Goal: Task Accomplishment & Management: Use online tool/utility

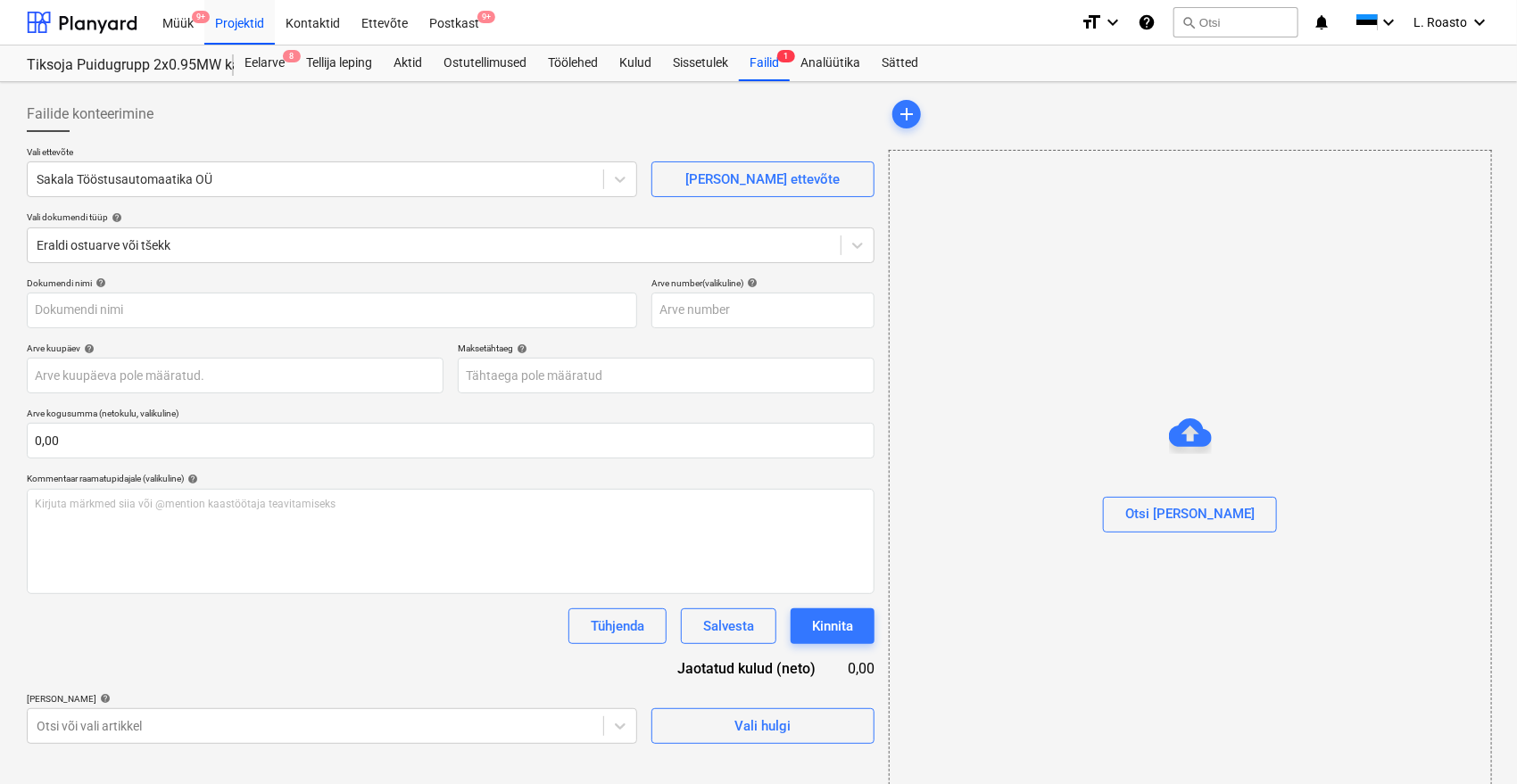
type input "147796"
type input "[DATE]"
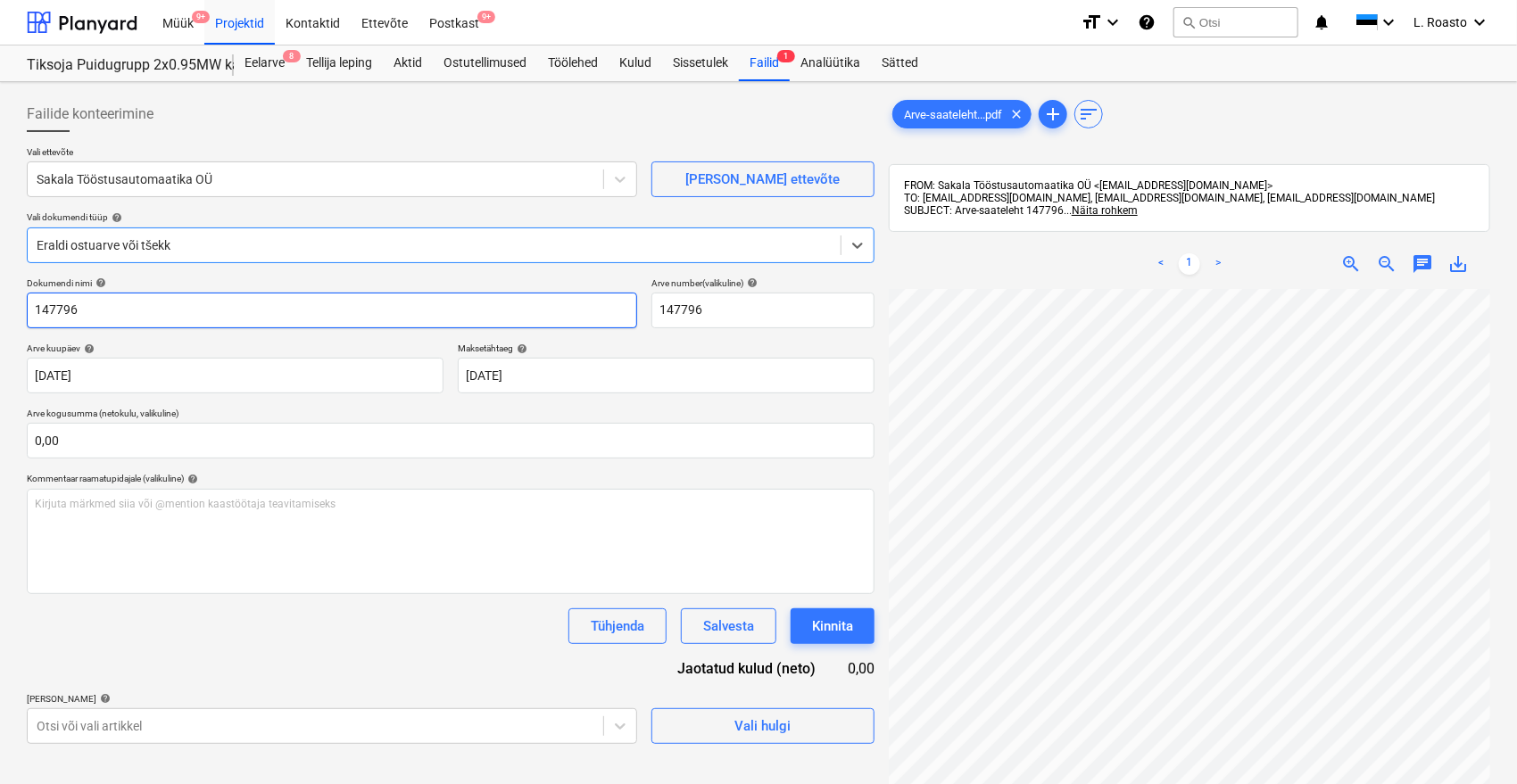
click at [49, 305] on input "147796" at bounding box center [332, 310] width 610 height 36
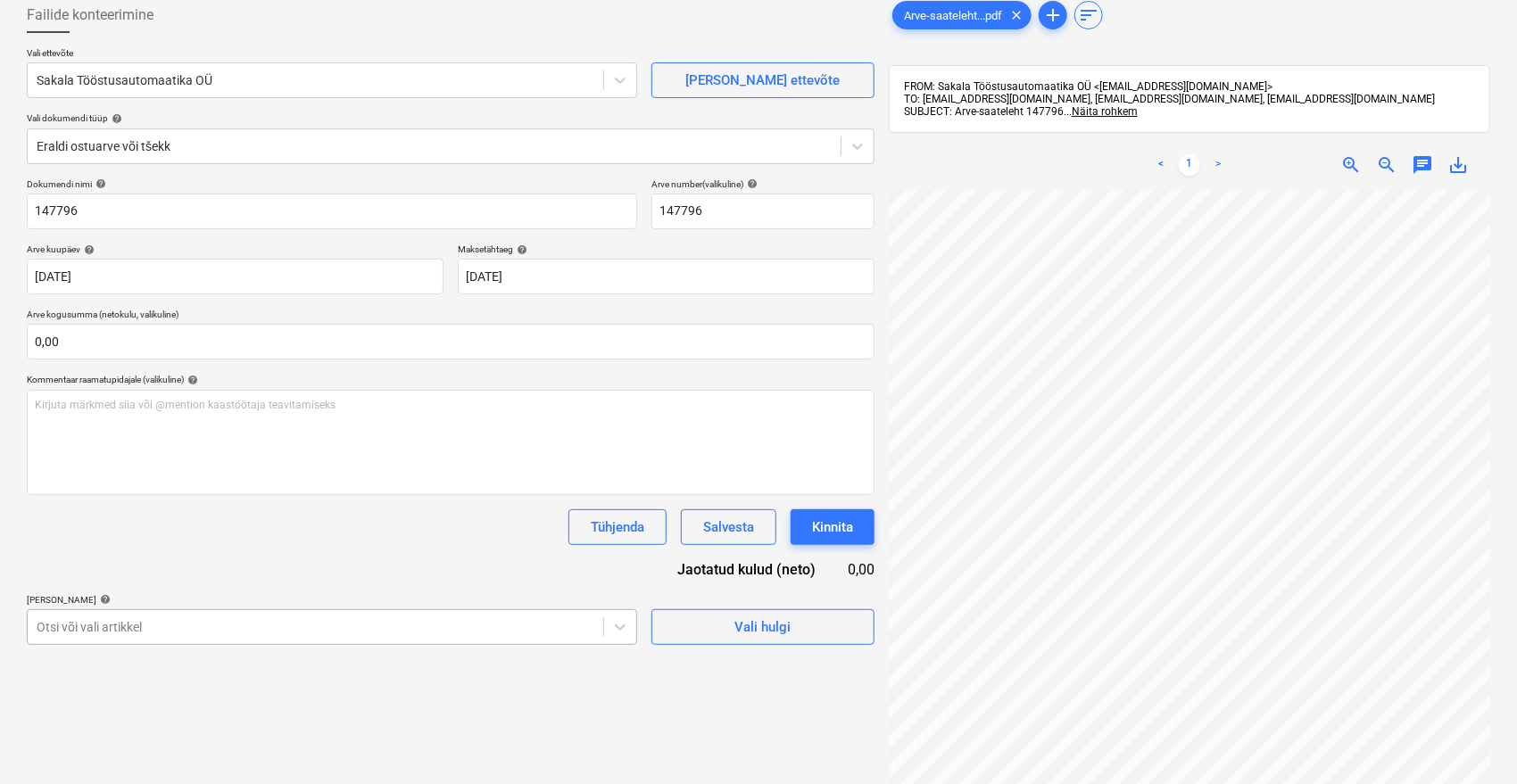
click at [415, 631] on body "Müük 9+ Projektid Kontaktid Ettevõte Postkast 9+ format_size keyboard_arrow_dow…" at bounding box center [758, 293] width 1517 height 784
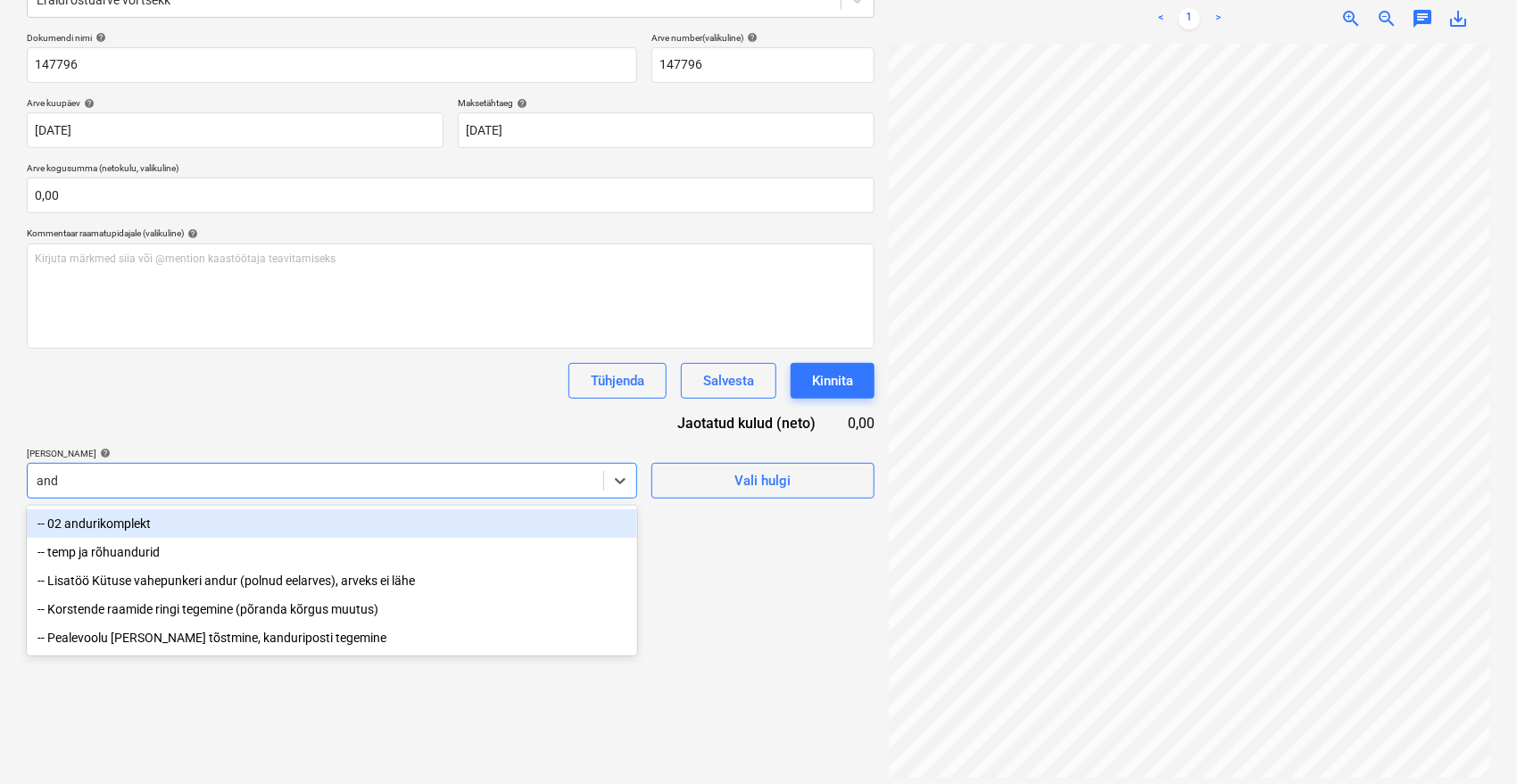
type input "andu"
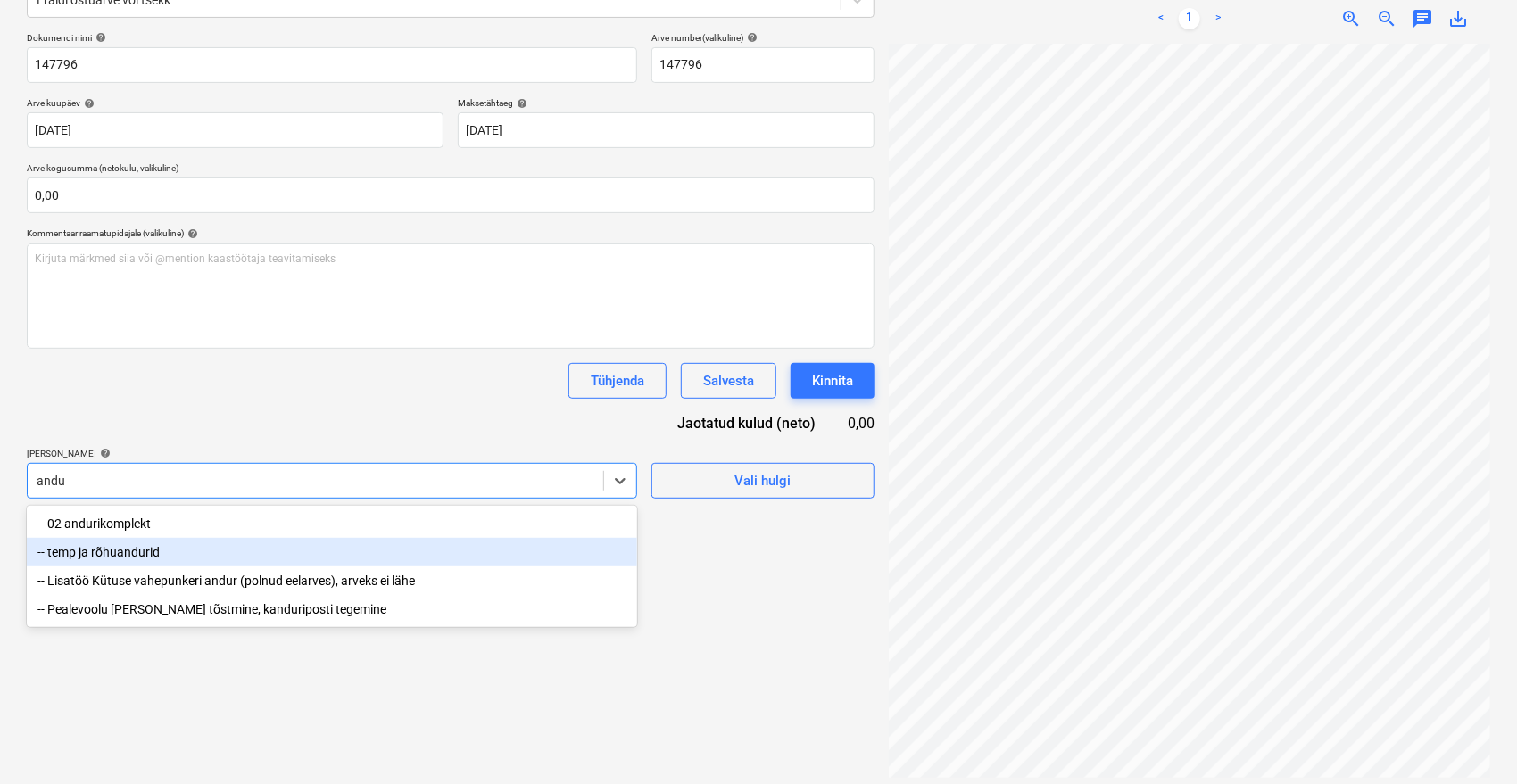
click at [121, 558] on div "-- temp ja rõhuandurid" at bounding box center [332, 552] width 610 height 28
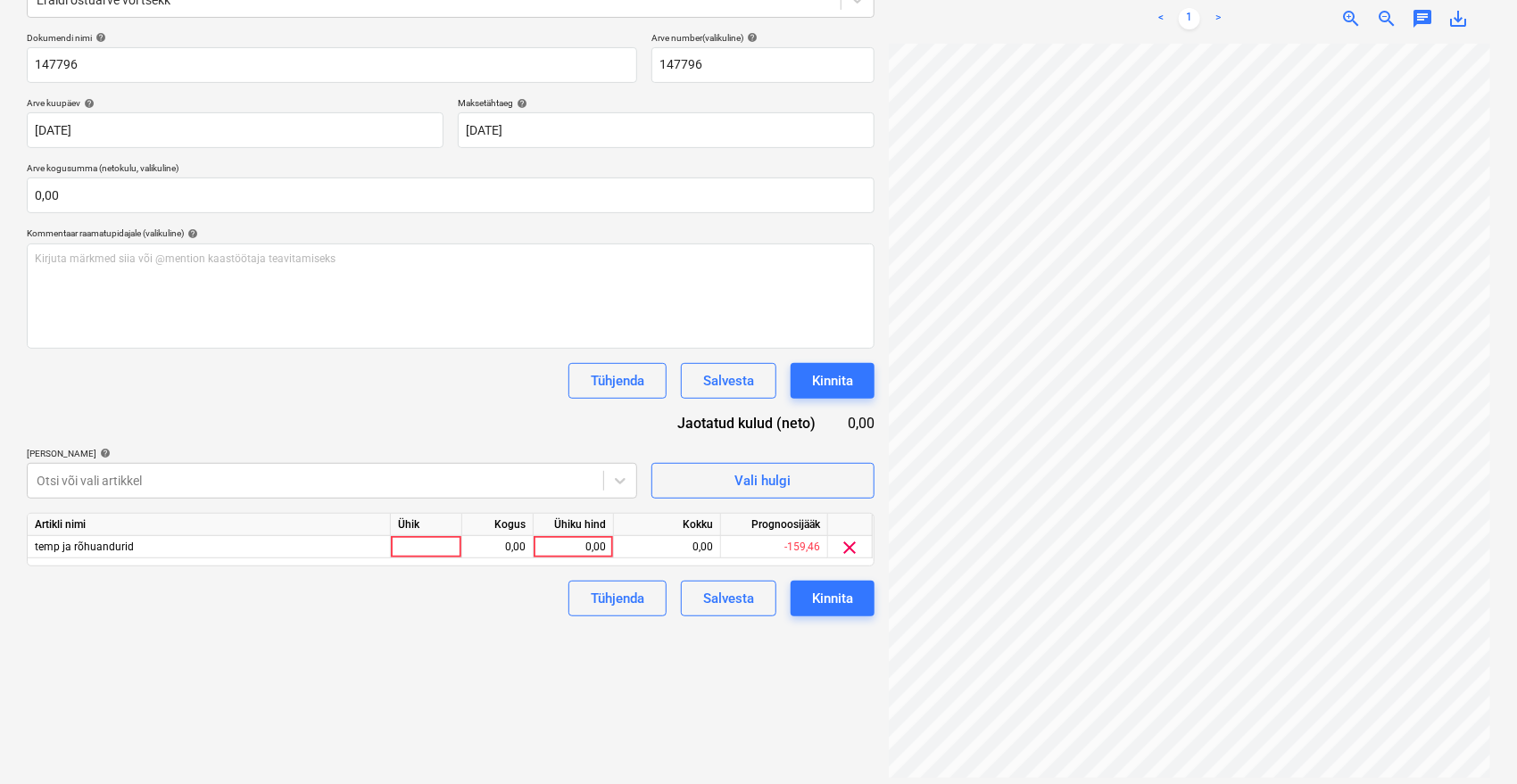
click at [181, 402] on div "Dokumendi nimi help 147796 Arve number (valikuline) help 147796 Arve kuupäev he…" at bounding box center [451, 324] width 848 height 584
click at [582, 538] on div "0,00" at bounding box center [573, 547] width 65 height 22
click at [589, 537] on div "0,00" at bounding box center [573, 547] width 65 height 22
type input "37,17"
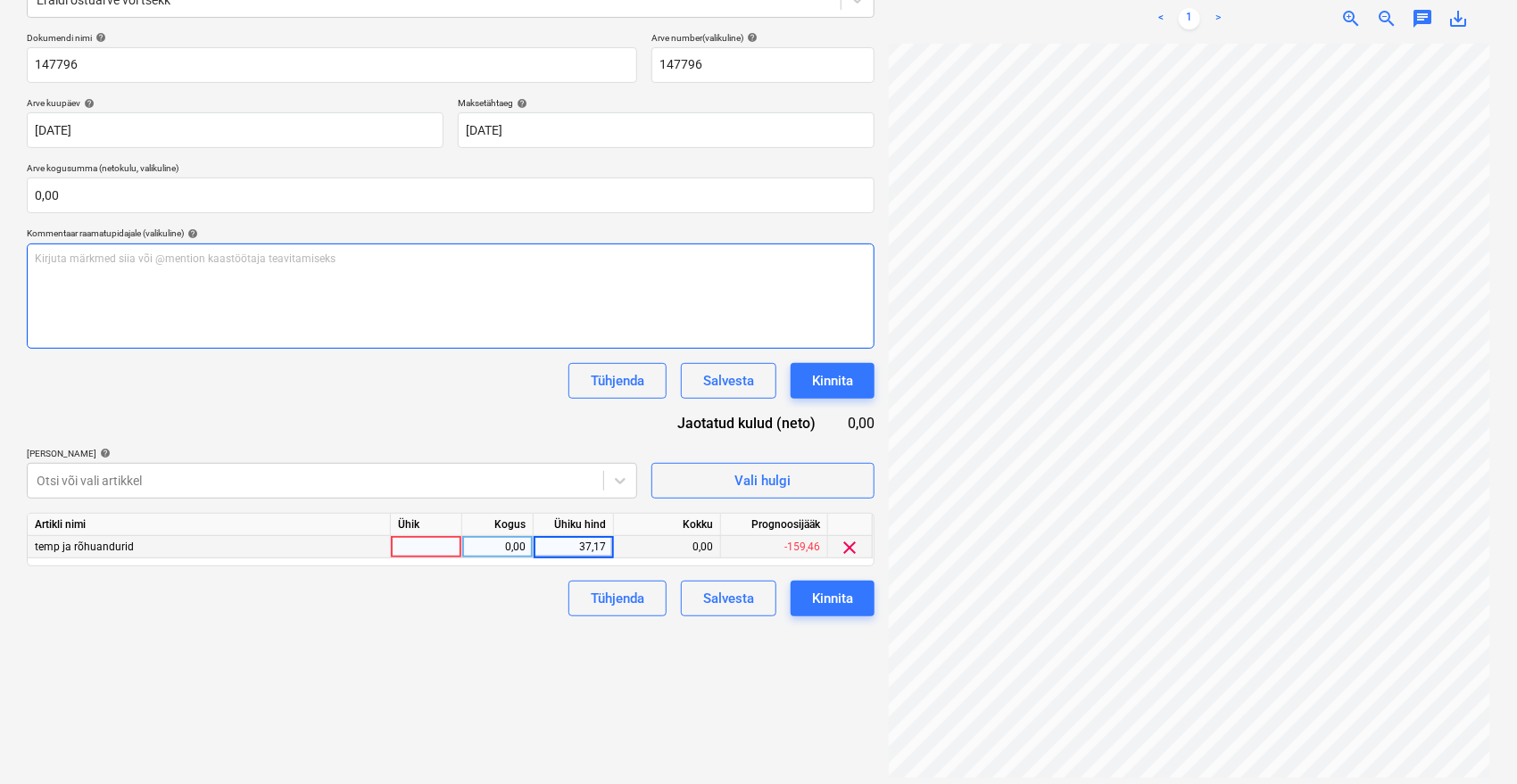
click at [316, 335] on div "Kirjuta märkmed siia või @mention kaastöötaja teavitamiseks ﻿" at bounding box center [451, 296] width 848 height 105
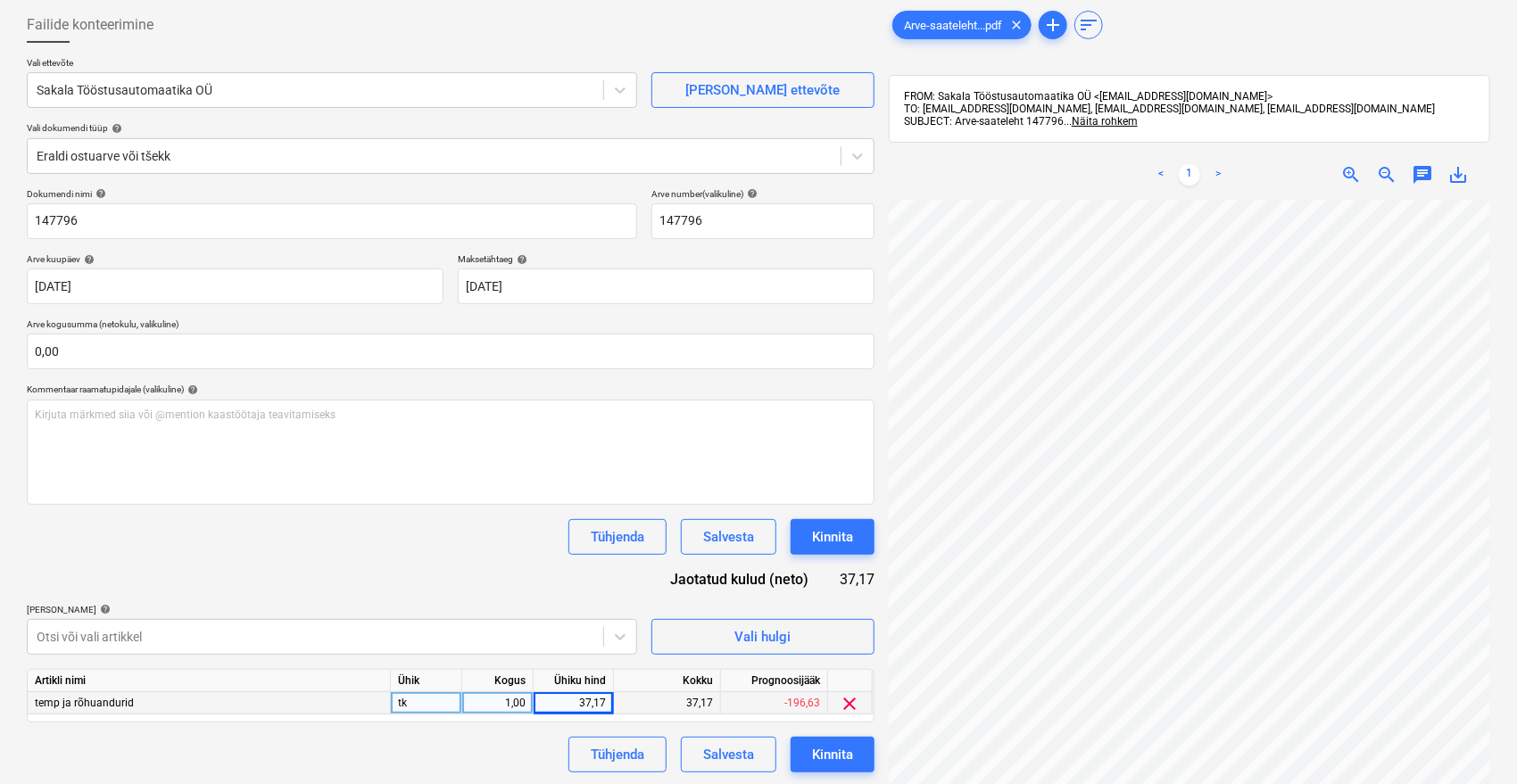
scroll to position [48, 0]
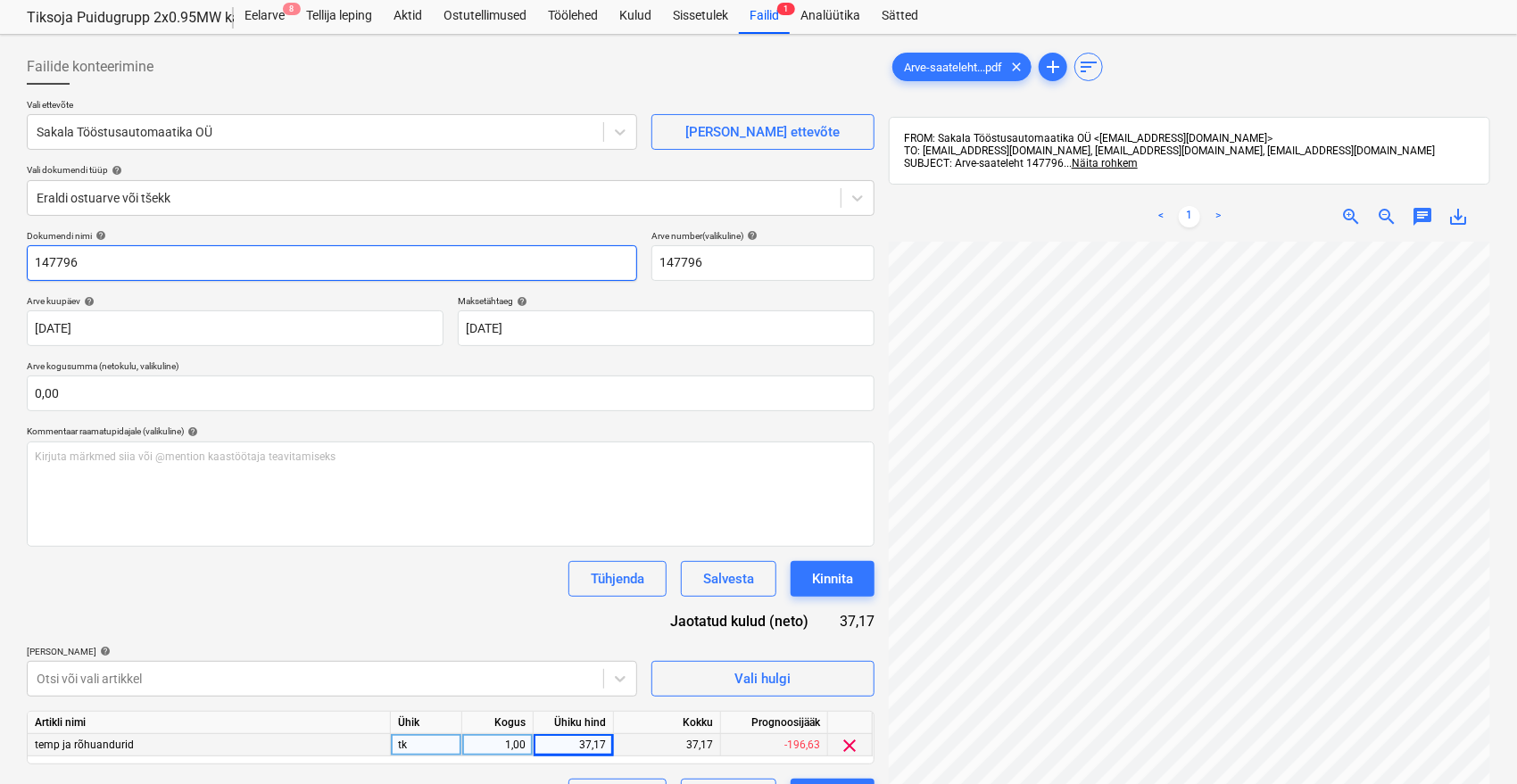
click at [36, 263] on input "147796" at bounding box center [332, 263] width 610 height 36
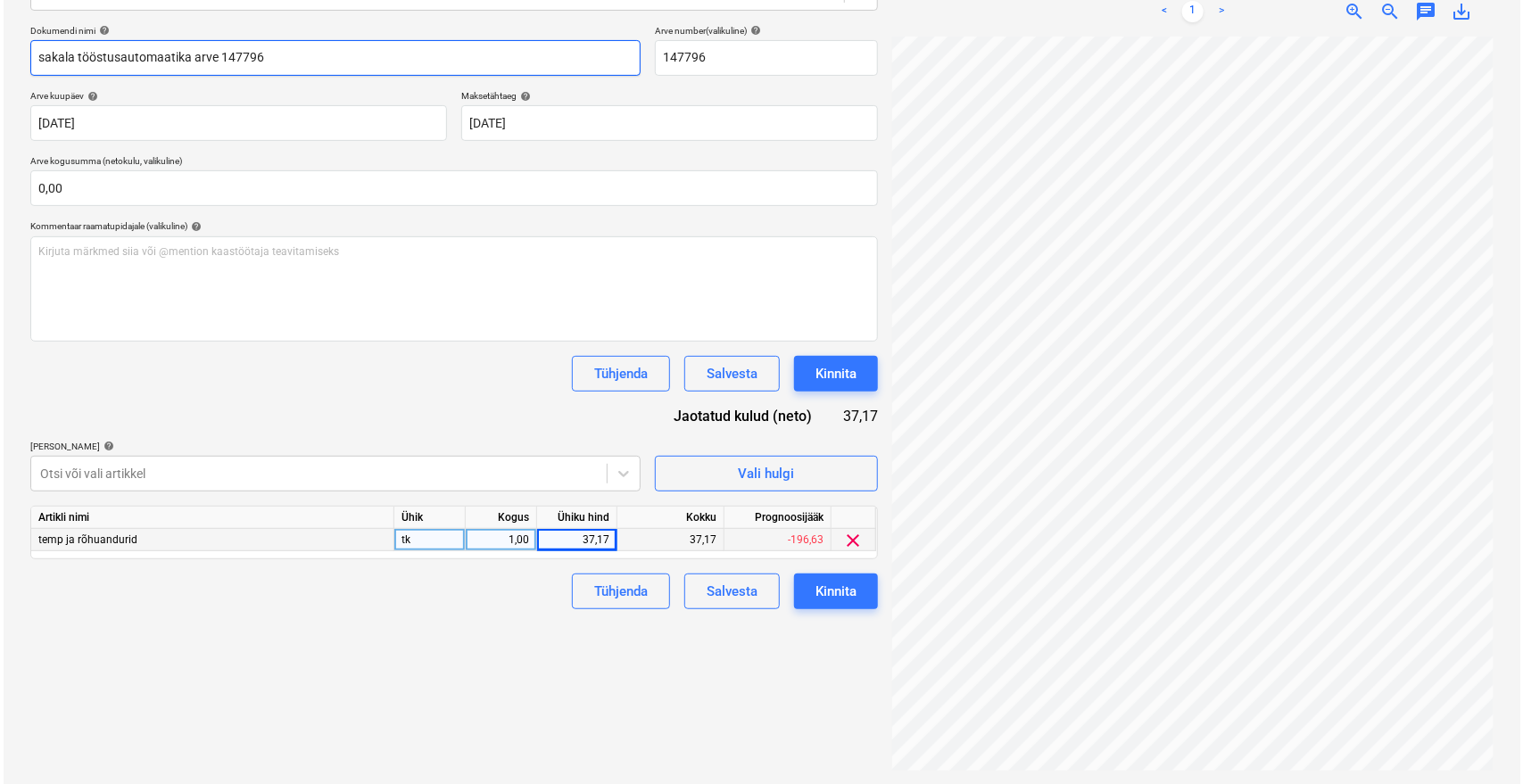
scroll to position [253, 0]
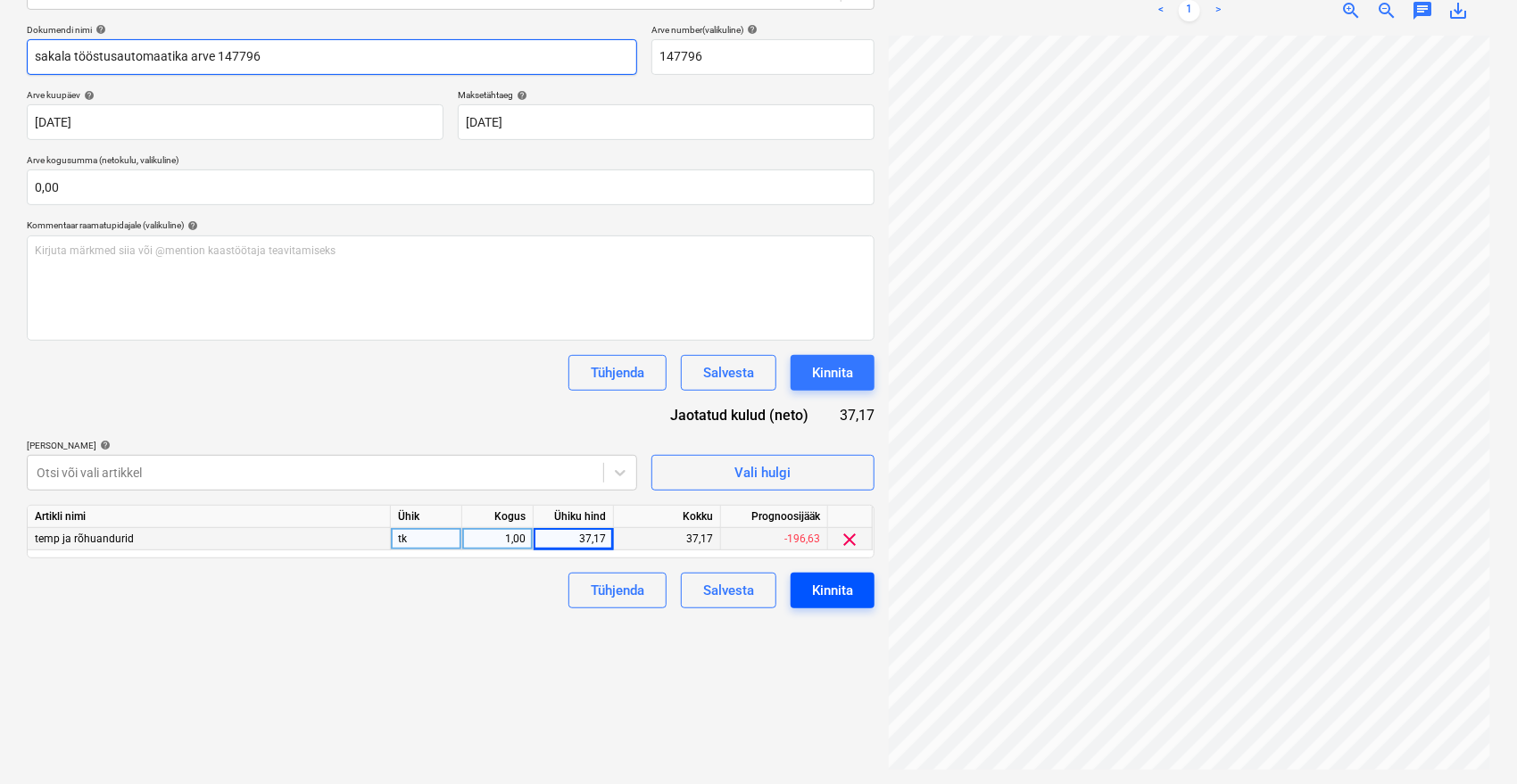
type input "sakala tööstusautomaatika arve 147796"
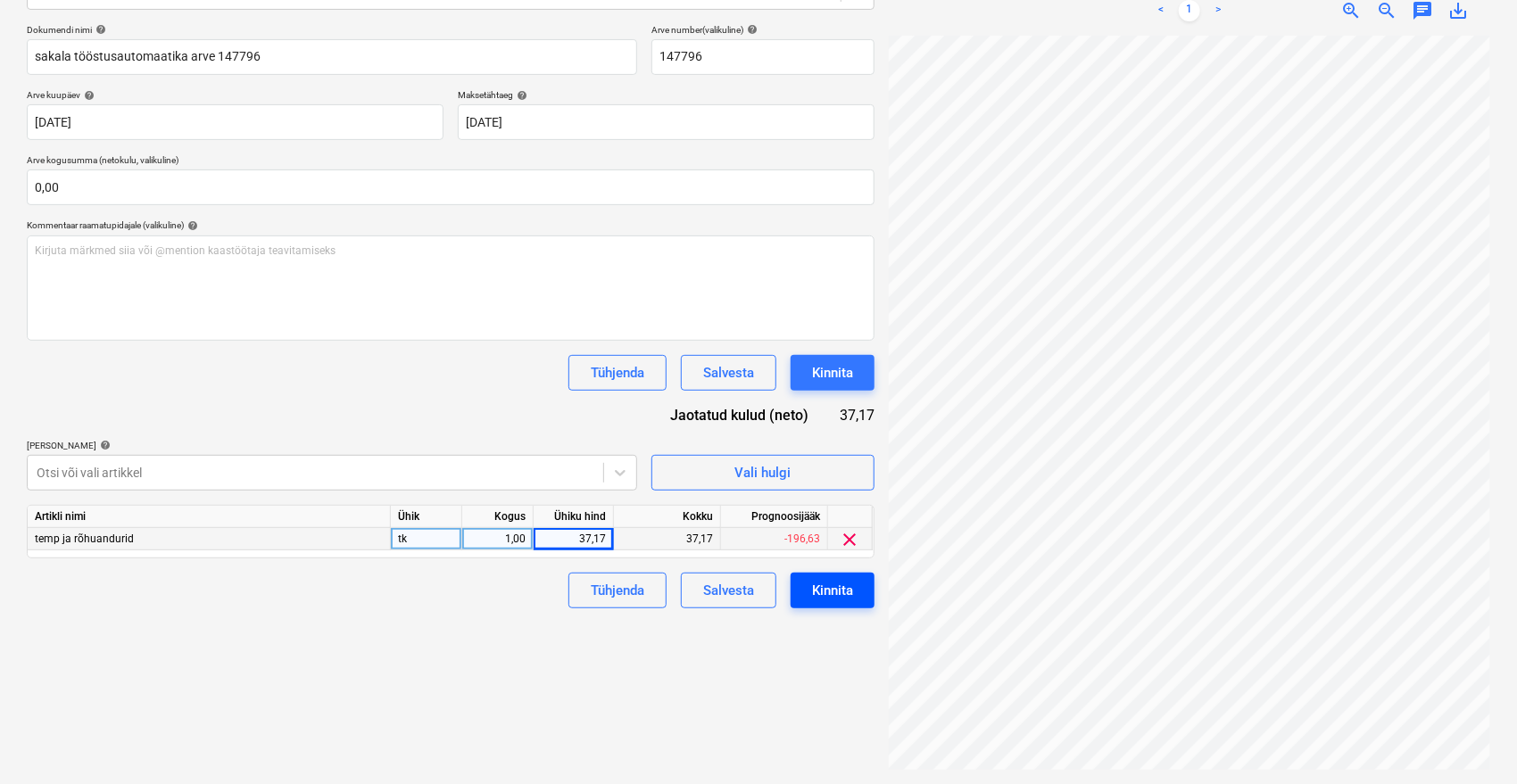
click at [820, 590] on div "Kinnita" at bounding box center [832, 590] width 41 height 23
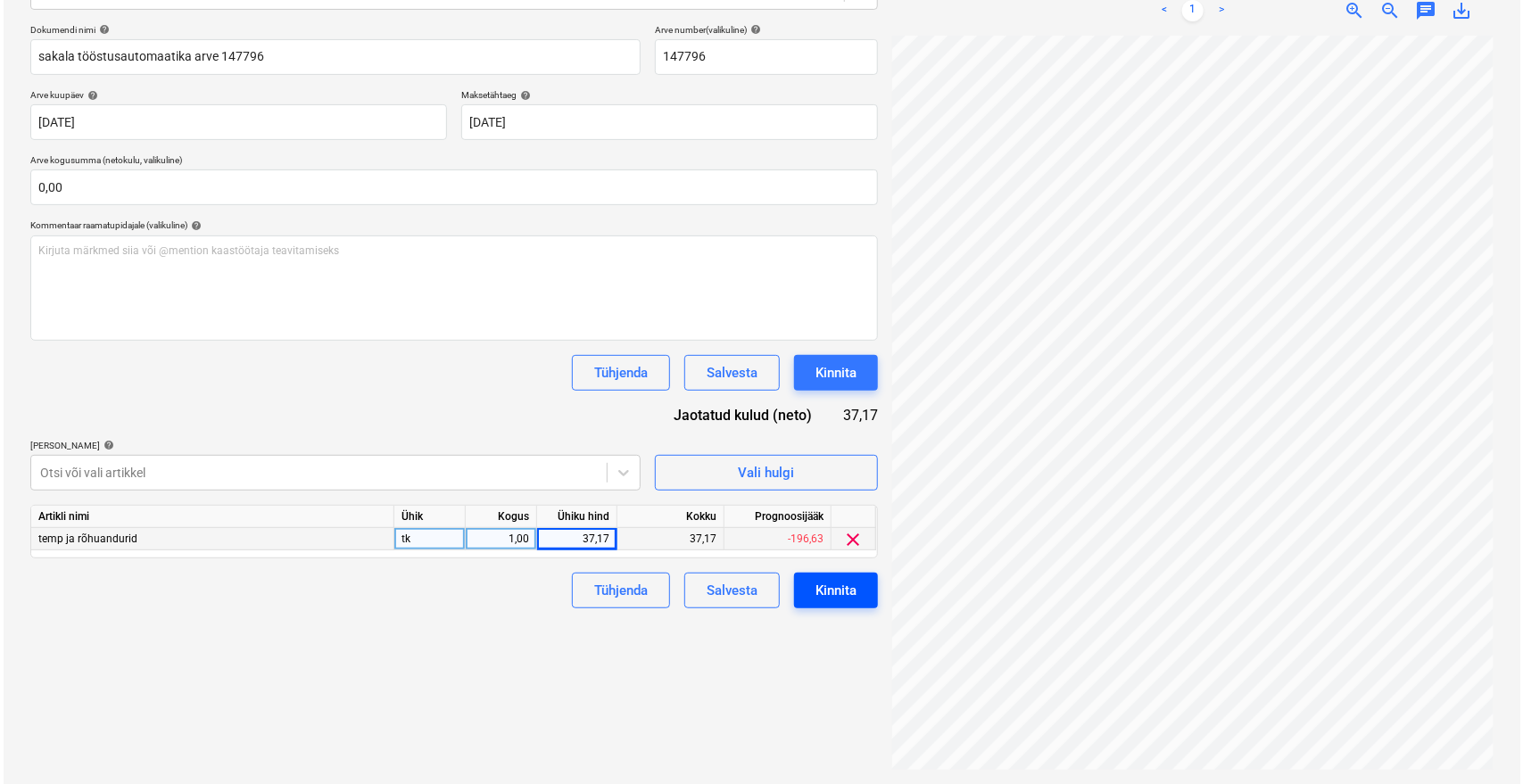
scroll to position [0, 71]
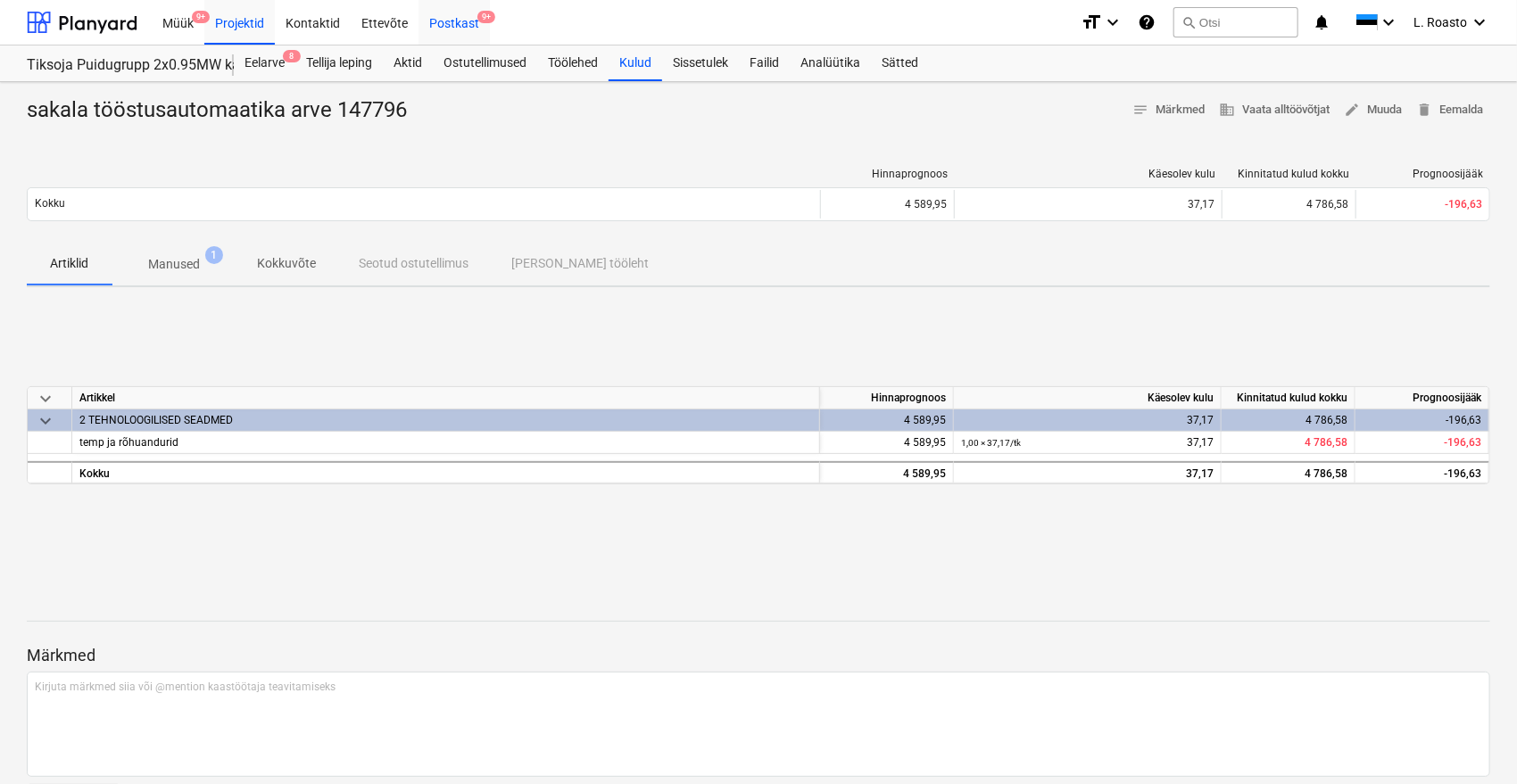
click at [462, 10] on div "Postkast 9+" at bounding box center [453, 21] width 71 height 46
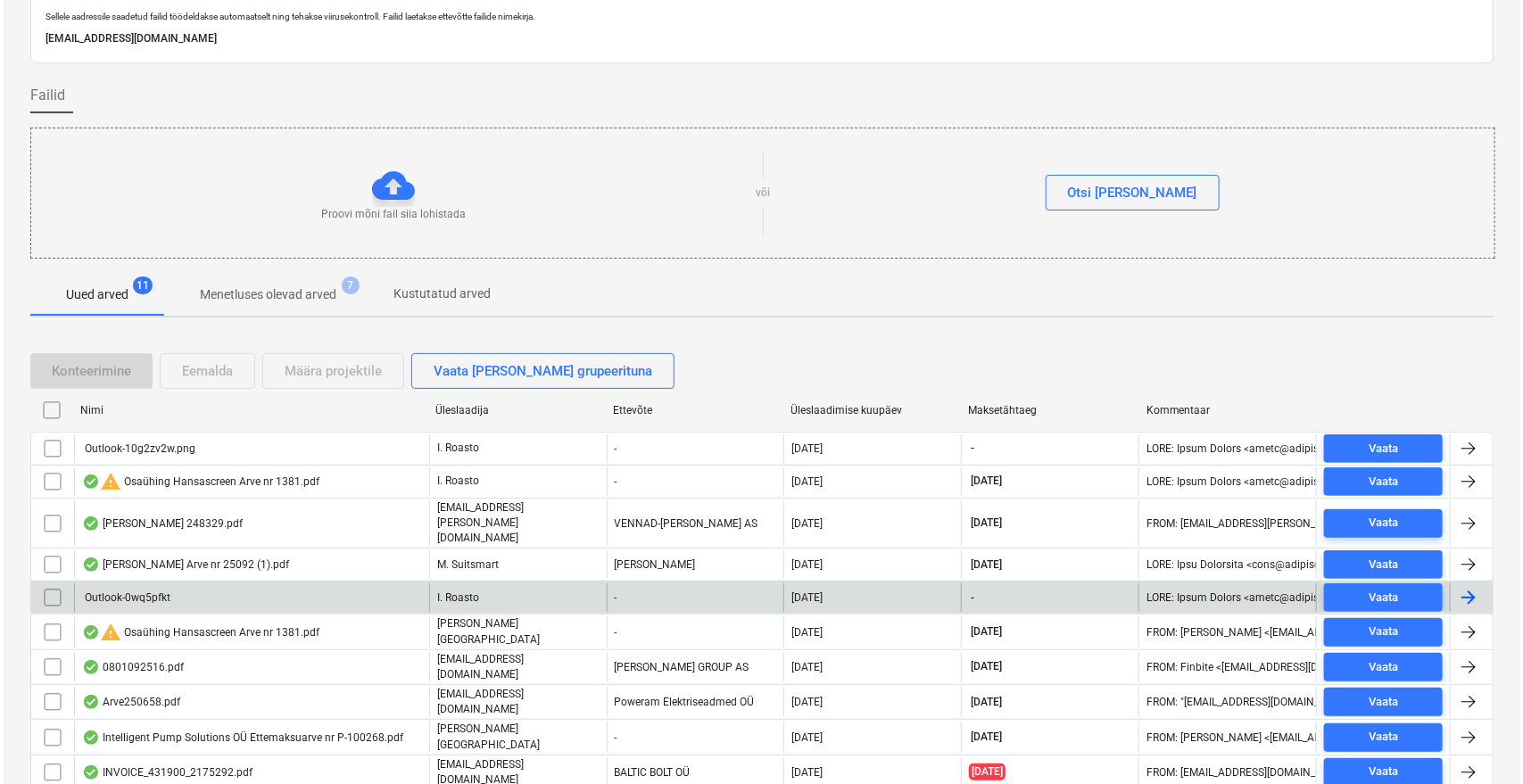
scroll to position [99, 0]
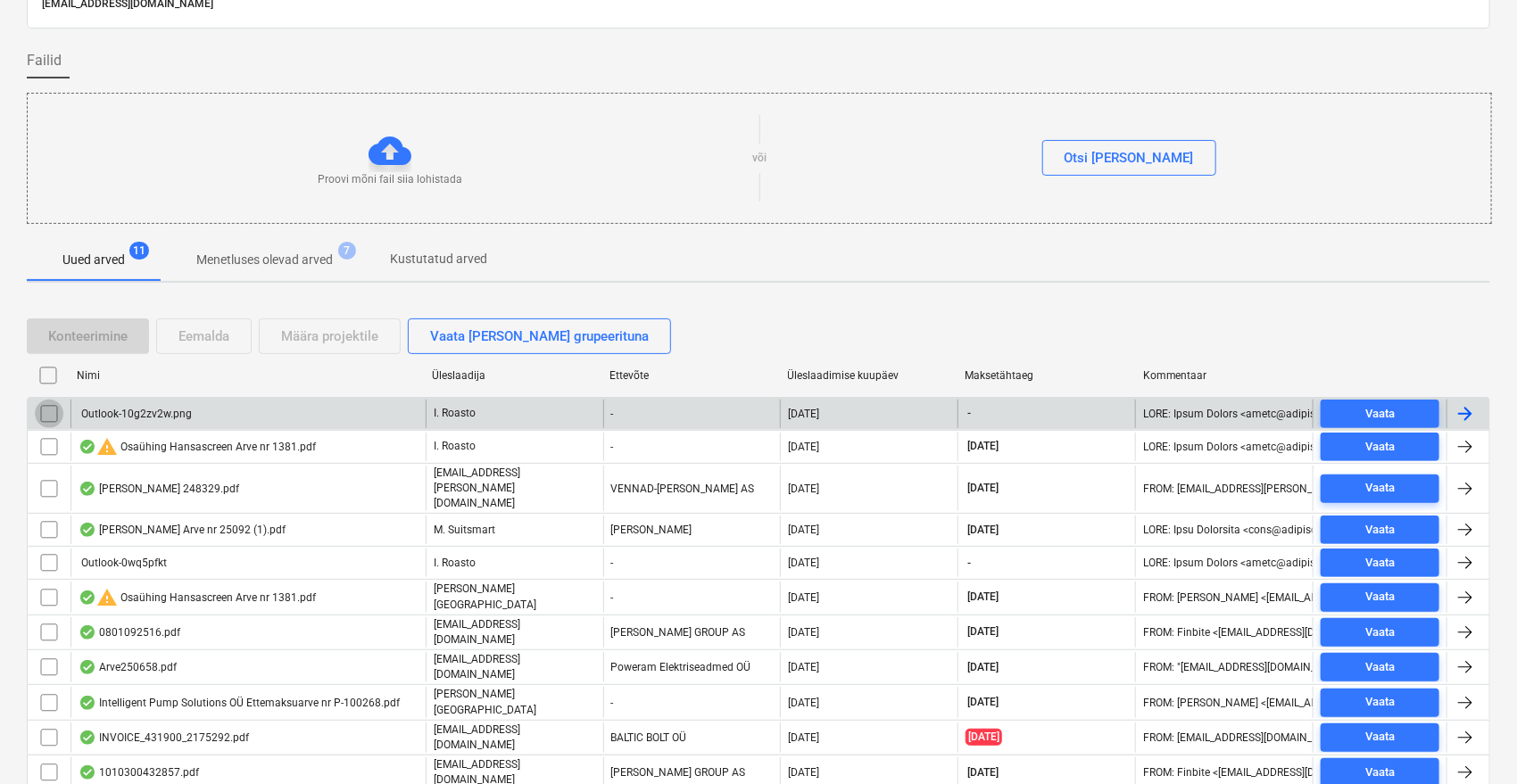
click at [50, 411] on input "checkbox" at bounding box center [49, 413] width 28 height 28
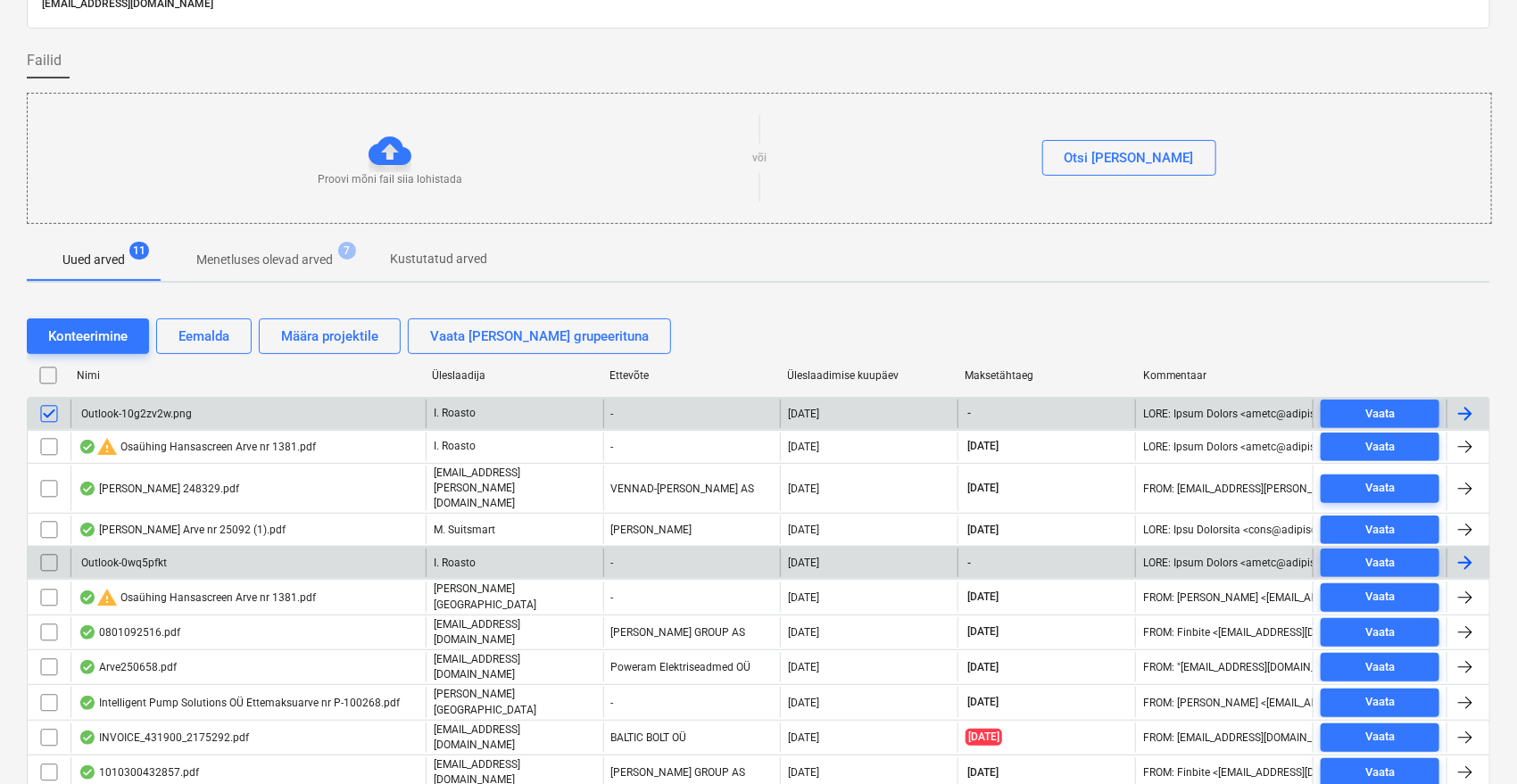
click at [47, 549] on input "checkbox" at bounding box center [49, 562] width 28 height 28
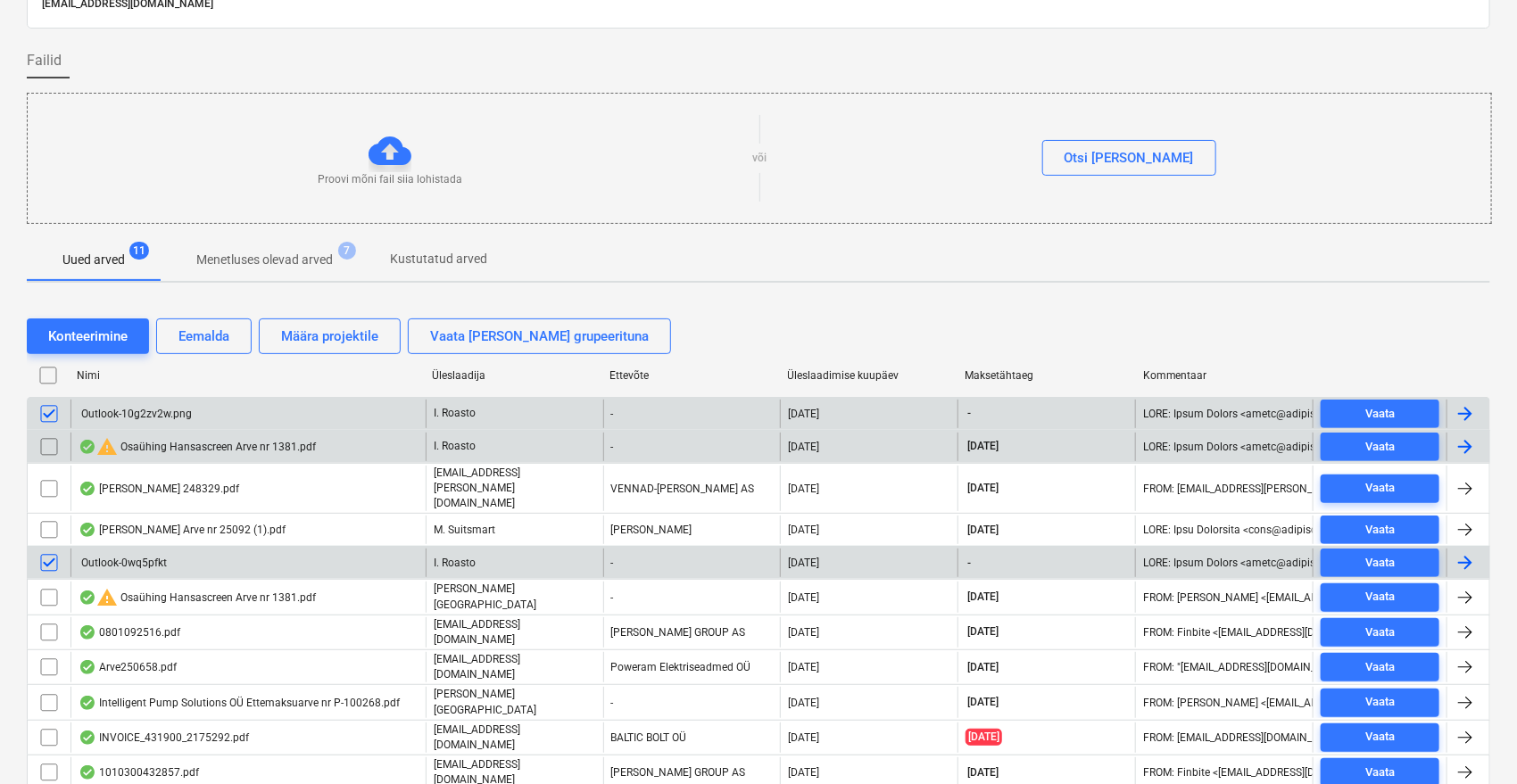
click at [43, 441] on input "checkbox" at bounding box center [49, 446] width 28 height 28
click at [214, 327] on div "Eemalda" at bounding box center [203, 337] width 51 height 23
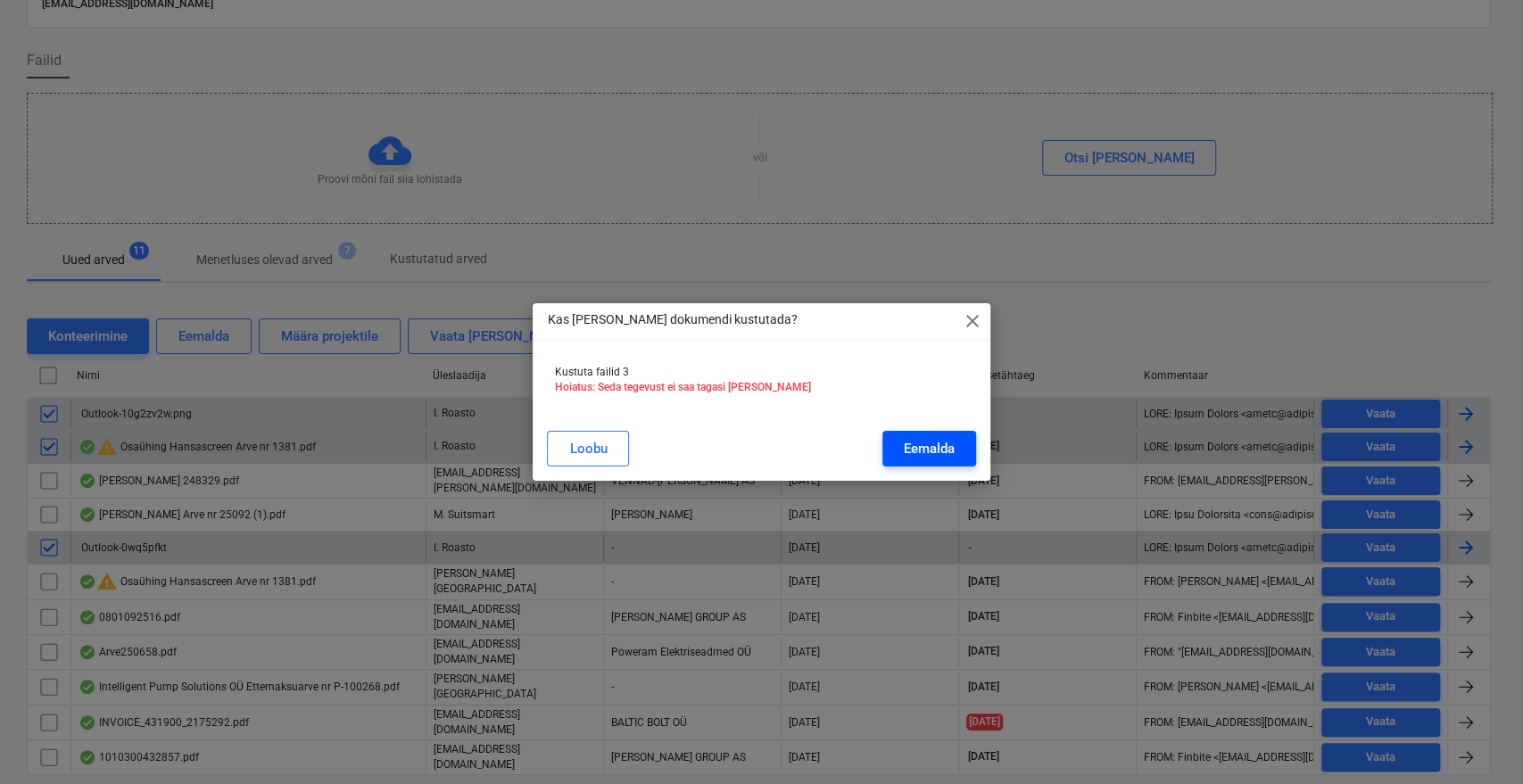
click at [911, 445] on div "Eemalda" at bounding box center [929, 448] width 51 height 23
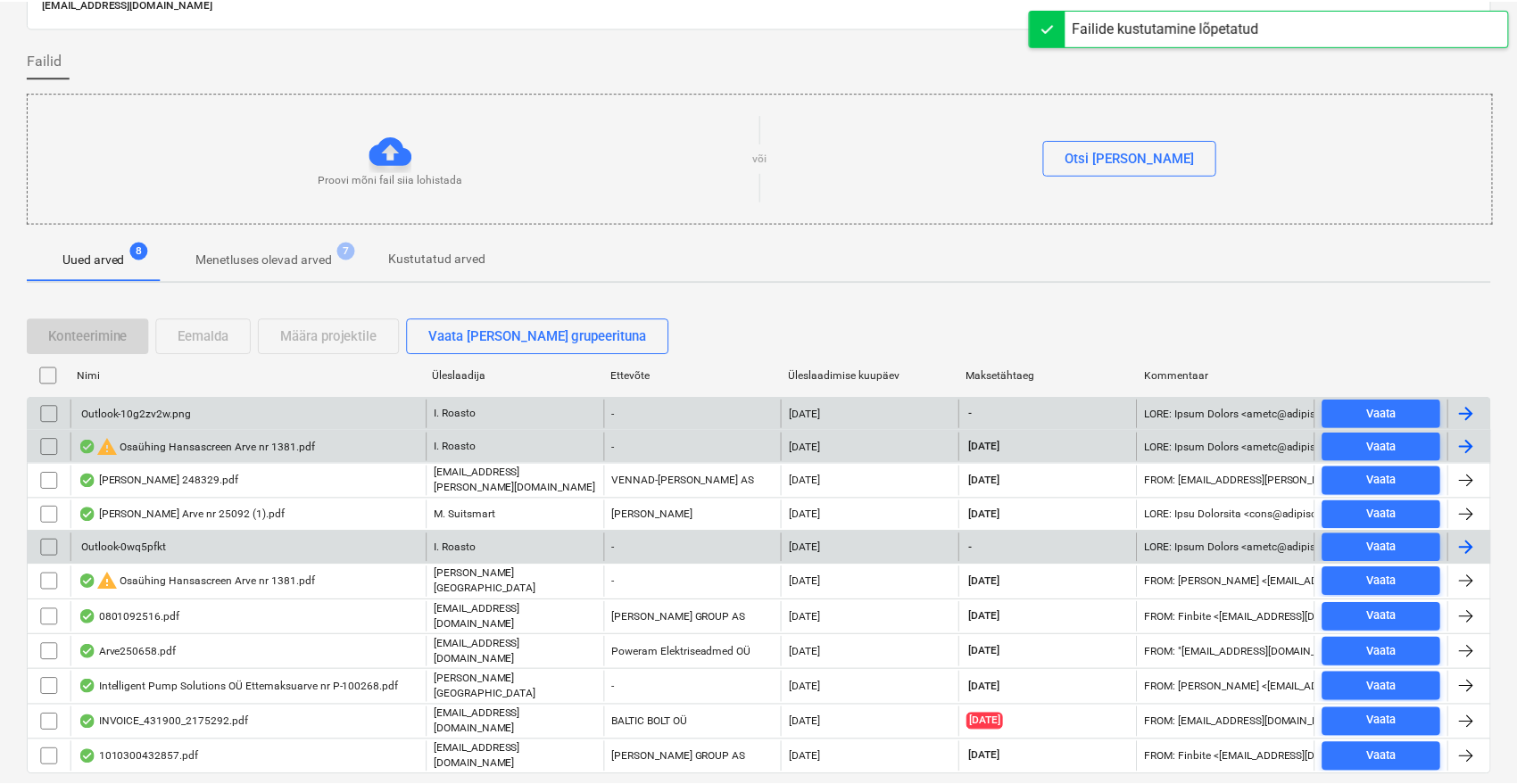
scroll to position [39, 0]
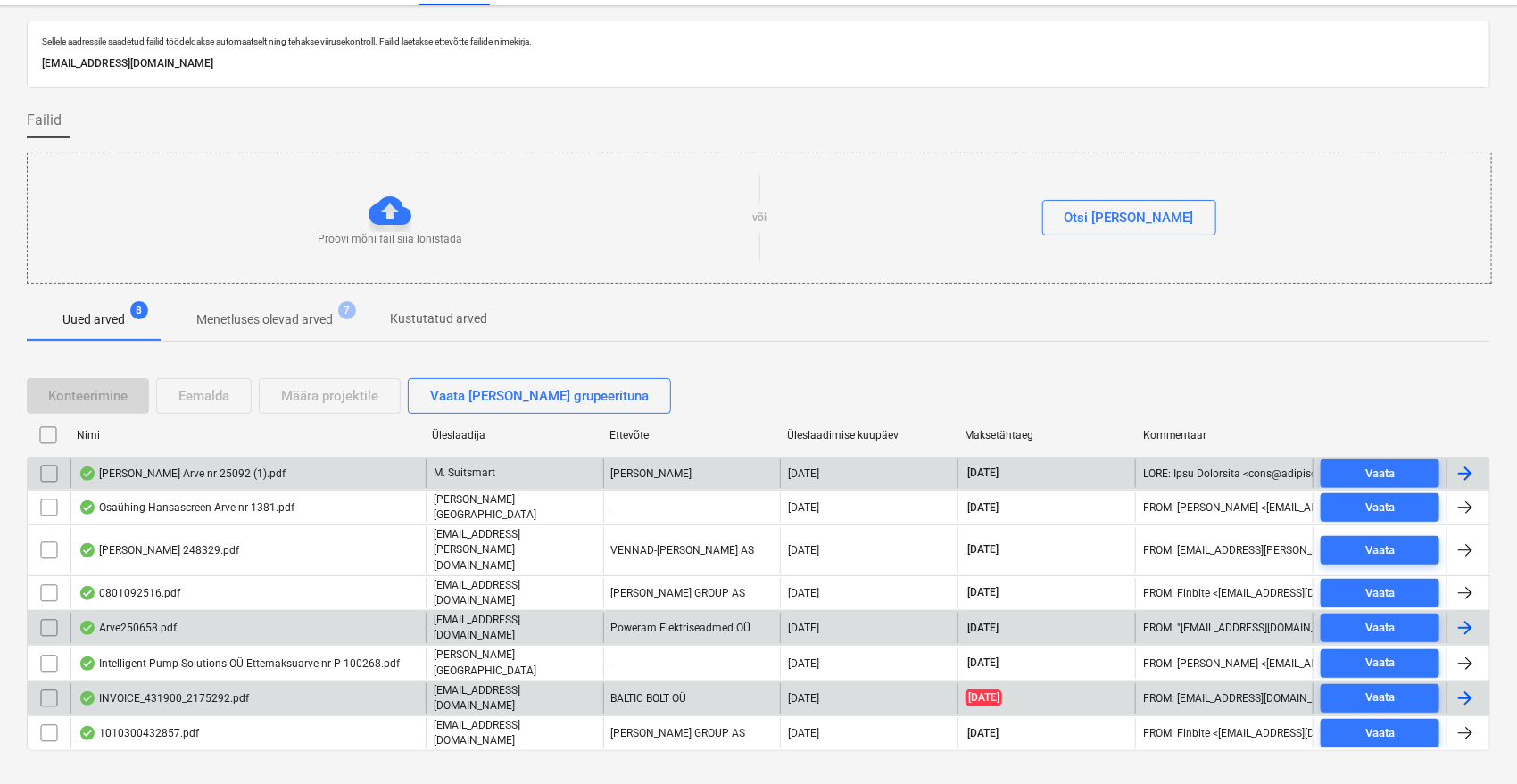
click at [232, 692] on div "INVOICE_431900_2175292.pdf" at bounding box center [163, 698] width 170 height 15
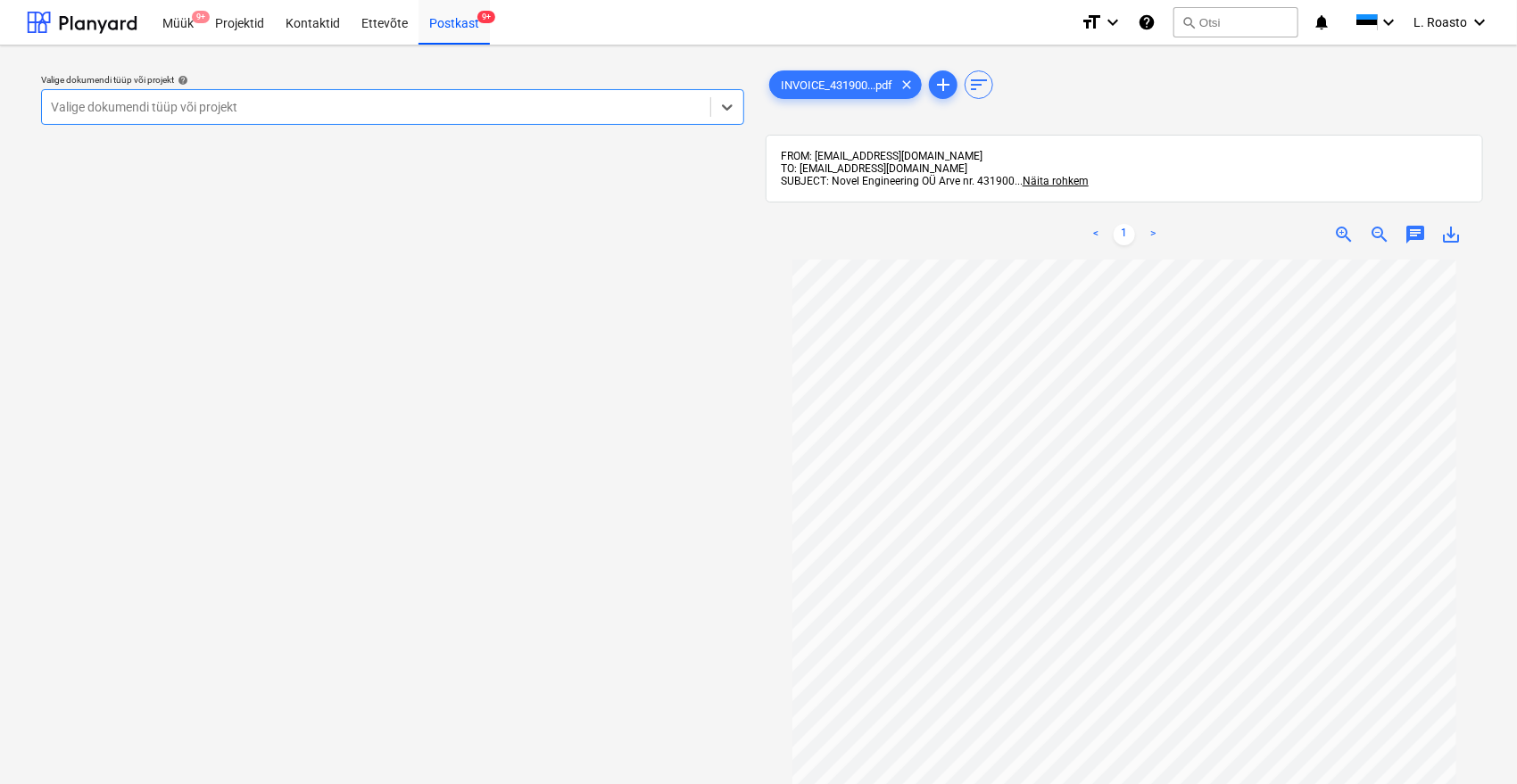
click at [632, 110] on div at bounding box center [376, 107] width 650 height 18
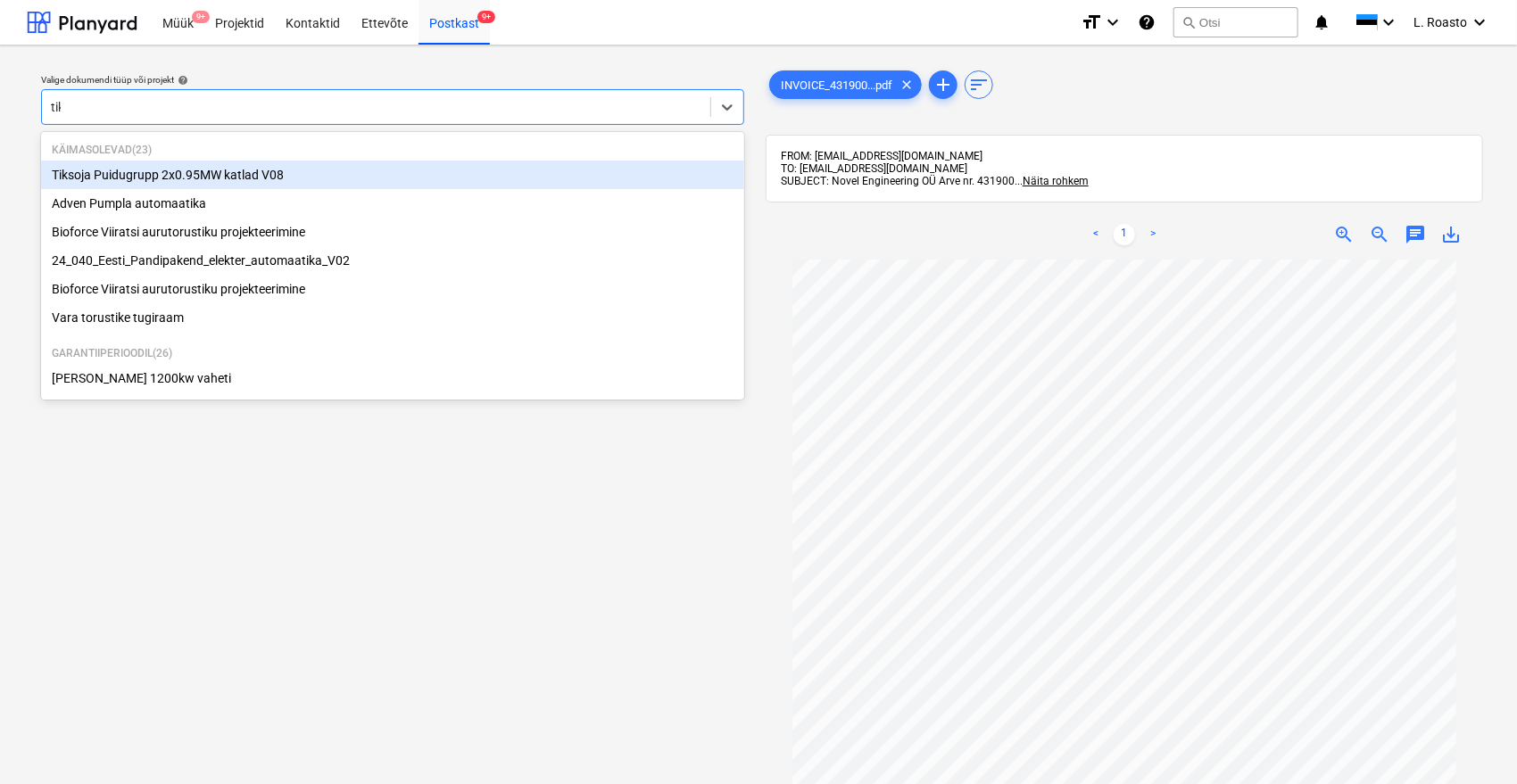
type input "tiks"
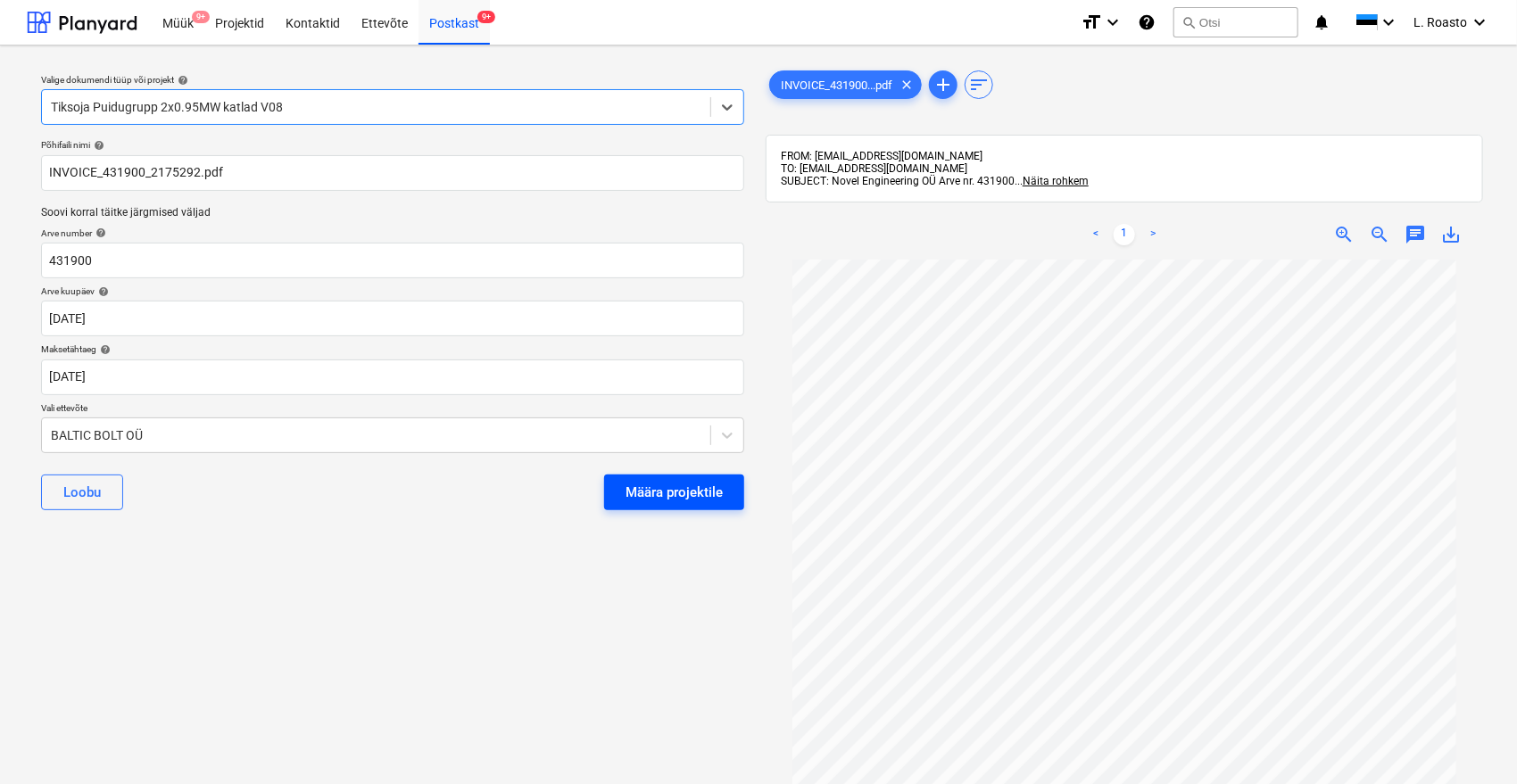
click at [706, 490] on div "Määra projektile" at bounding box center [674, 492] width 97 height 23
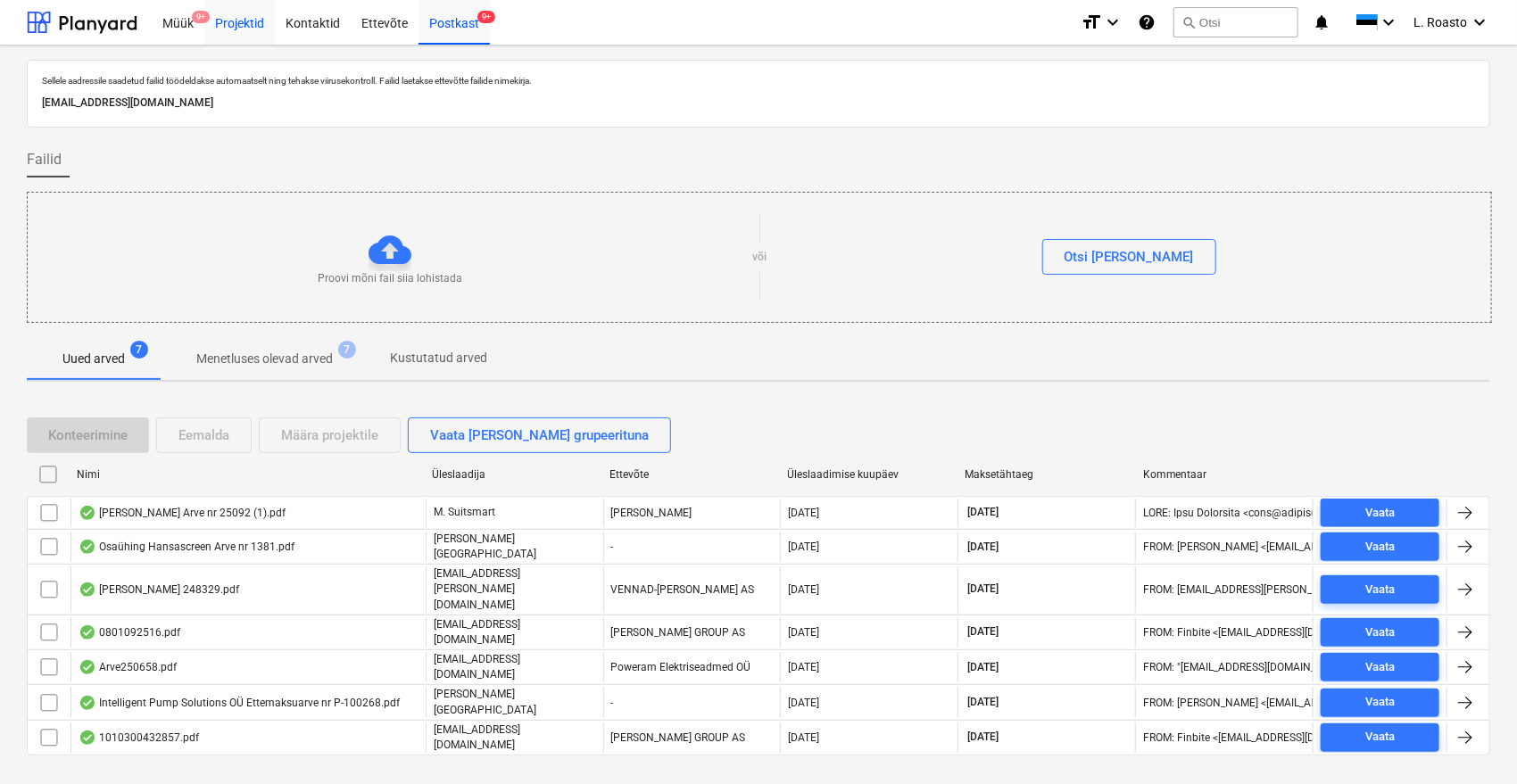
click at [238, 18] on div "Projektid" at bounding box center [239, 21] width 70 height 46
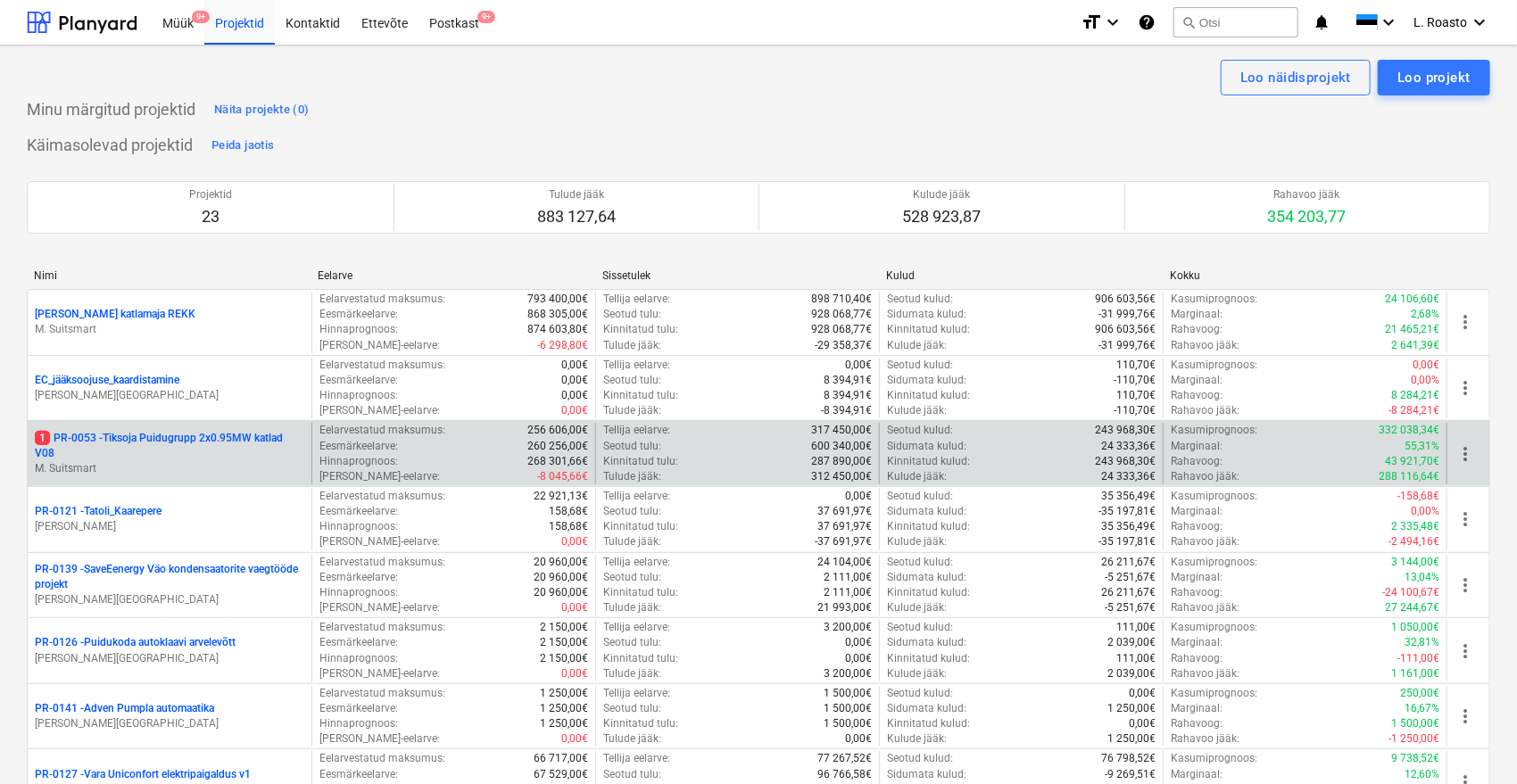
click at [246, 438] on p "1 PR-0053 - Tiksoja Puidugrupp 2x0.95MW katlad V08" at bounding box center [169, 445] width 270 height 30
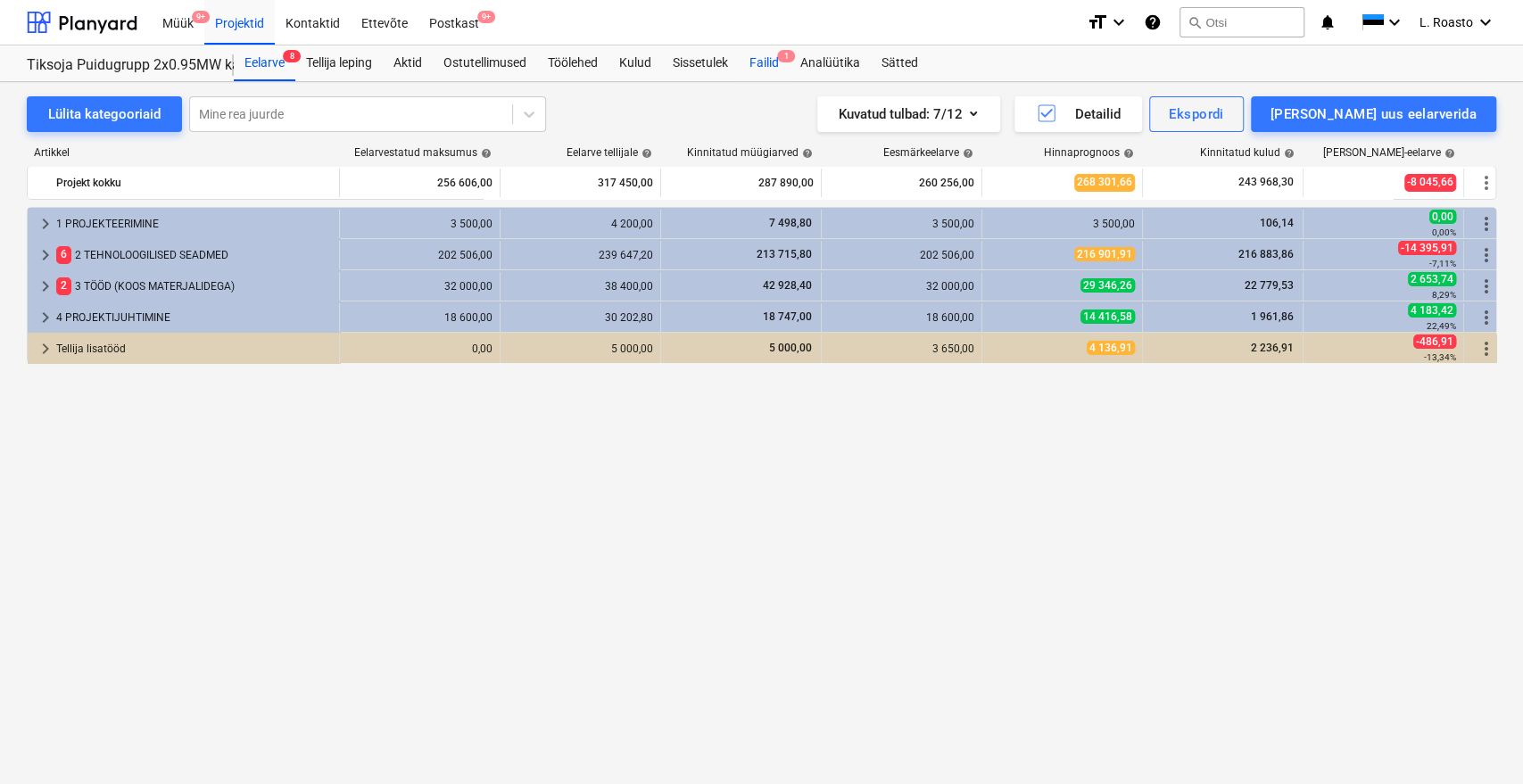
click at [762, 60] on div "Failid 1" at bounding box center [764, 63] width 51 height 36
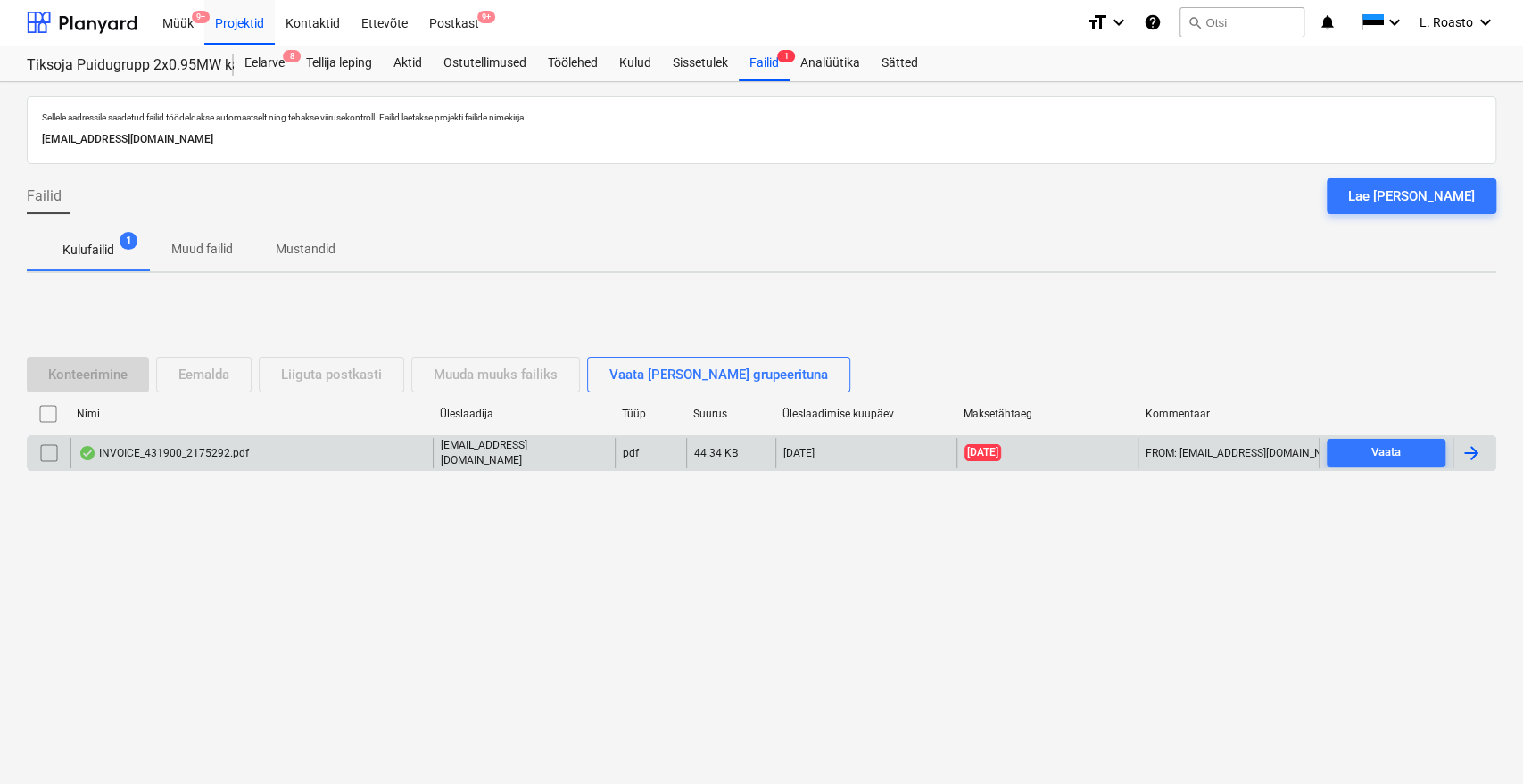
click at [1467, 455] on div at bounding box center [1471, 453] width 21 height 21
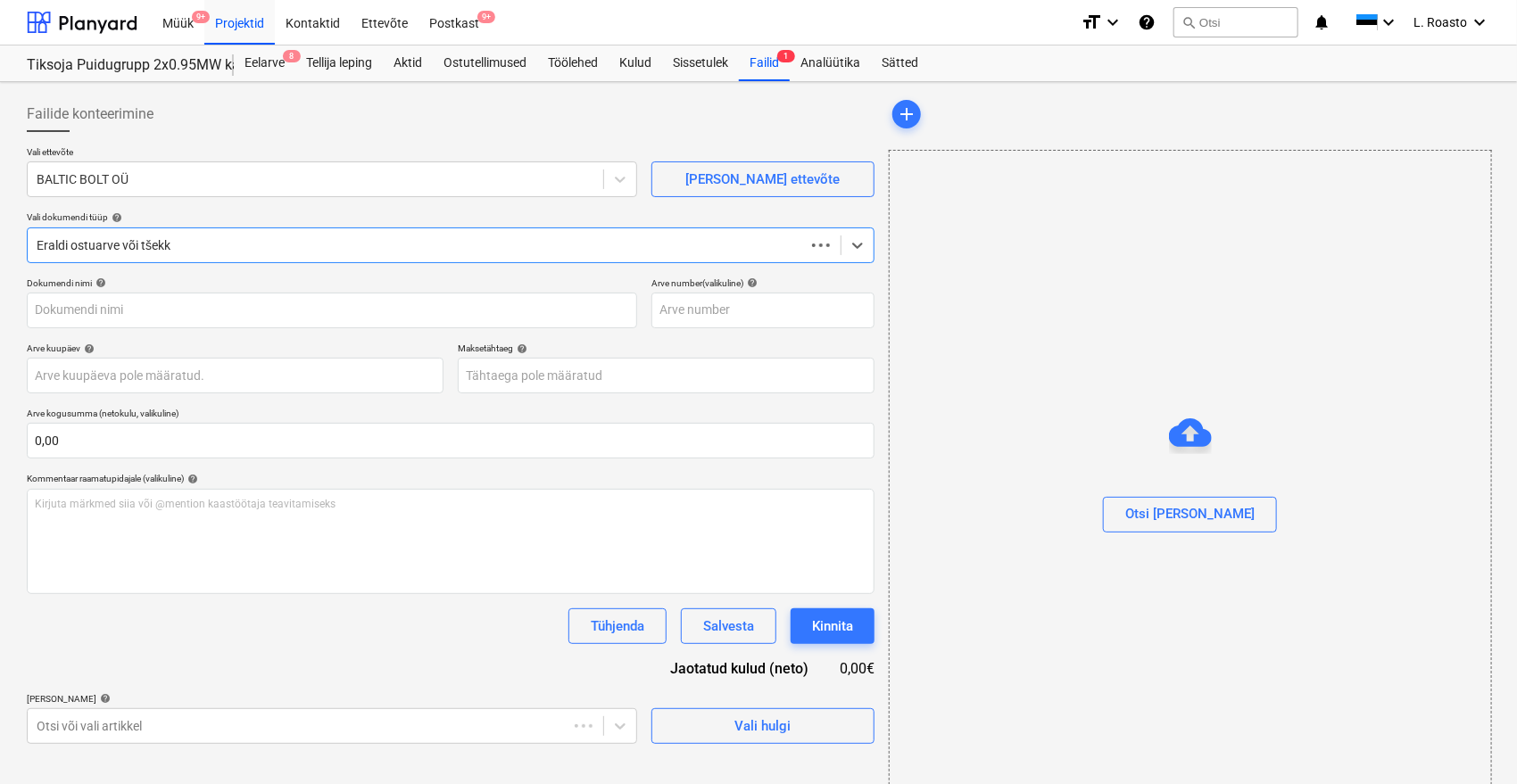
type input "431900"
type input "[DATE]"
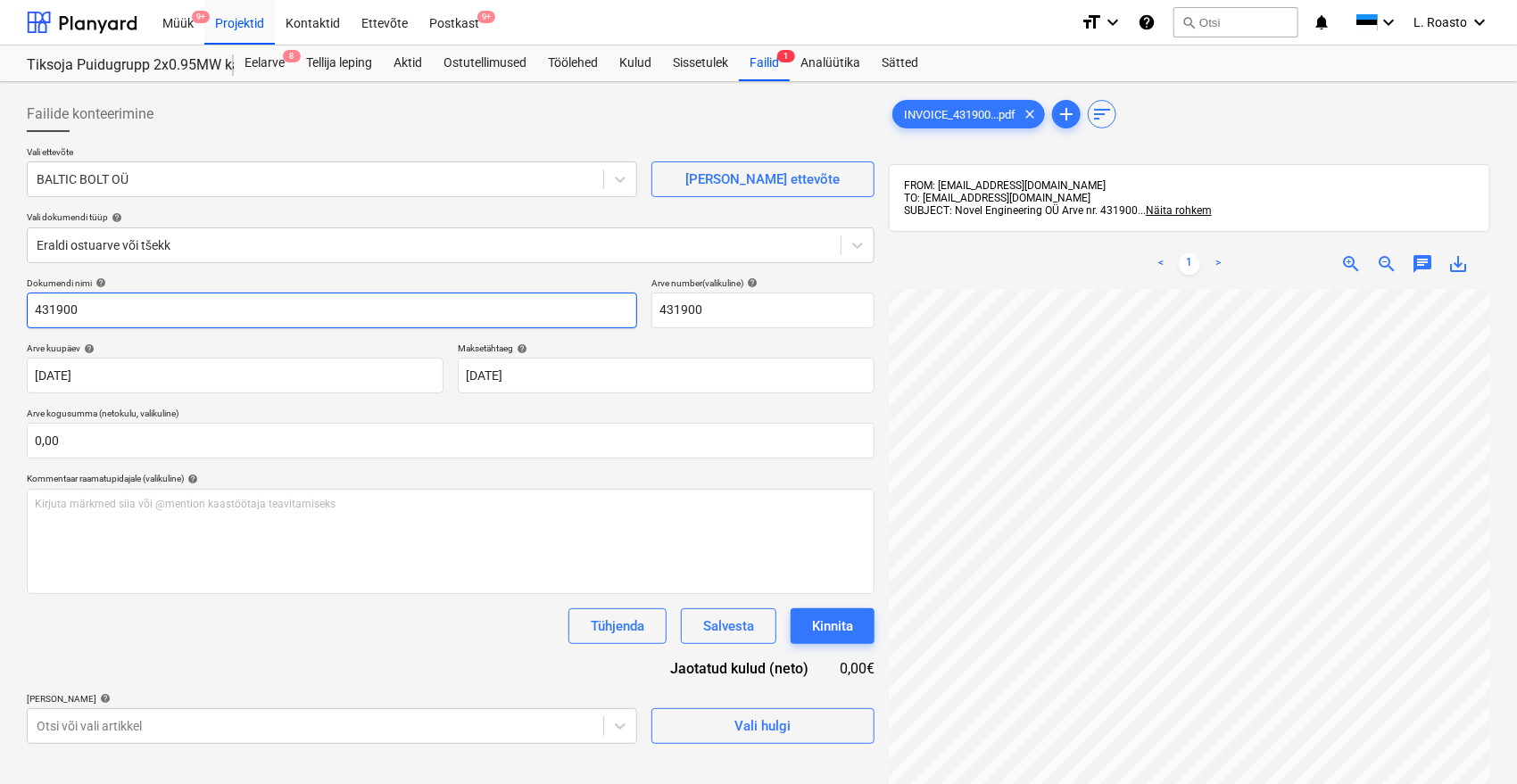
click at [36, 305] on input "431900" at bounding box center [332, 310] width 610 height 36
type input "Baltic Bolt arve 431900"
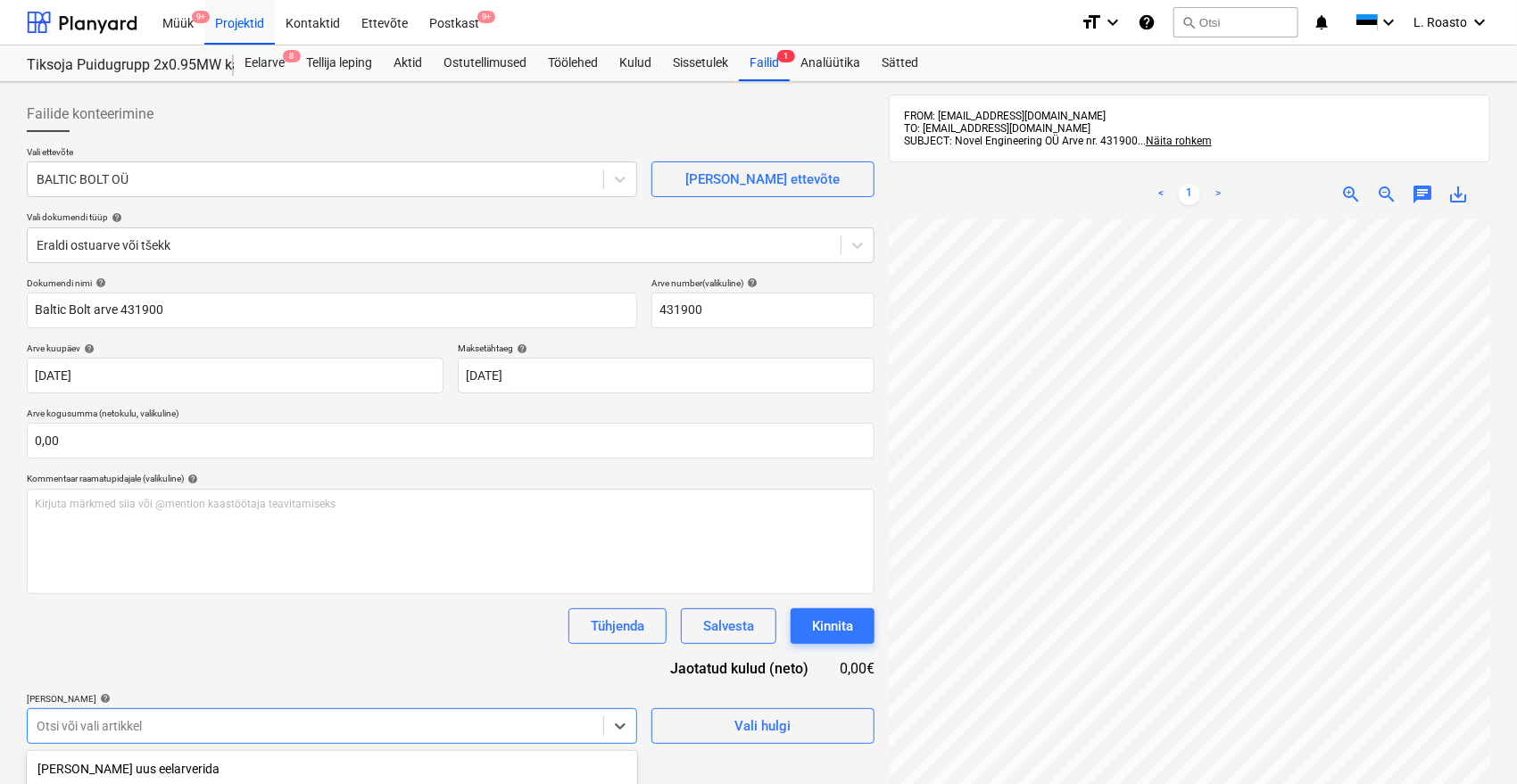
click at [156, 724] on body "Müük 9+ Projektid Kontaktid Ettevõte Postkast 9+ format_size keyboard_arrow_dow…" at bounding box center [758, 392] width 1517 height 784
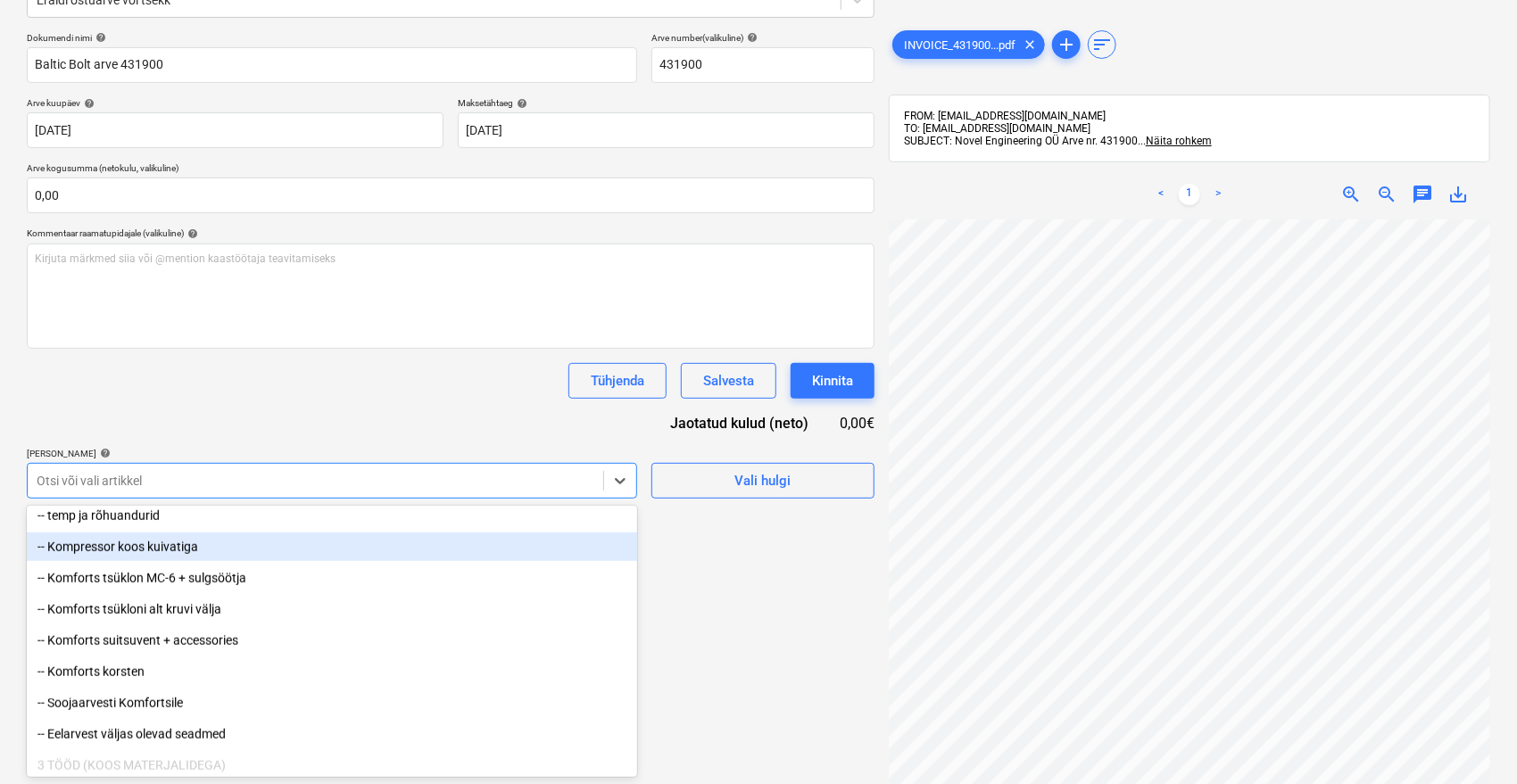
scroll to position [991, 0]
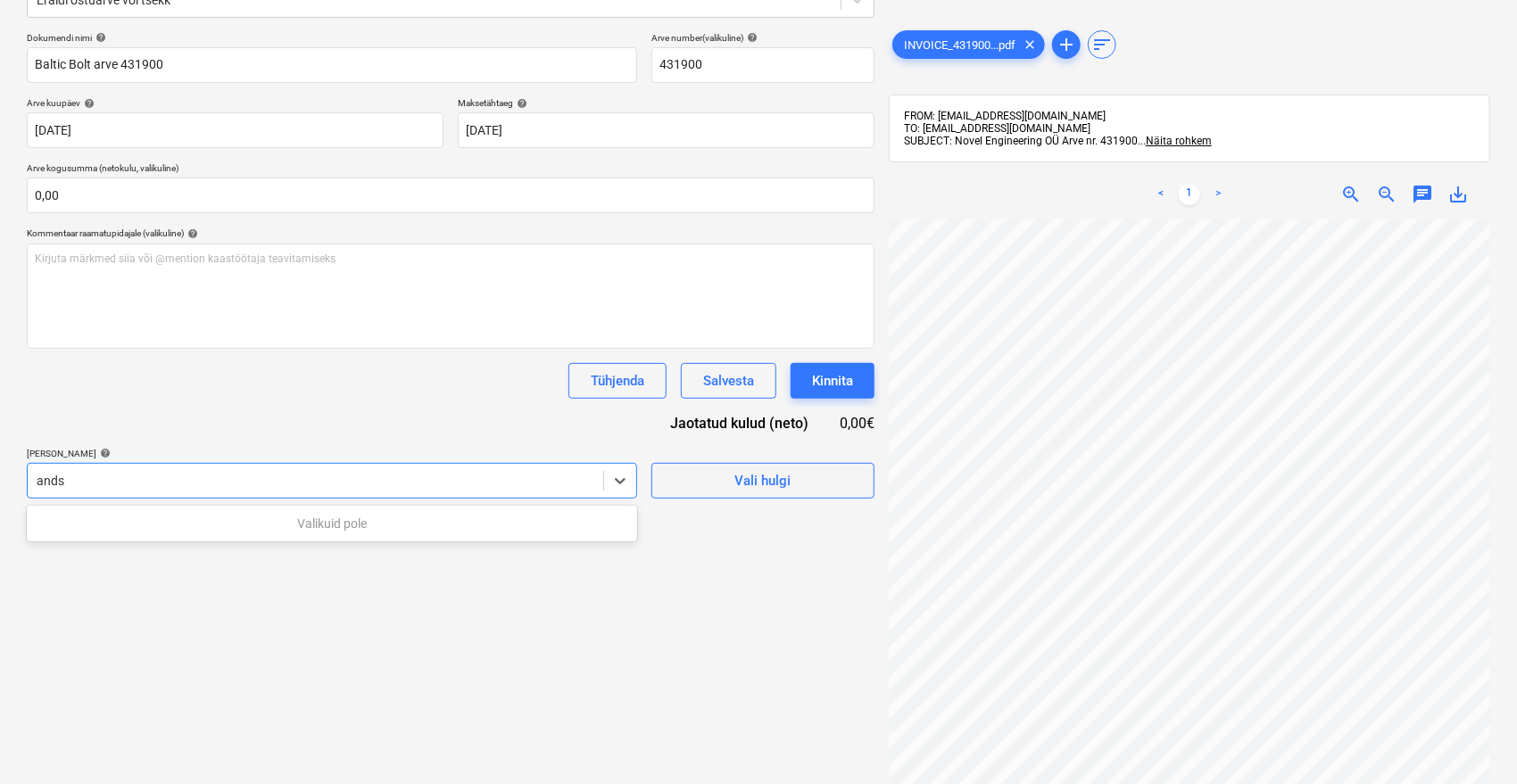
type input "and"
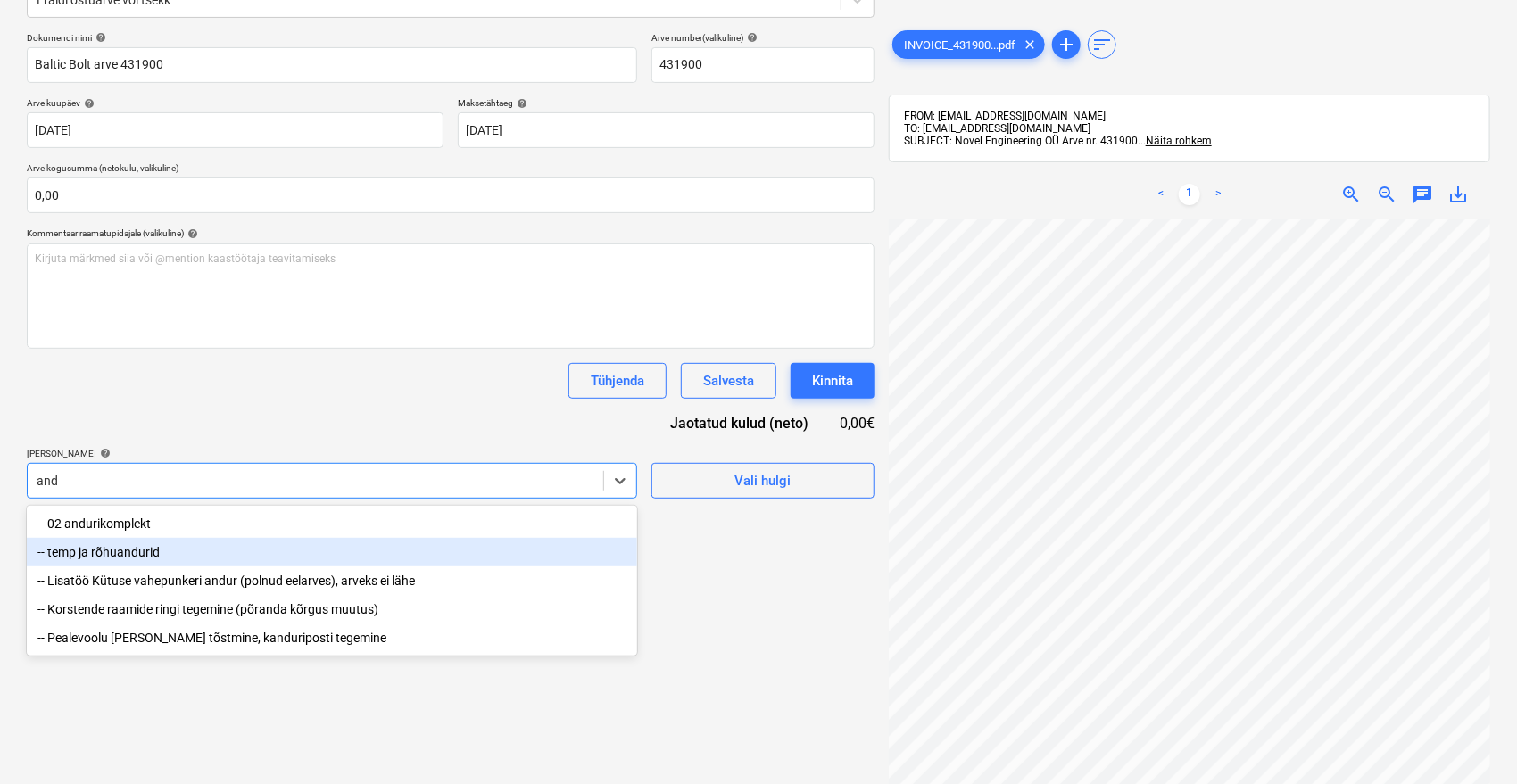
click at [114, 559] on div "-- temp ja rõhuandurid" at bounding box center [332, 552] width 610 height 28
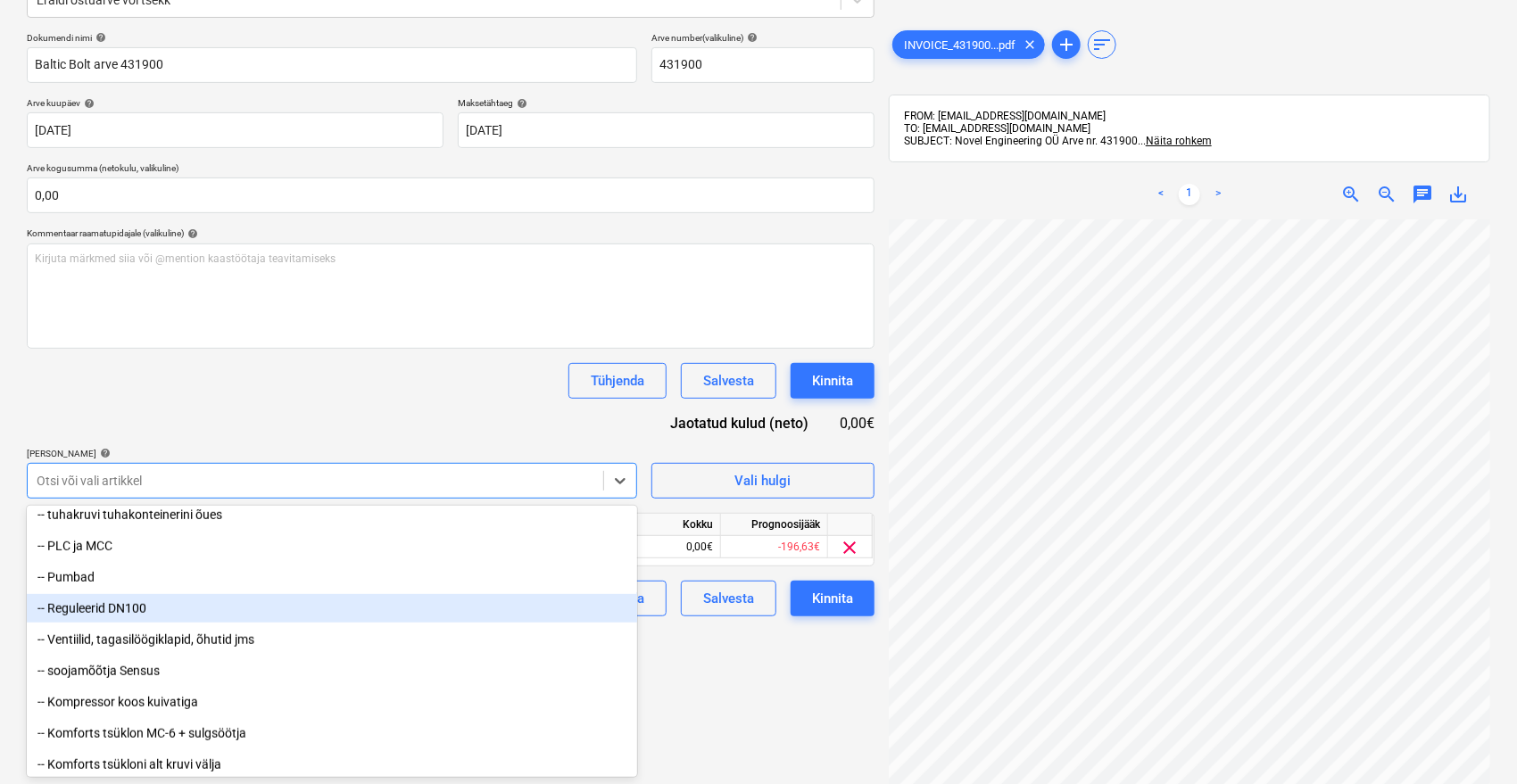
scroll to position [792, 0]
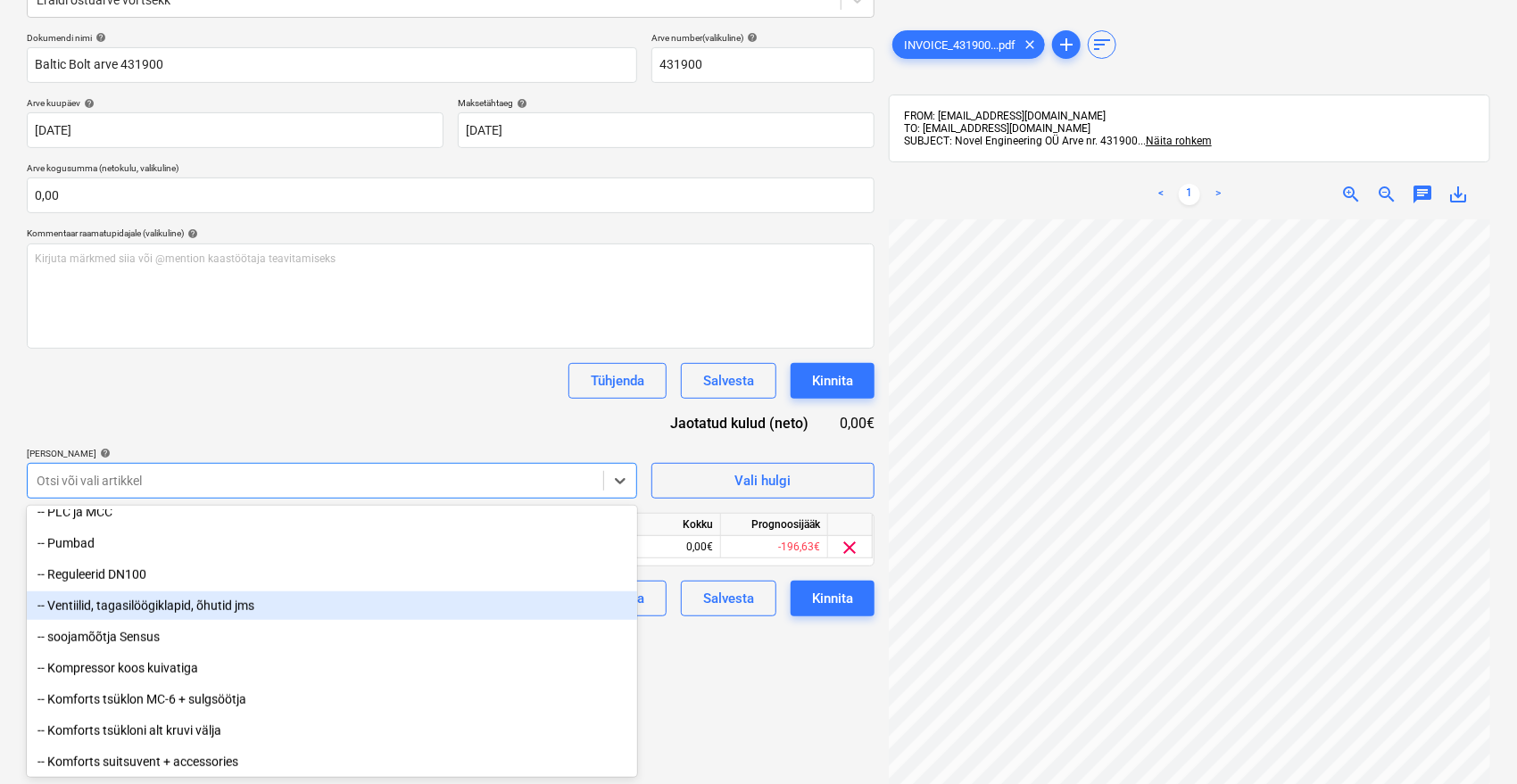
click at [199, 607] on div "-- Ventiilid, tagasilöögiklapid, õhutid jms" at bounding box center [332, 605] width 610 height 28
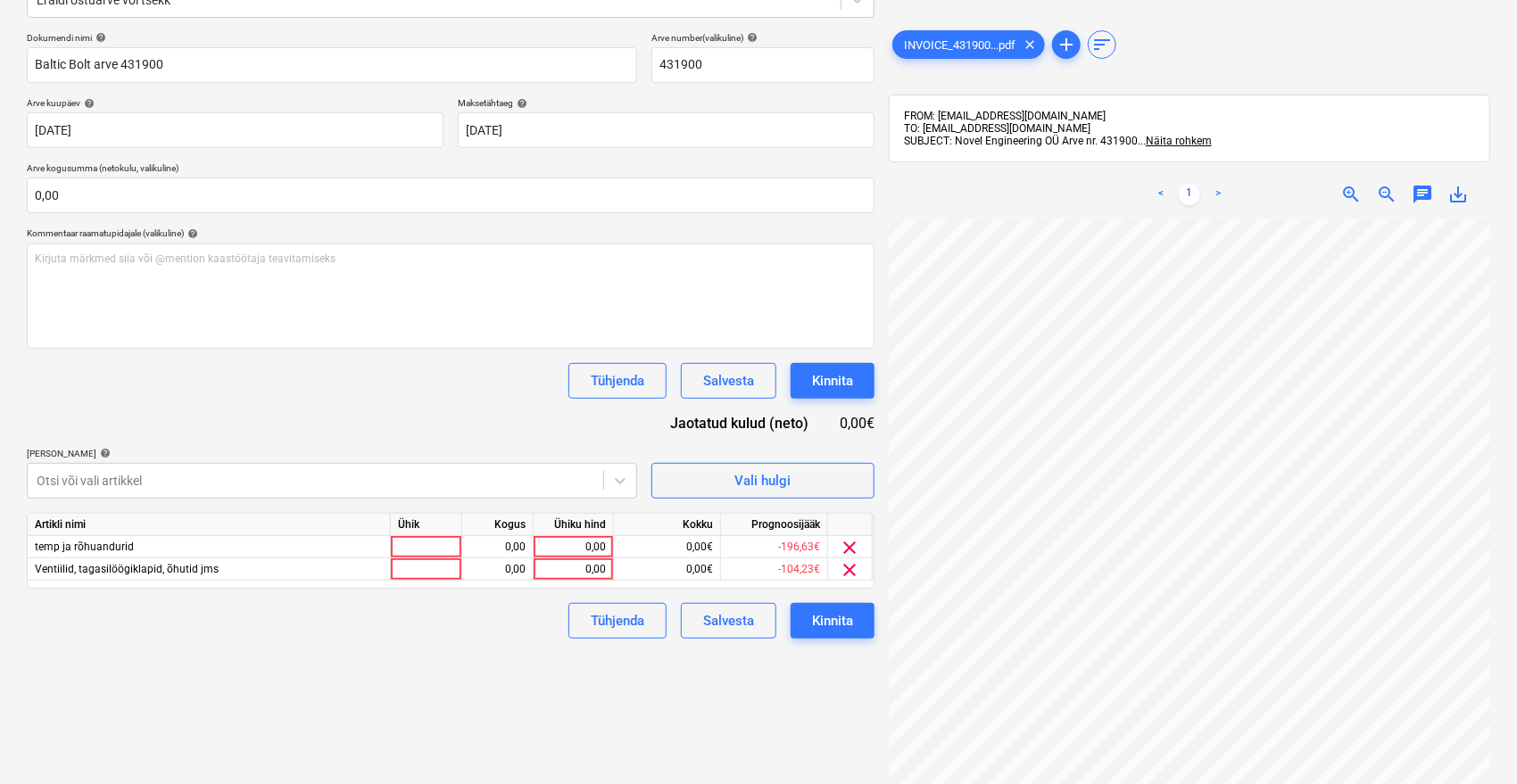
click at [354, 376] on div "Tühjenda Salvesta Kinnita" at bounding box center [451, 380] width 848 height 36
click at [856, 563] on span "clear" at bounding box center [850, 570] width 21 height 21
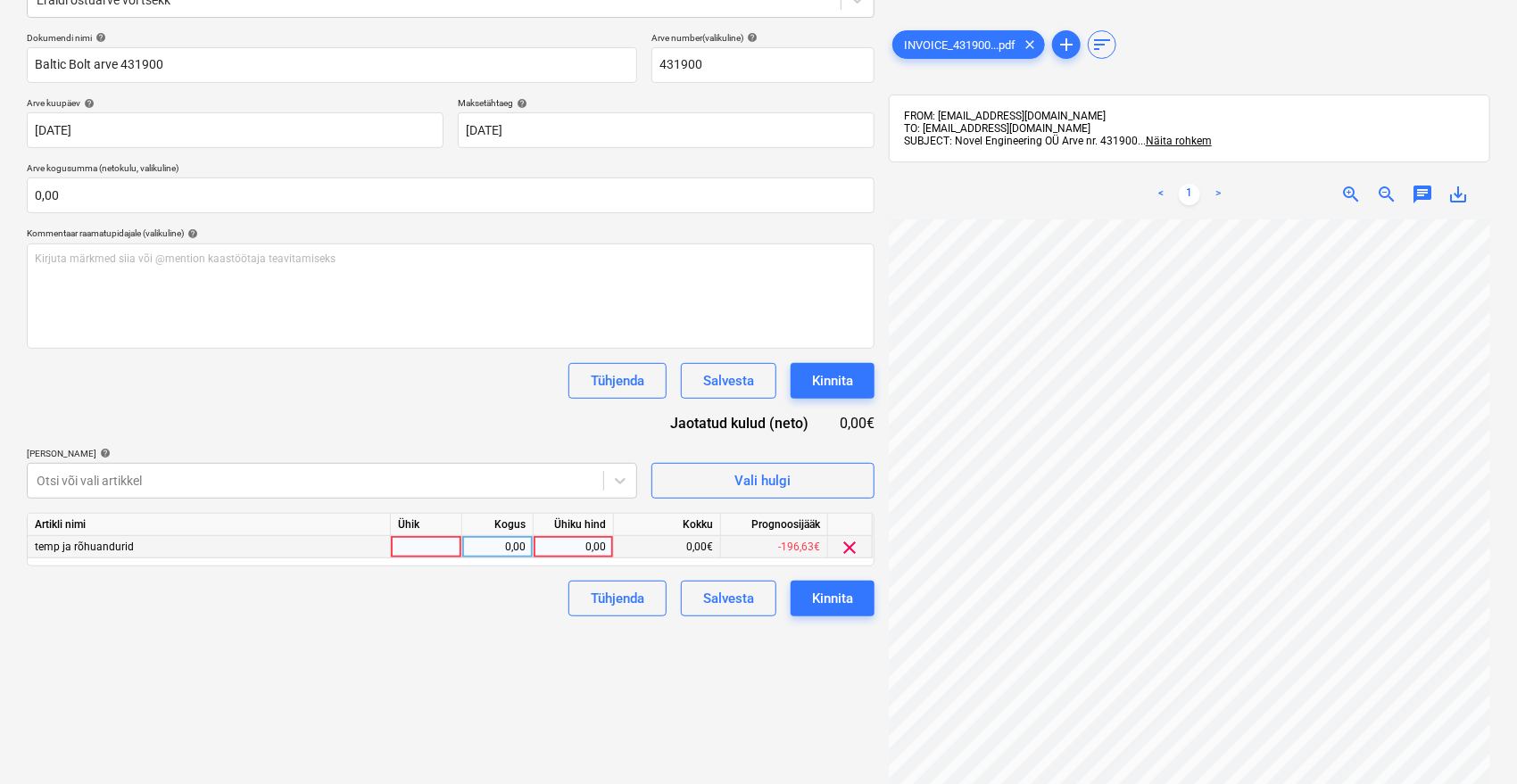
click at [581, 541] on div "0,00" at bounding box center [573, 547] width 65 height 22
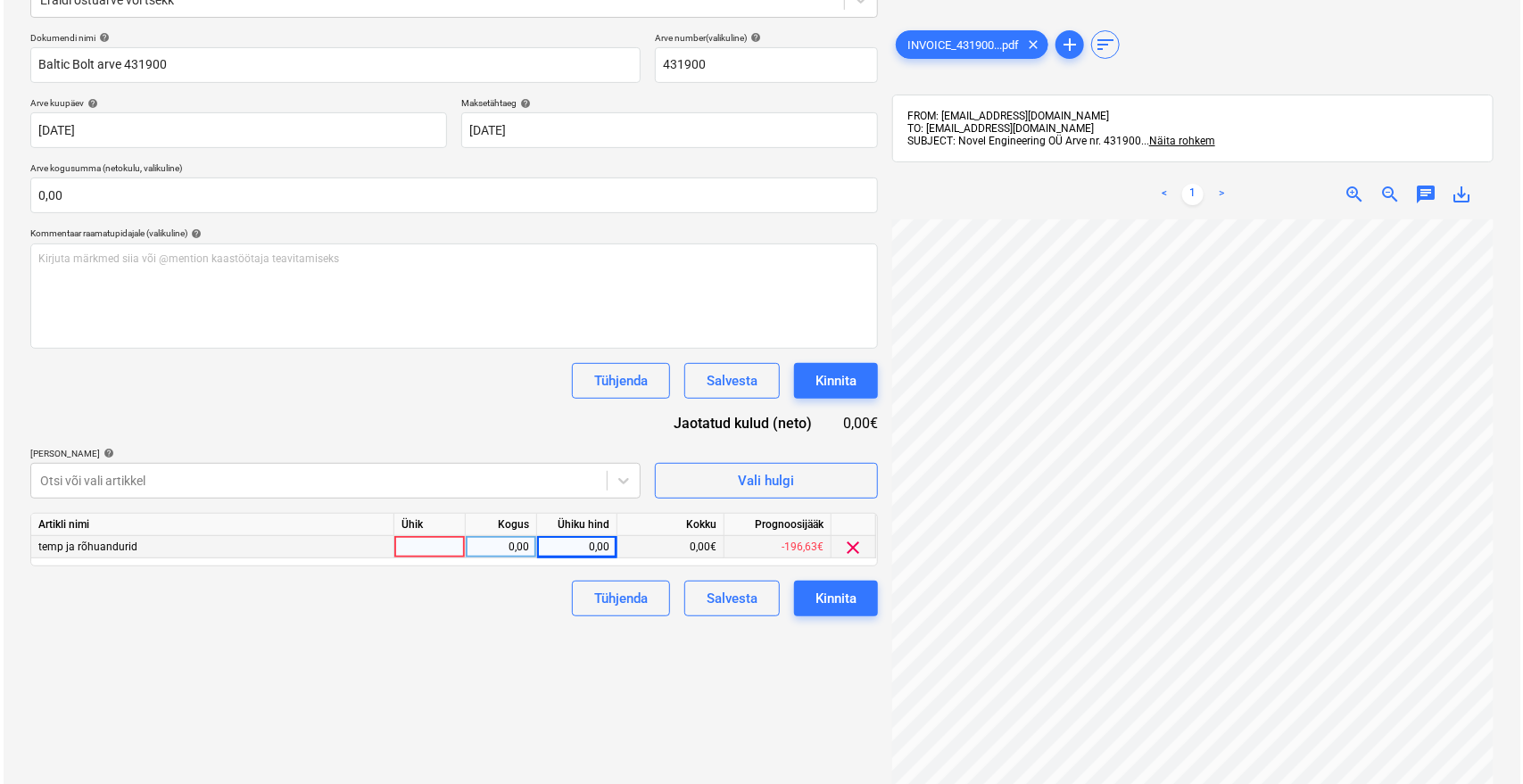
scroll to position [35, 71]
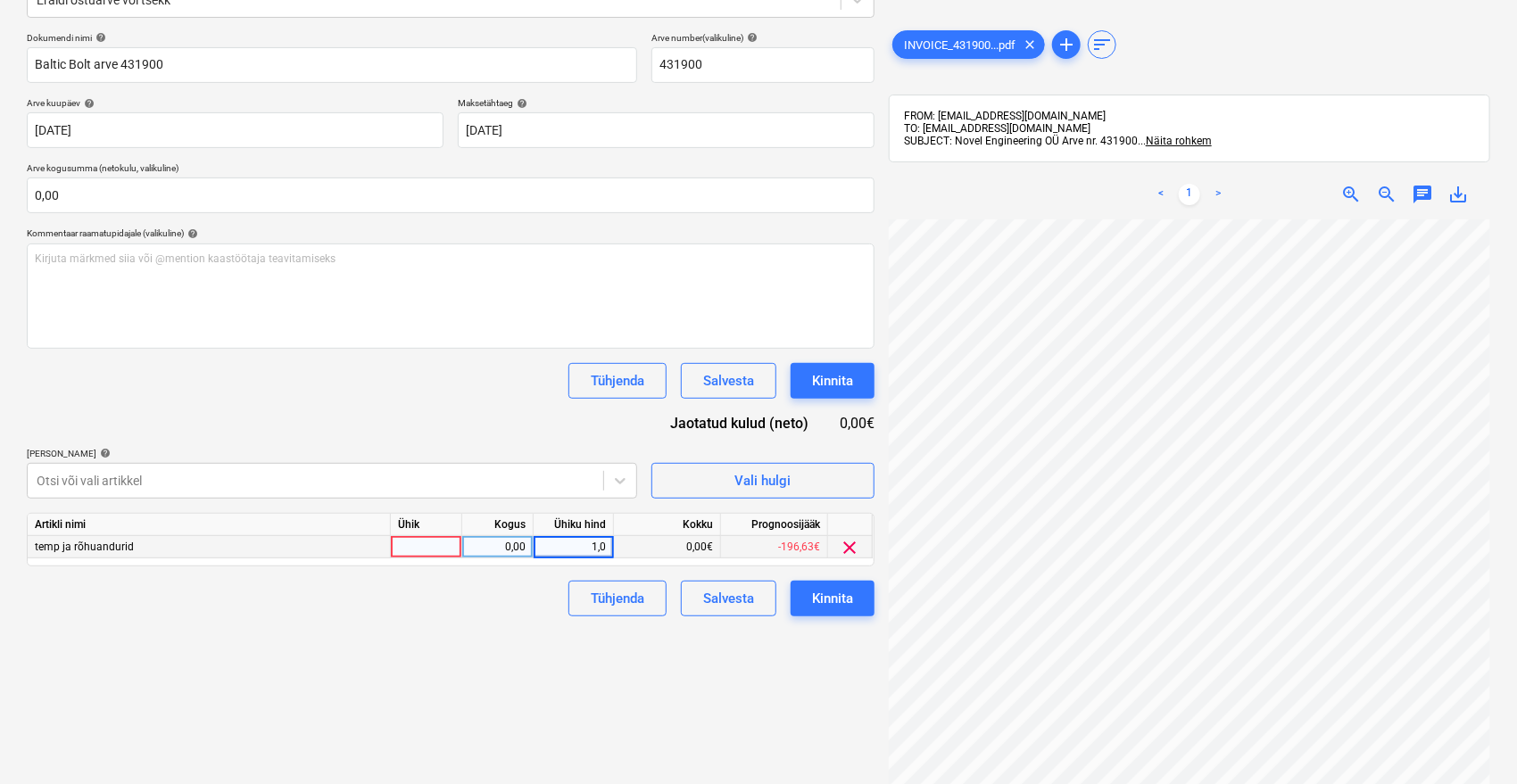
type input "1,03"
click at [636, 689] on div "Failide konteerimine Vali ettevõte BALTIC BOLT OÜ [PERSON_NAME] uus ettevõte Va…" at bounding box center [451, 315] width 862 height 942
click at [849, 597] on div "Kinnita" at bounding box center [832, 598] width 41 height 23
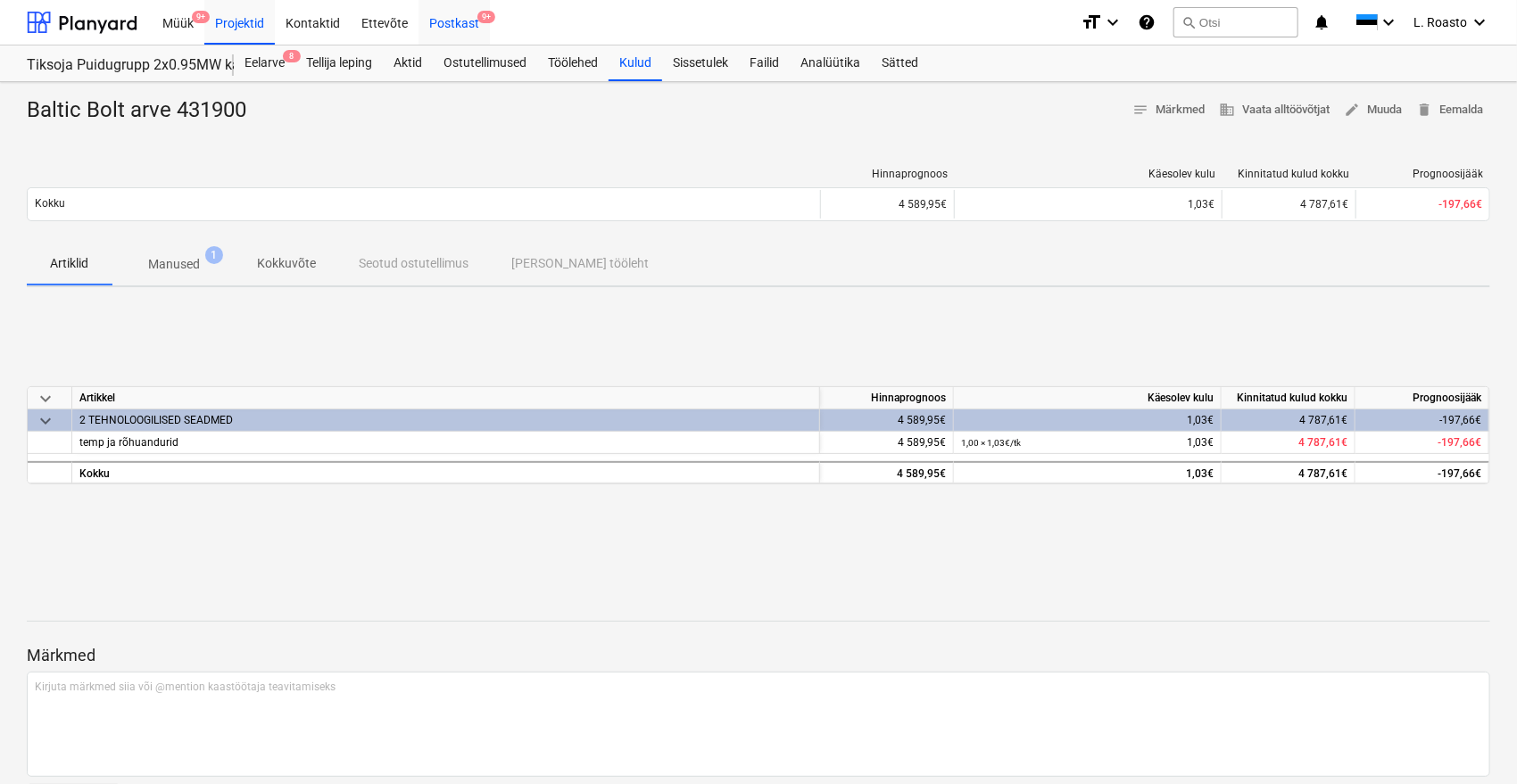
click at [460, 13] on div "Postkast 9+" at bounding box center [453, 21] width 71 height 46
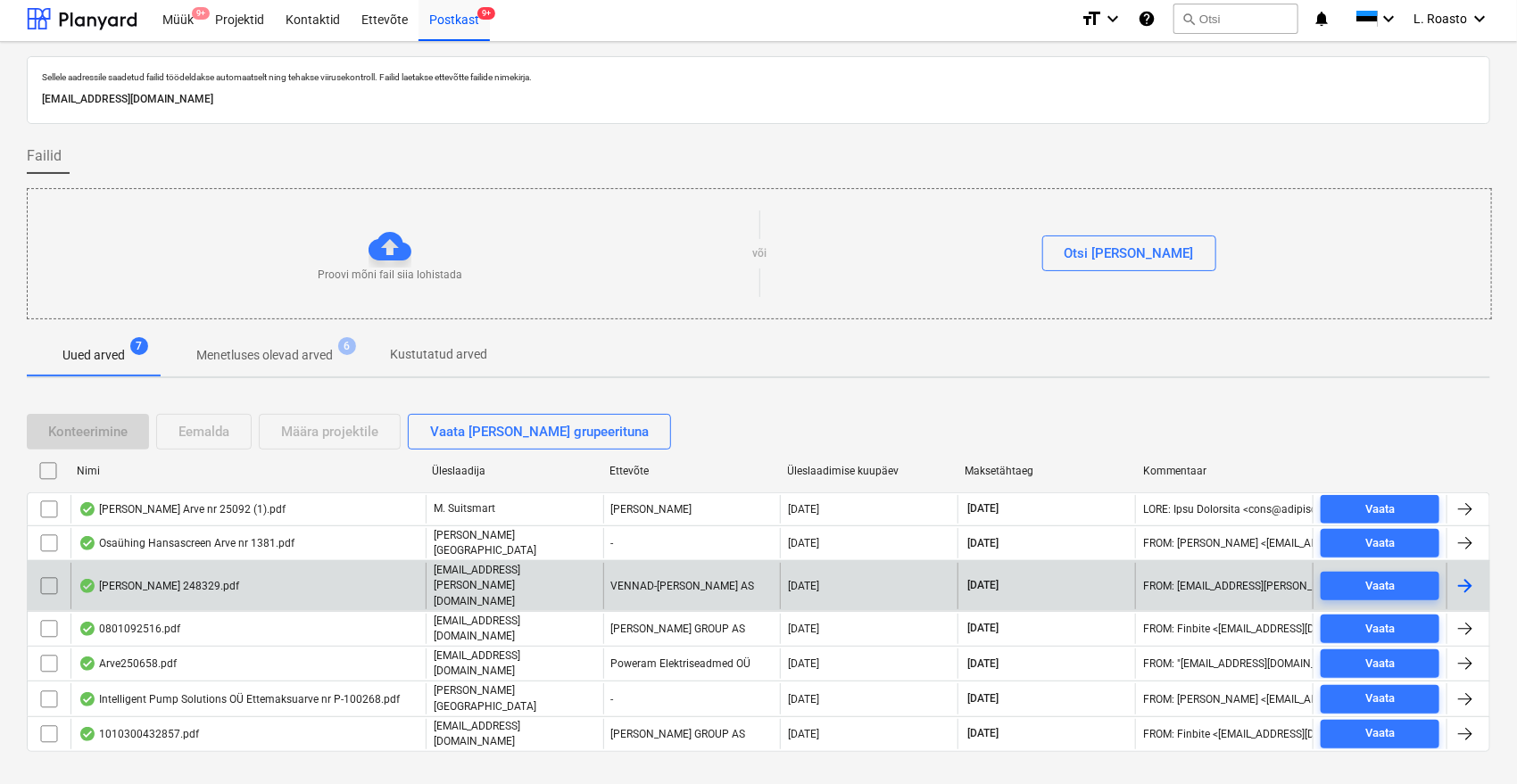
scroll to position [6, 0]
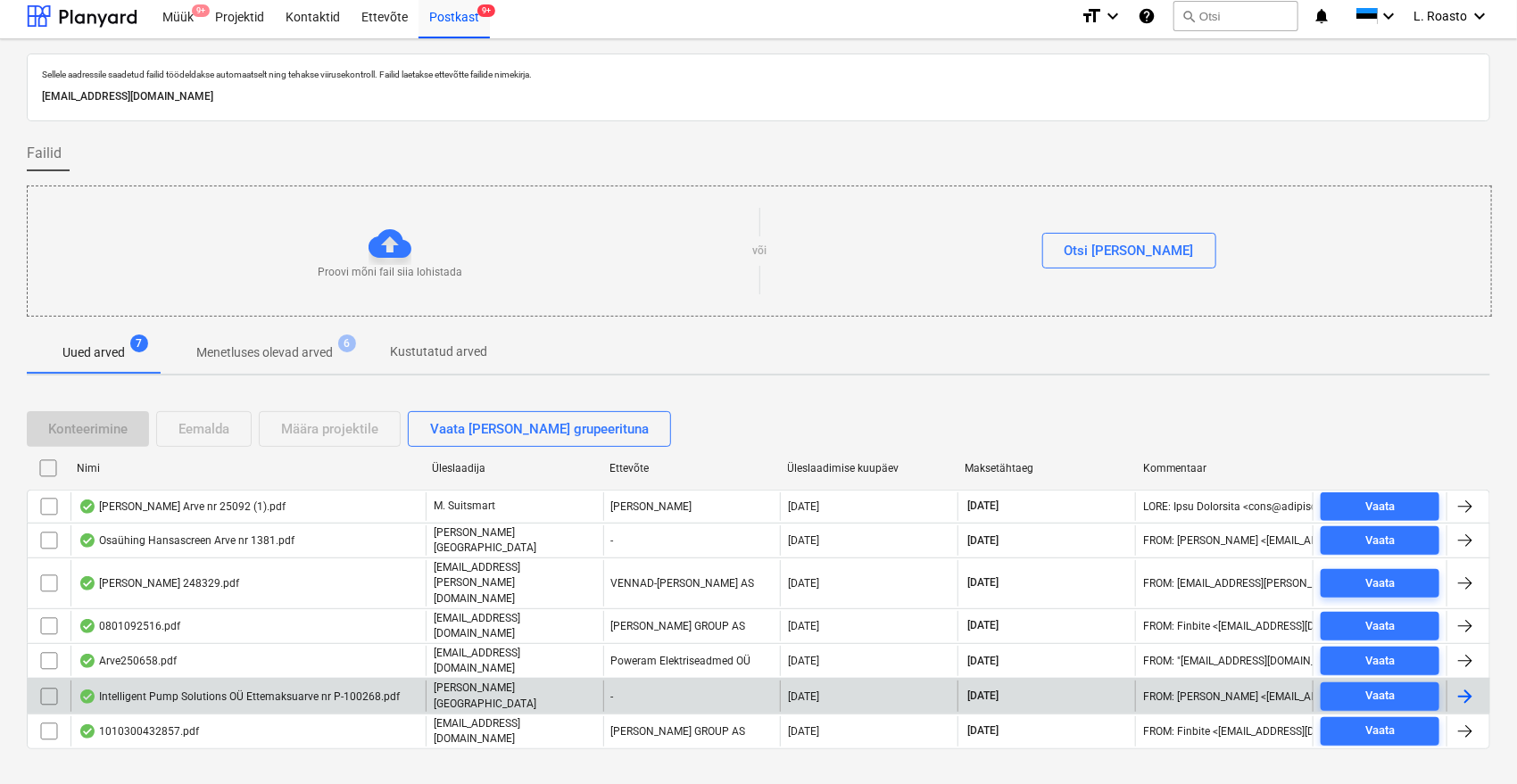
click at [278, 681] on div "Intelligent Pump Solutions OÜ Ettemaksuarve nr P-100268.pdf" at bounding box center [247, 695] width 355 height 30
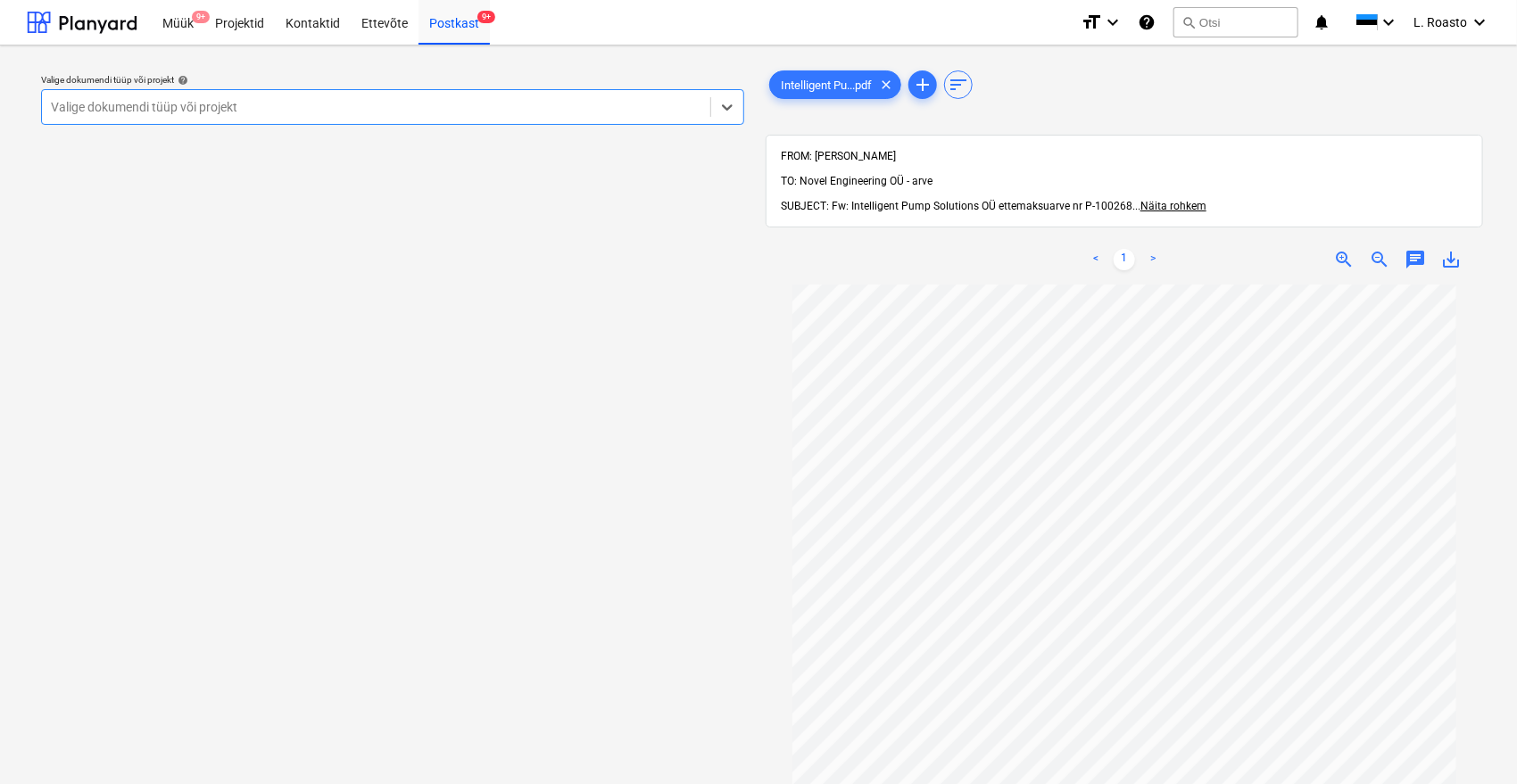
click at [322, 120] on div "Valige dokumendi tüüp või projekt" at bounding box center [392, 107] width 703 height 36
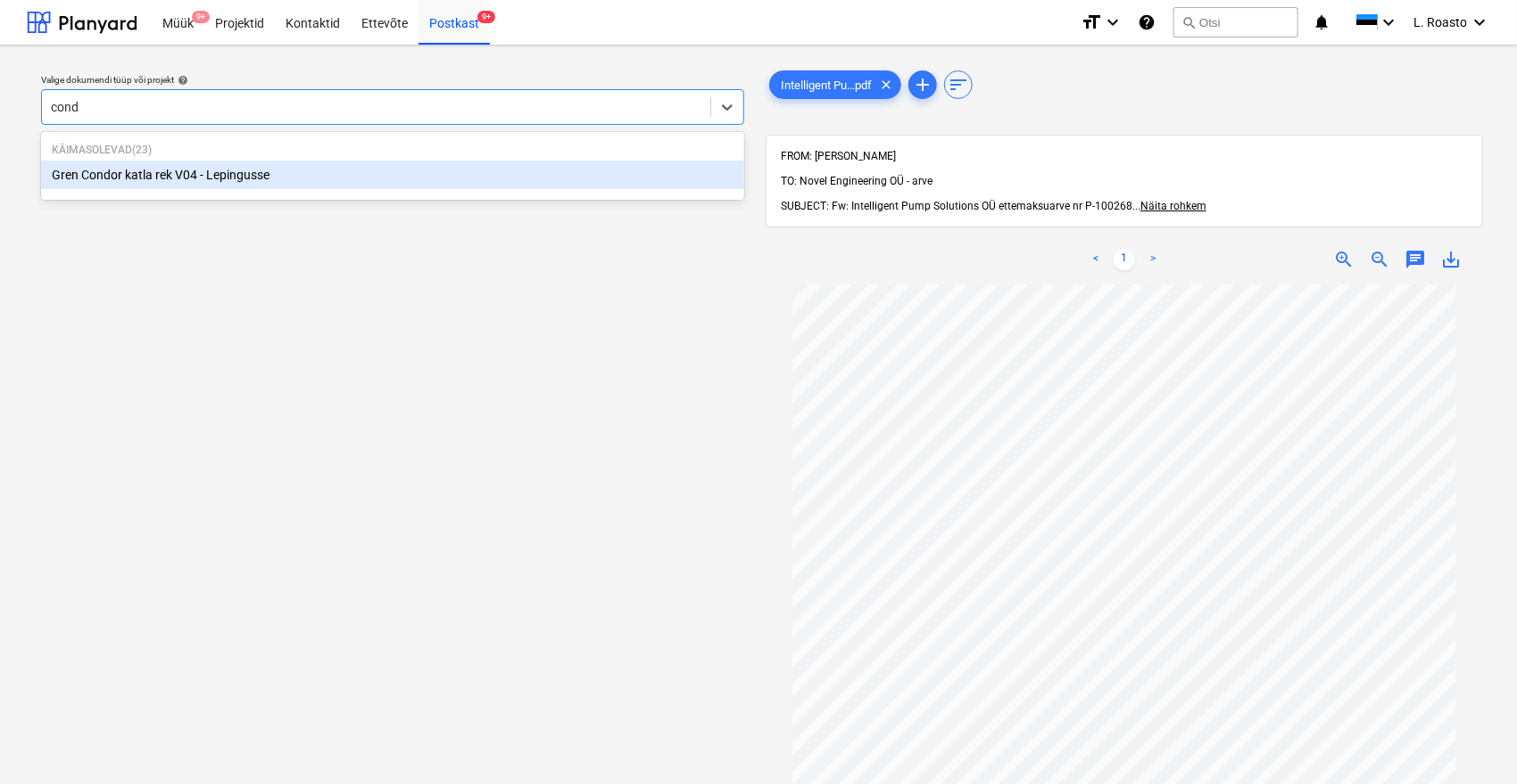
type input "condo"
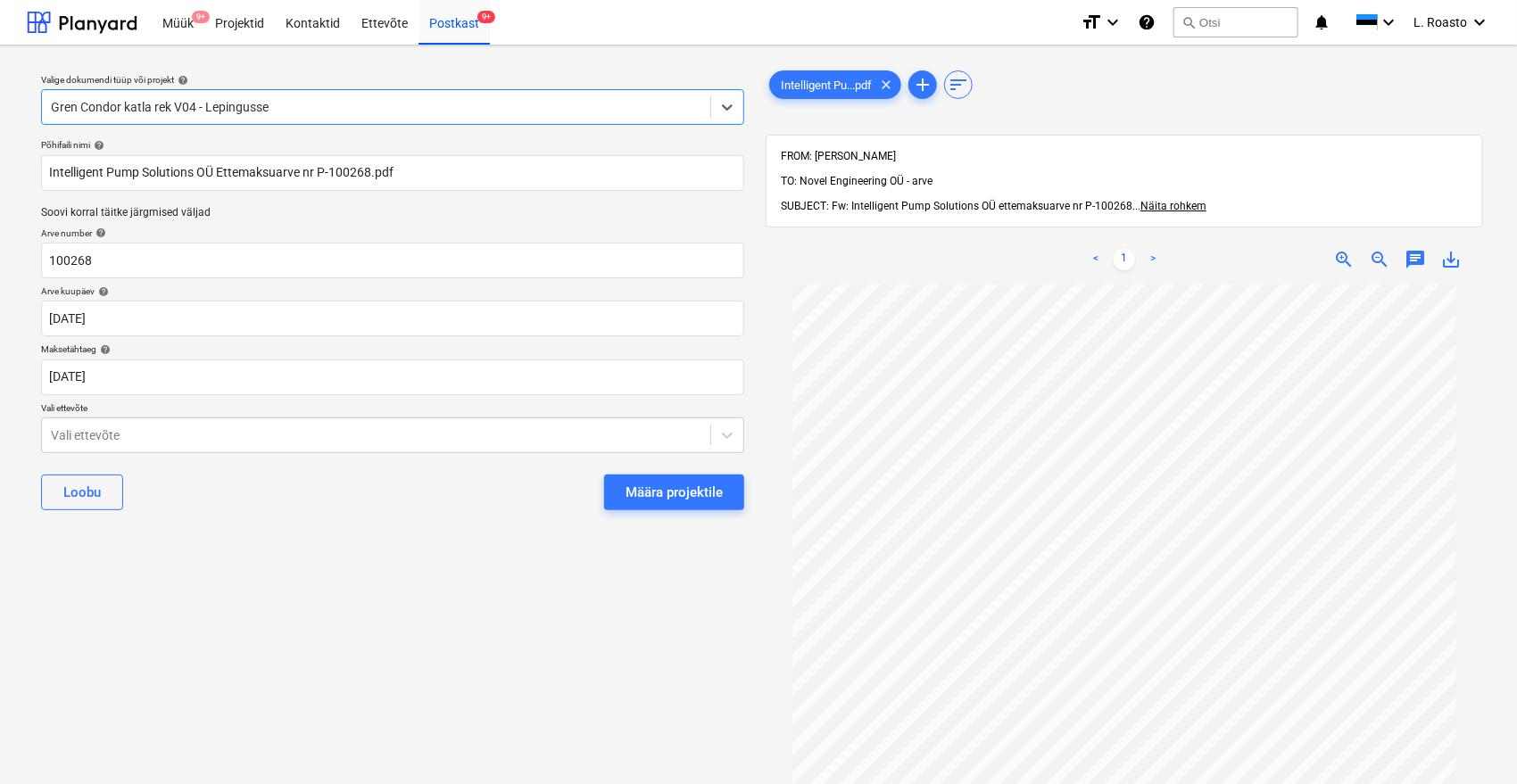
click at [697, 502] on div "Määra projektile" at bounding box center [674, 492] width 97 height 23
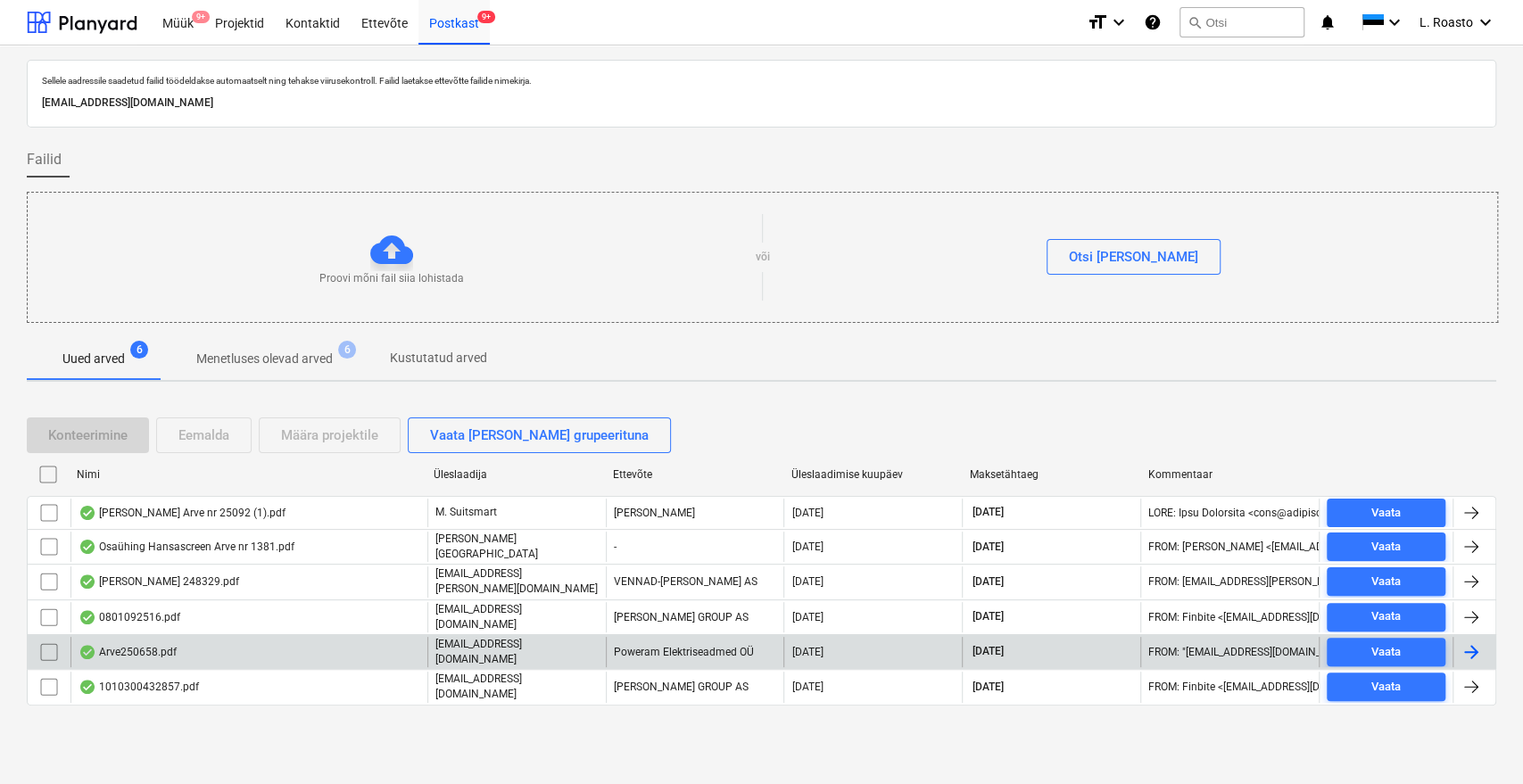
click at [209, 639] on div "Arve250658.pdf" at bounding box center [248, 652] width 357 height 30
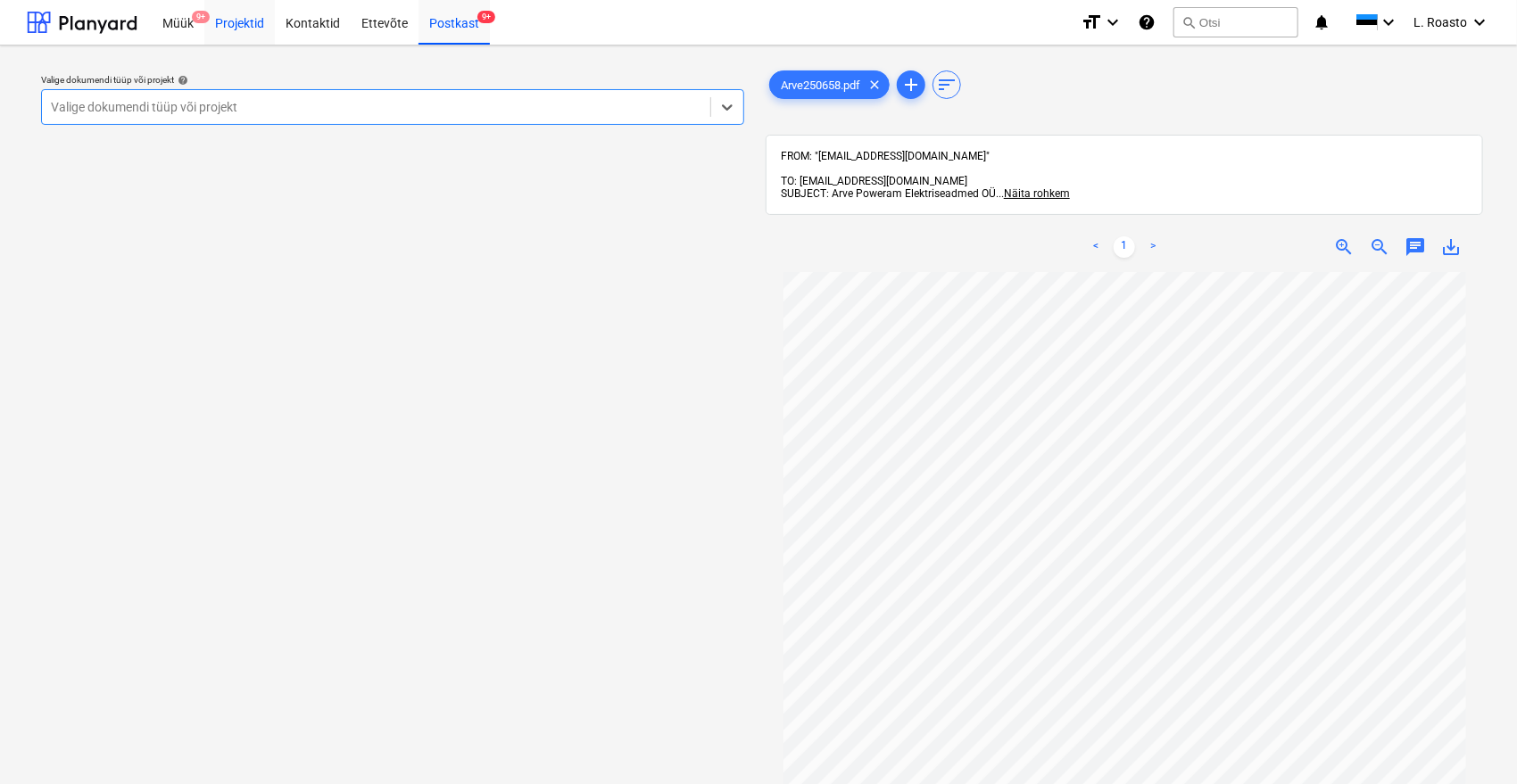
click at [216, 22] on div "Projektid" at bounding box center [239, 21] width 70 height 46
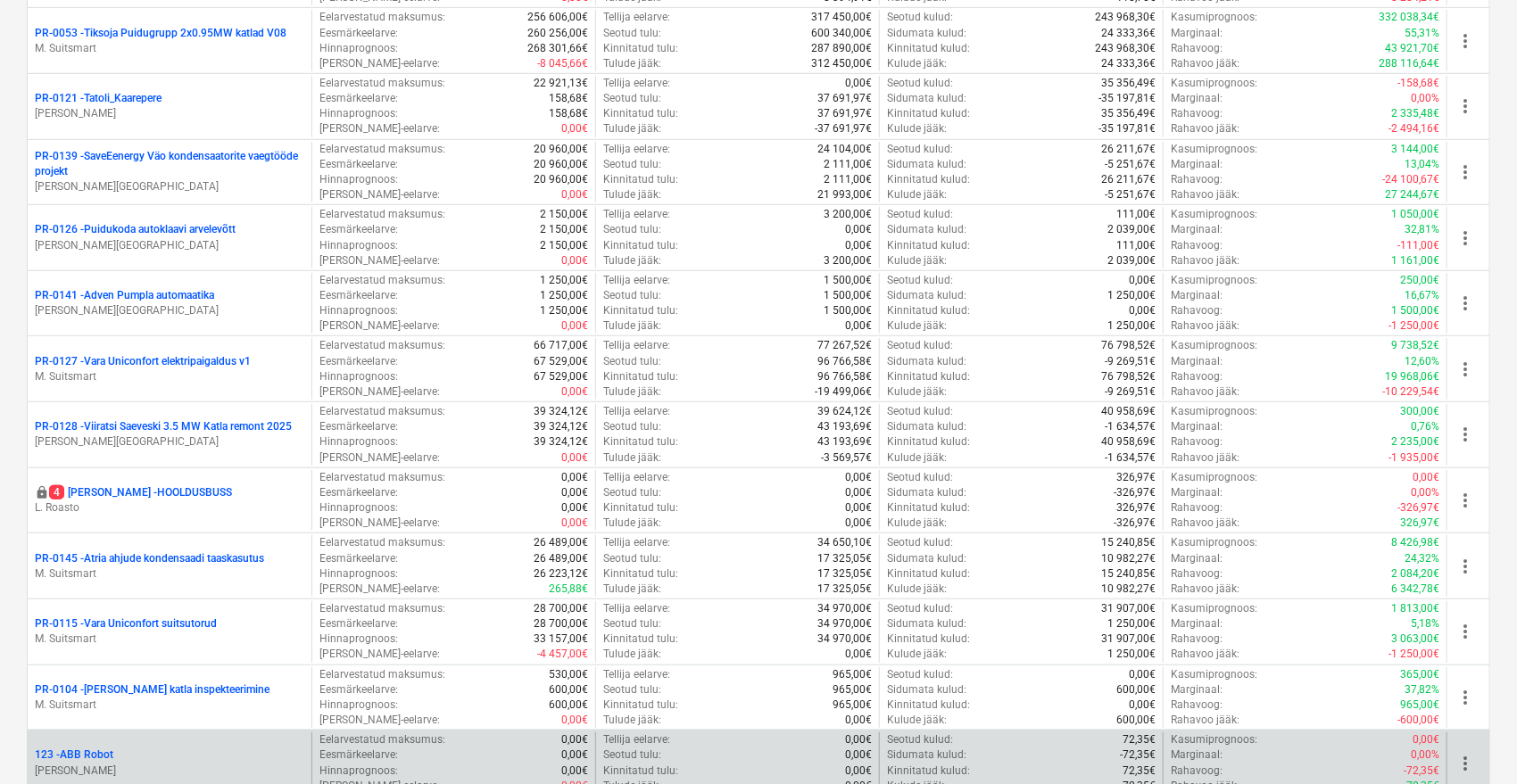
scroll to position [594, 0]
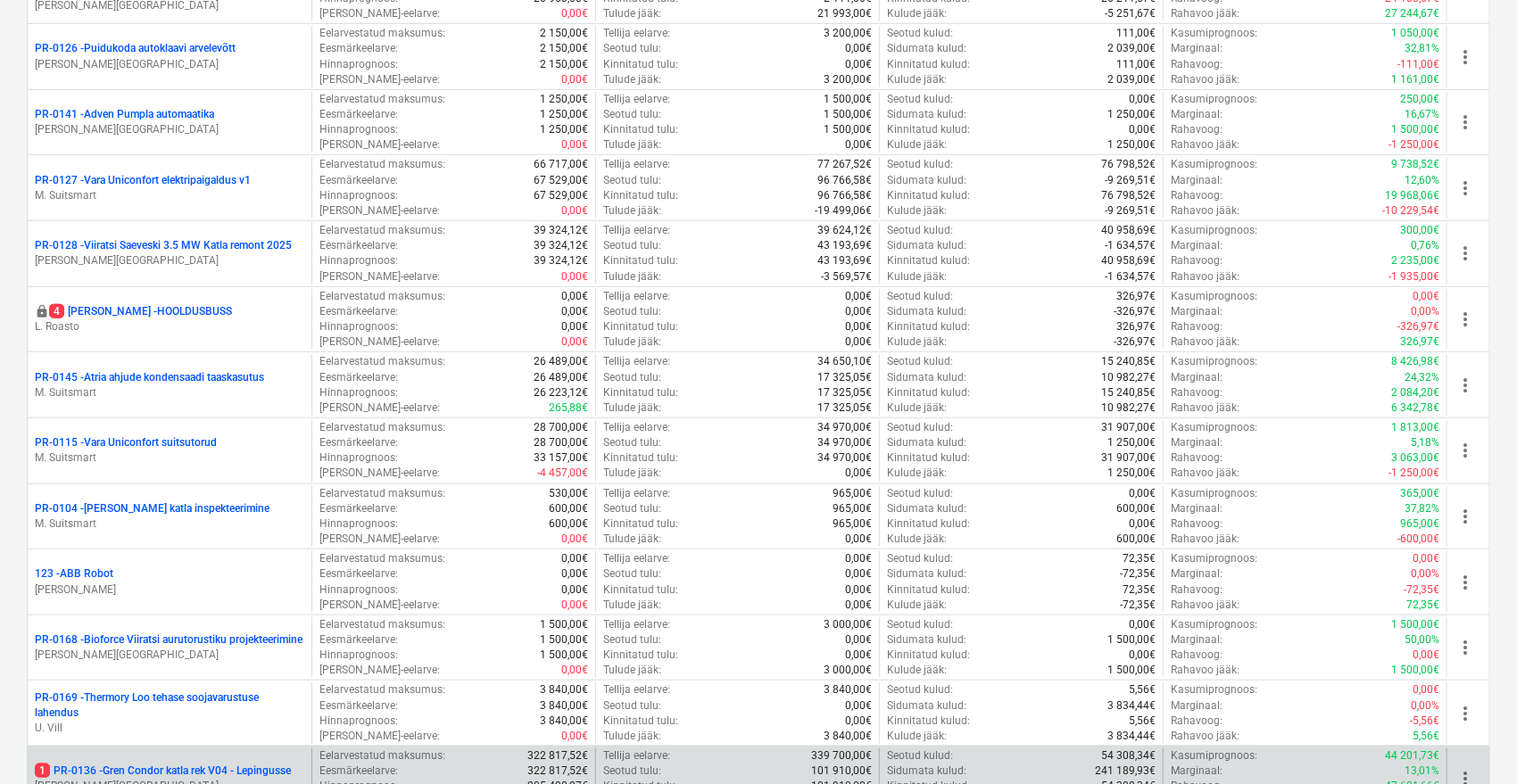
click at [173, 766] on p "1 PR-0136 - Gren Condor katla rek V04 - Lepingusse" at bounding box center [163, 771] width 256 height 16
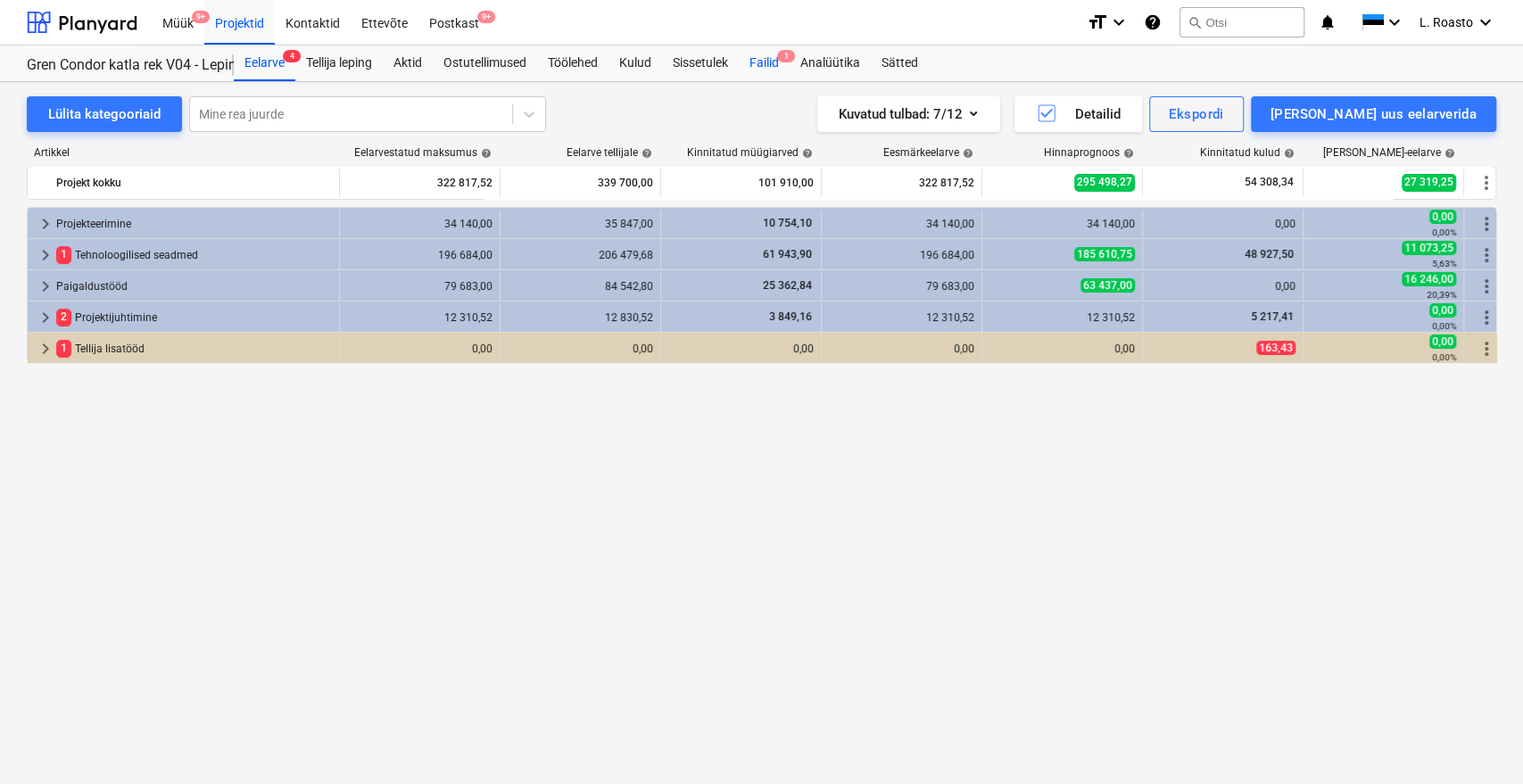
click at [785, 63] on div "Failid 1" at bounding box center [764, 63] width 51 height 36
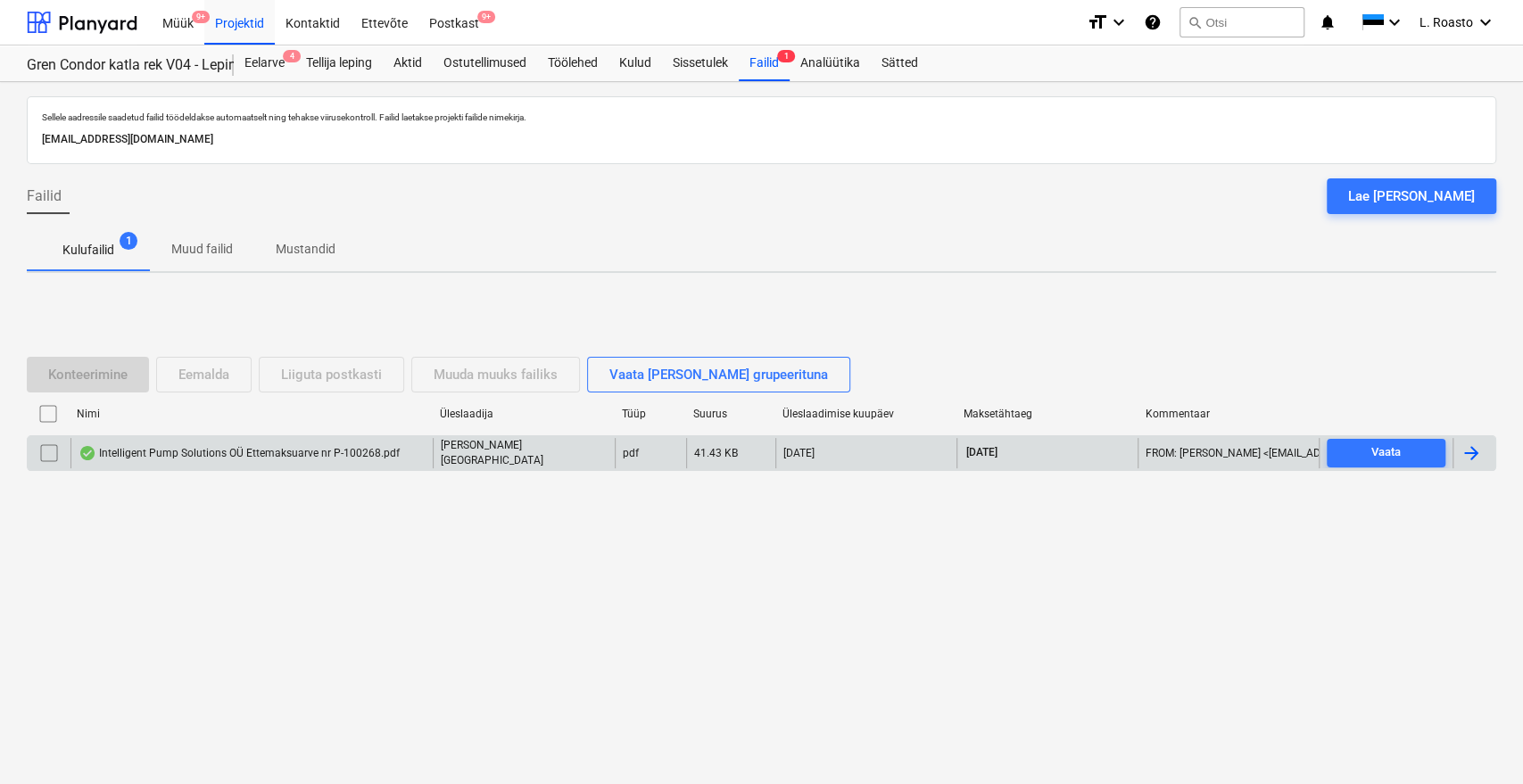
click at [1469, 435] on div "Intelligent Pump Solutions OÜ Ettemaksuarve nr P-100268.pdf [PERSON_NAME] pdf 4…" at bounding box center [762, 452] width 1469 height 36
click at [1481, 451] on div at bounding box center [1471, 453] width 21 height 21
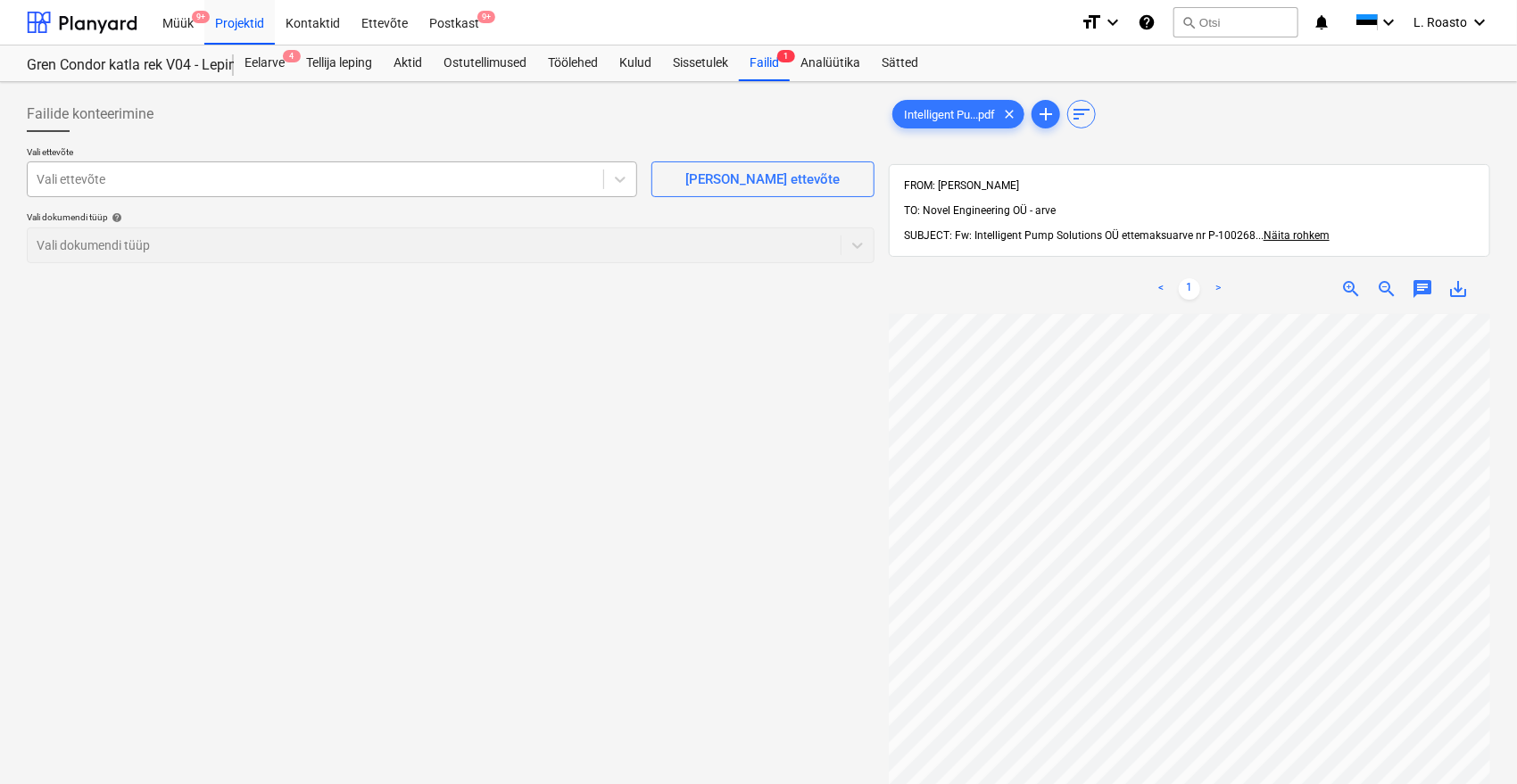
click at [315, 185] on div at bounding box center [315, 179] width 558 height 18
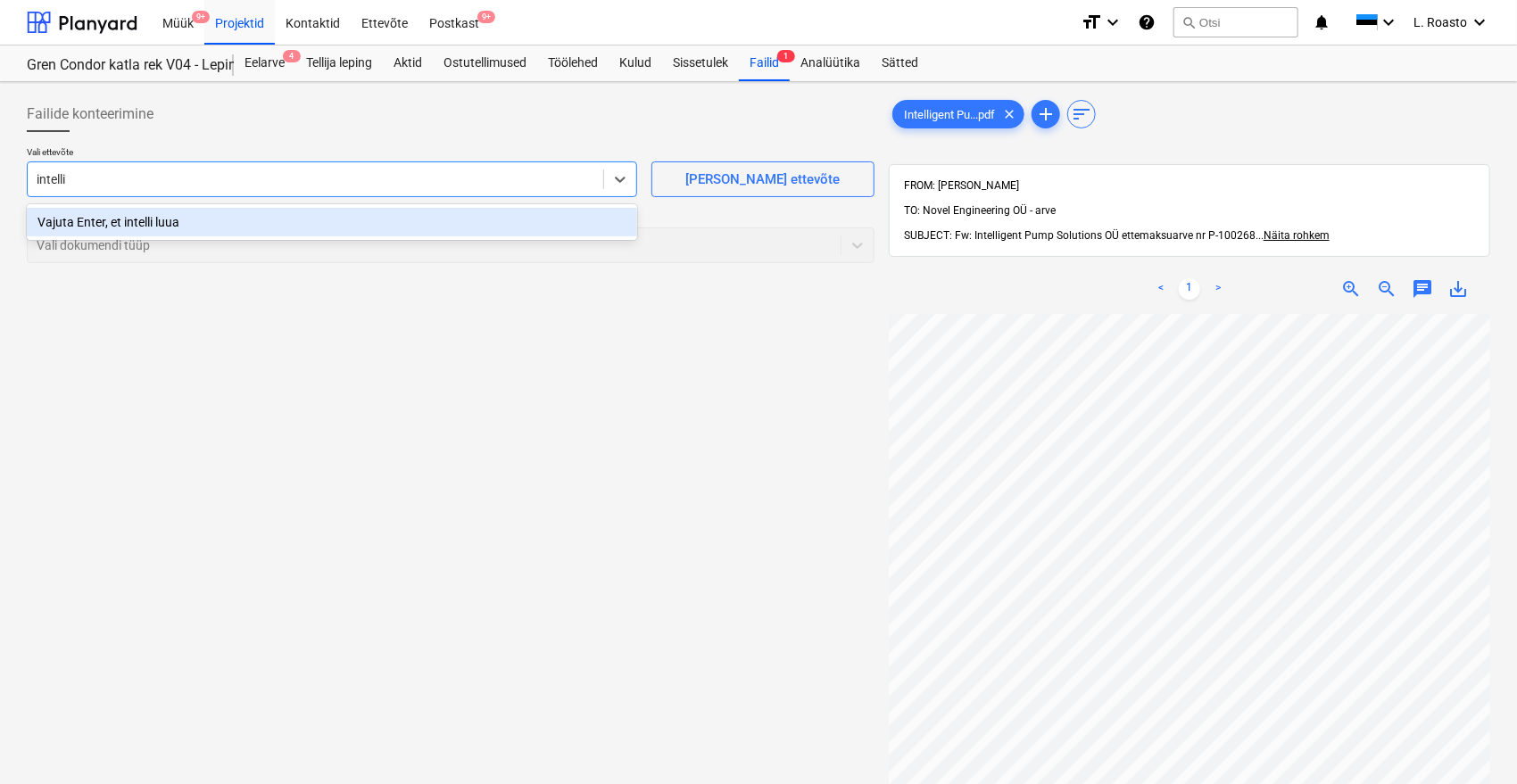
type input "intellig"
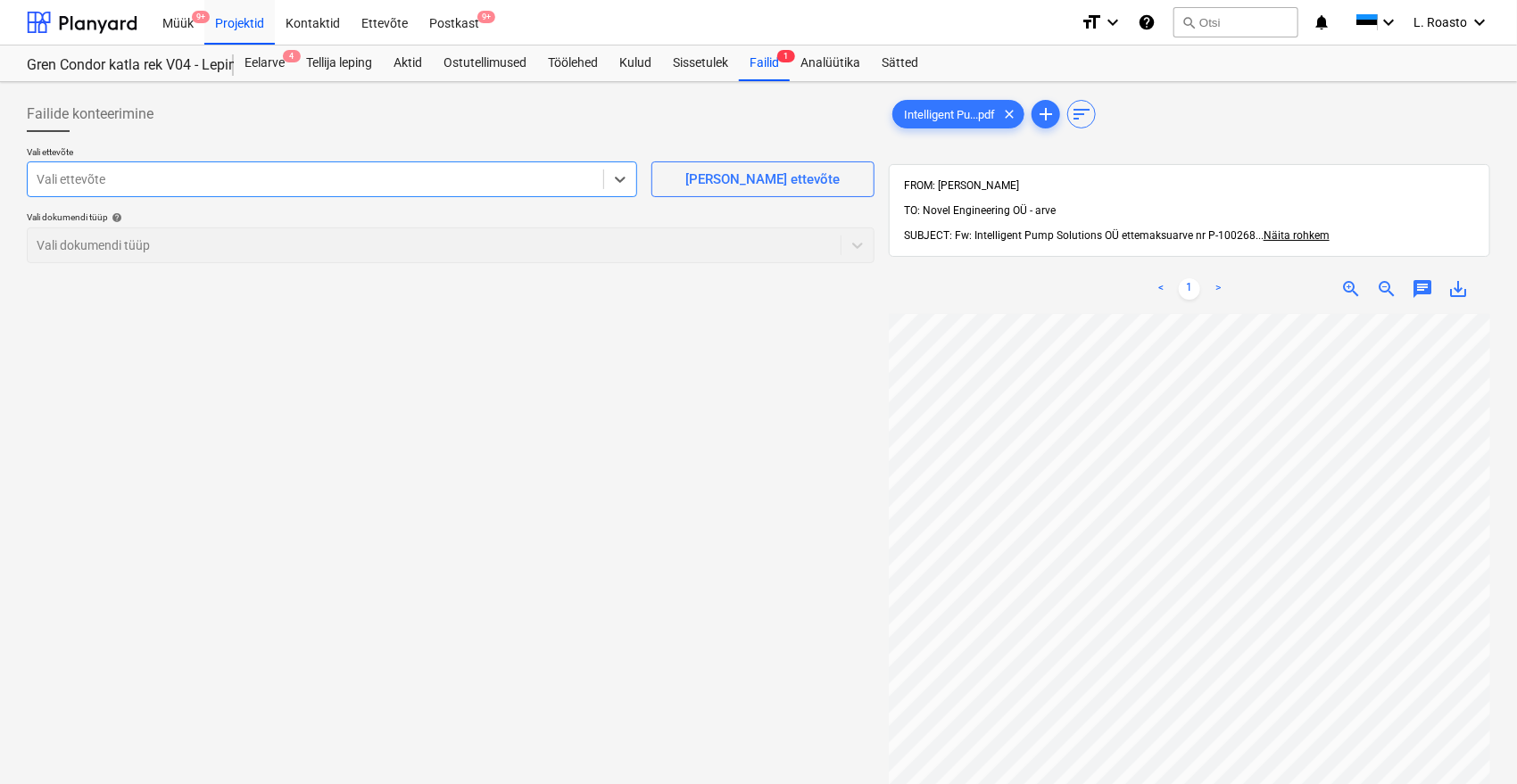
drag, startPoint x: 315, startPoint y: 185, endPoint x: 0, endPoint y: 126, distance: 320.5
click at [0, 126] on div "Failide konteerimine Vali ettevõte Select is focused ,type to refine list, pres…" at bounding box center [758, 572] width 1517 height 980
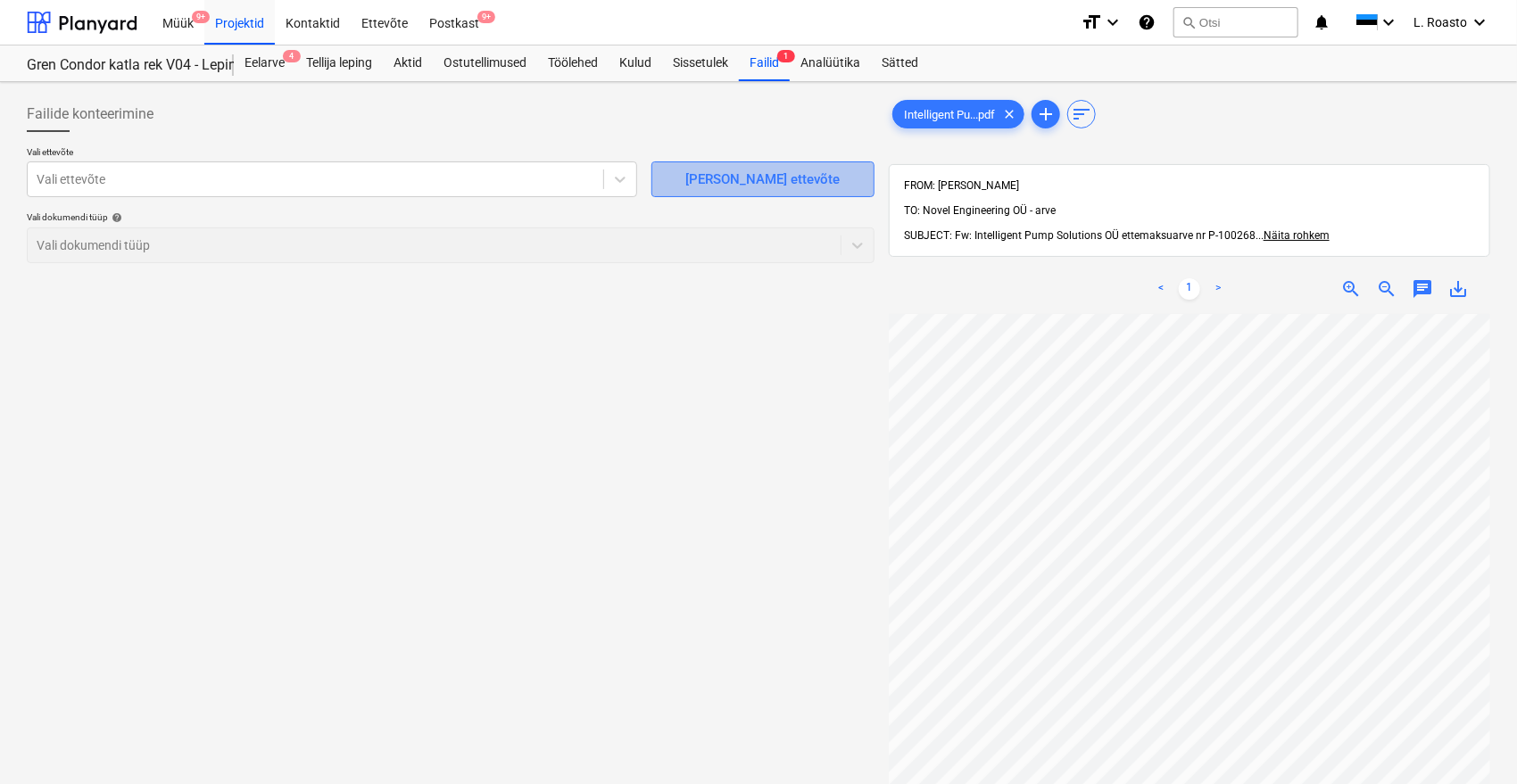
click at [836, 172] on span "[PERSON_NAME] ettevõte" at bounding box center [762, 179] width 178 height 23
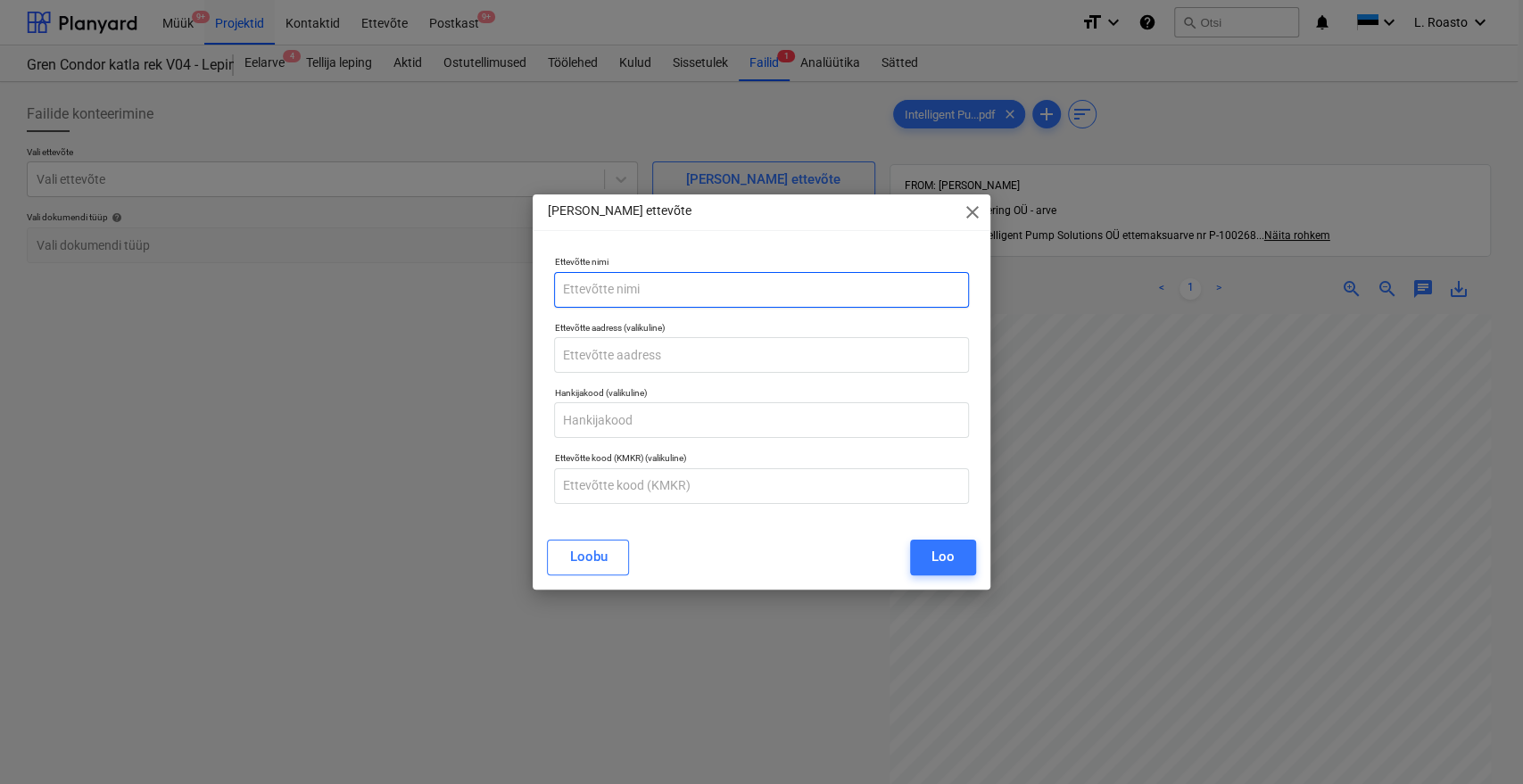
click at [685, 293] on input "text" at bounding box center [760, 290] width 414 height 36
paste input "Intelligent Pump Solutions OÜ"
type input "Intelligent Pump Solutions OÜ"
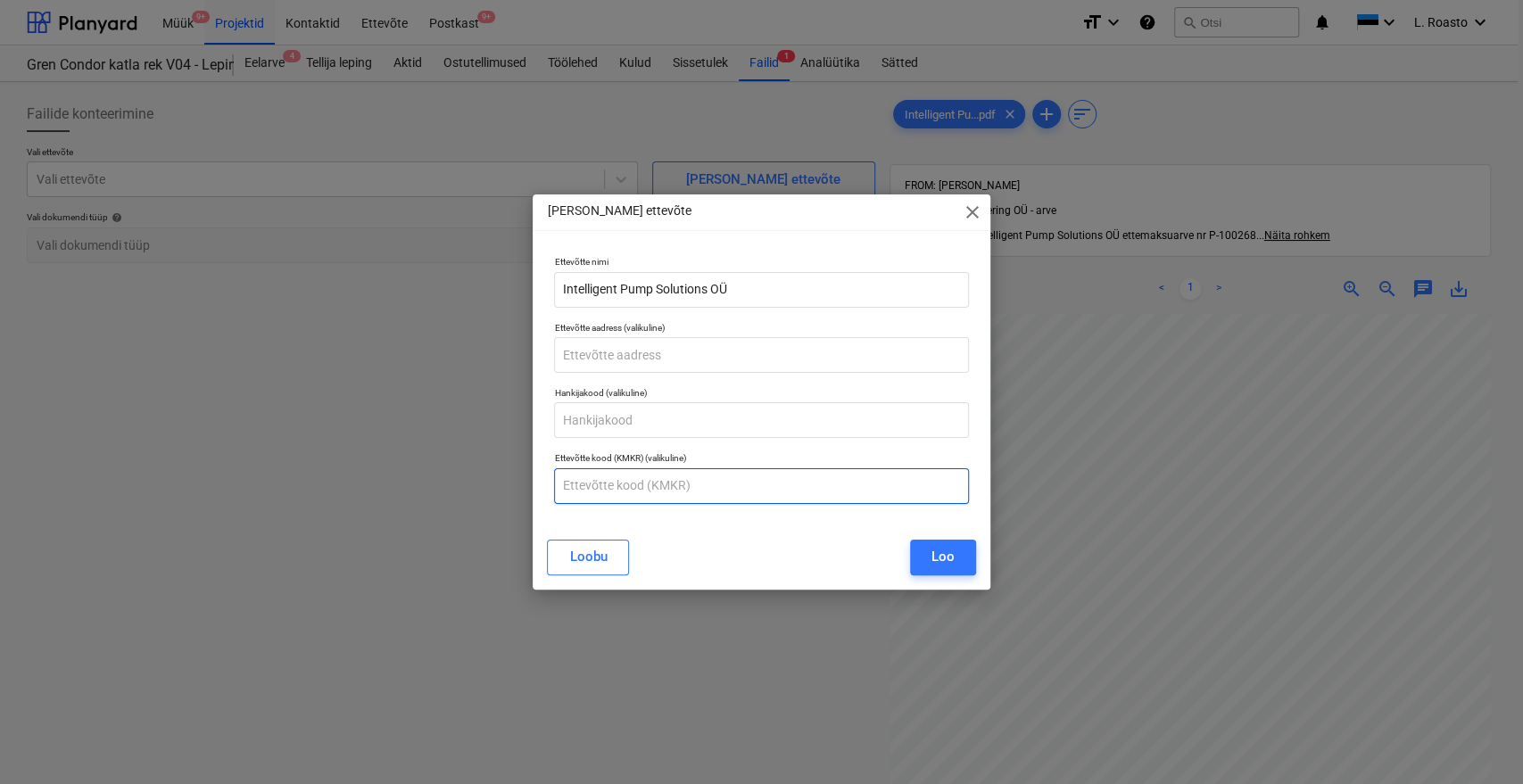
click at [628, 484] on input "text" at bounding box center [760, 485] width 414 height 36
paste input "EE101173603"
type input "EE101173603"
click at [935, 552] on div "Loo" at bounding box center [943, 556] width 23 height 23
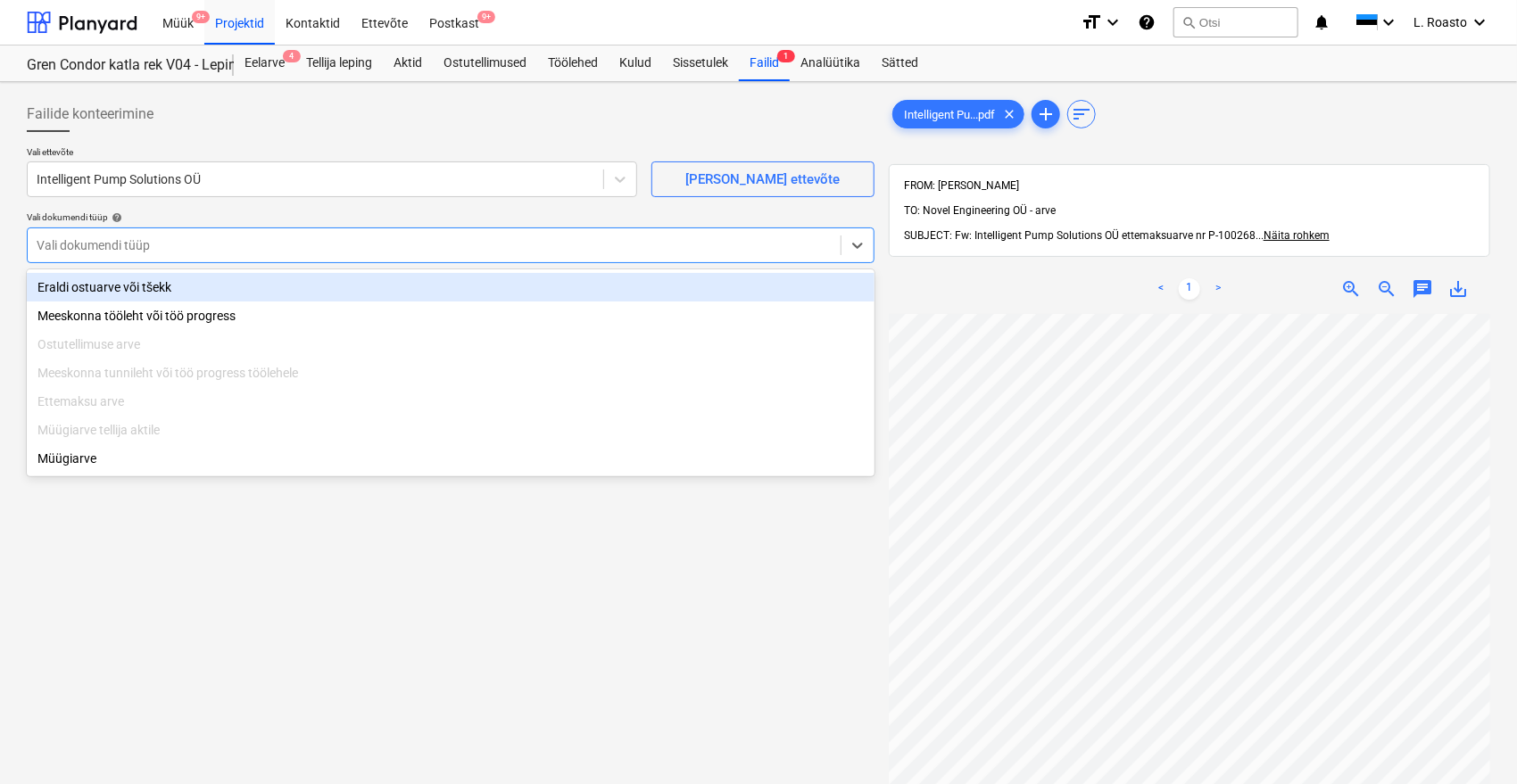
click at [199, 236] on div at bounding box center [434, 245] width 795 height 18
click at [131, 286] on div "Eraldi ostuarve või tšekk" at bounding box center [451, 287] width 848 height 28
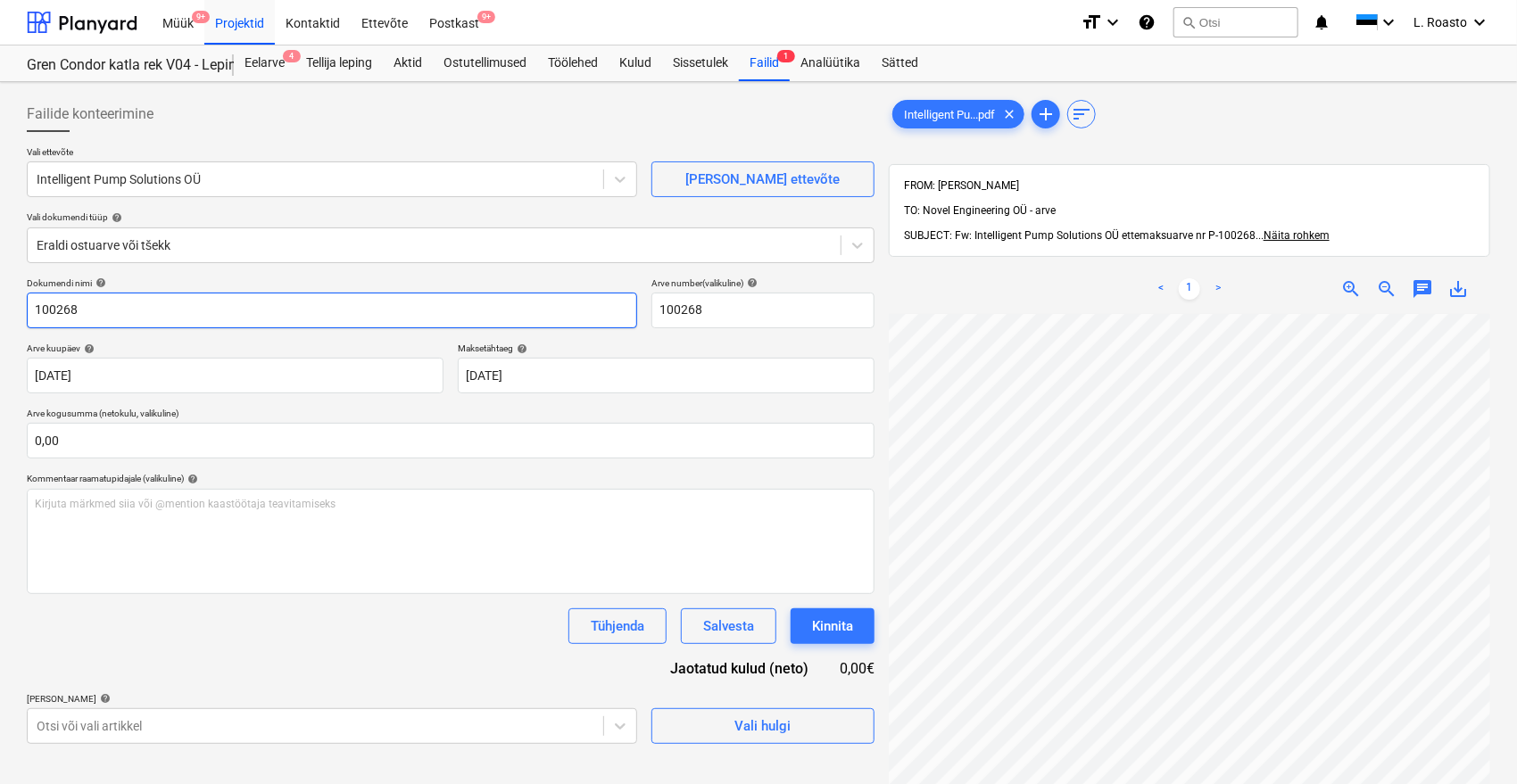
click at [31, 309] on input "100268" at bounding box center [332, 310] width 610 height 36
click at [155, 309] on input "Intelligent Pump arve 100268" at bounding box center [332, 310] width 610 height 36
click at [127, 305] on input "Intelligent Pump arve 100268" at bounding box center [332, 310] width 610 height 36
click at [214, 308] on input "Intelligent Pump ettemaksuarve 100268" at bounding box center [332, 310] width 610 height 36
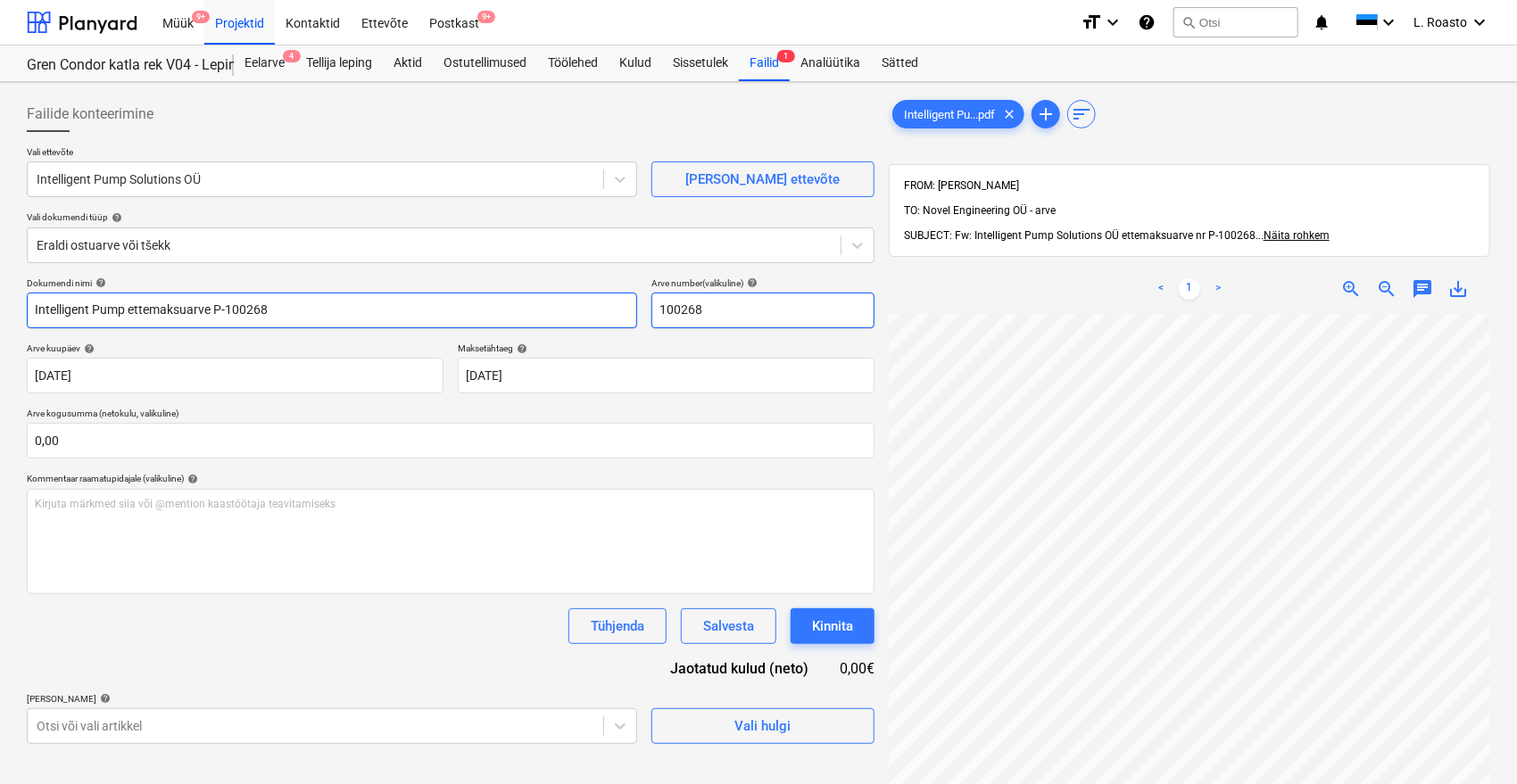
type input "Intelligent Pump ettemaksuarve P-100268"
click at [657, 305] on input "100268" at bounding box center [762, 310] width 223 height 36
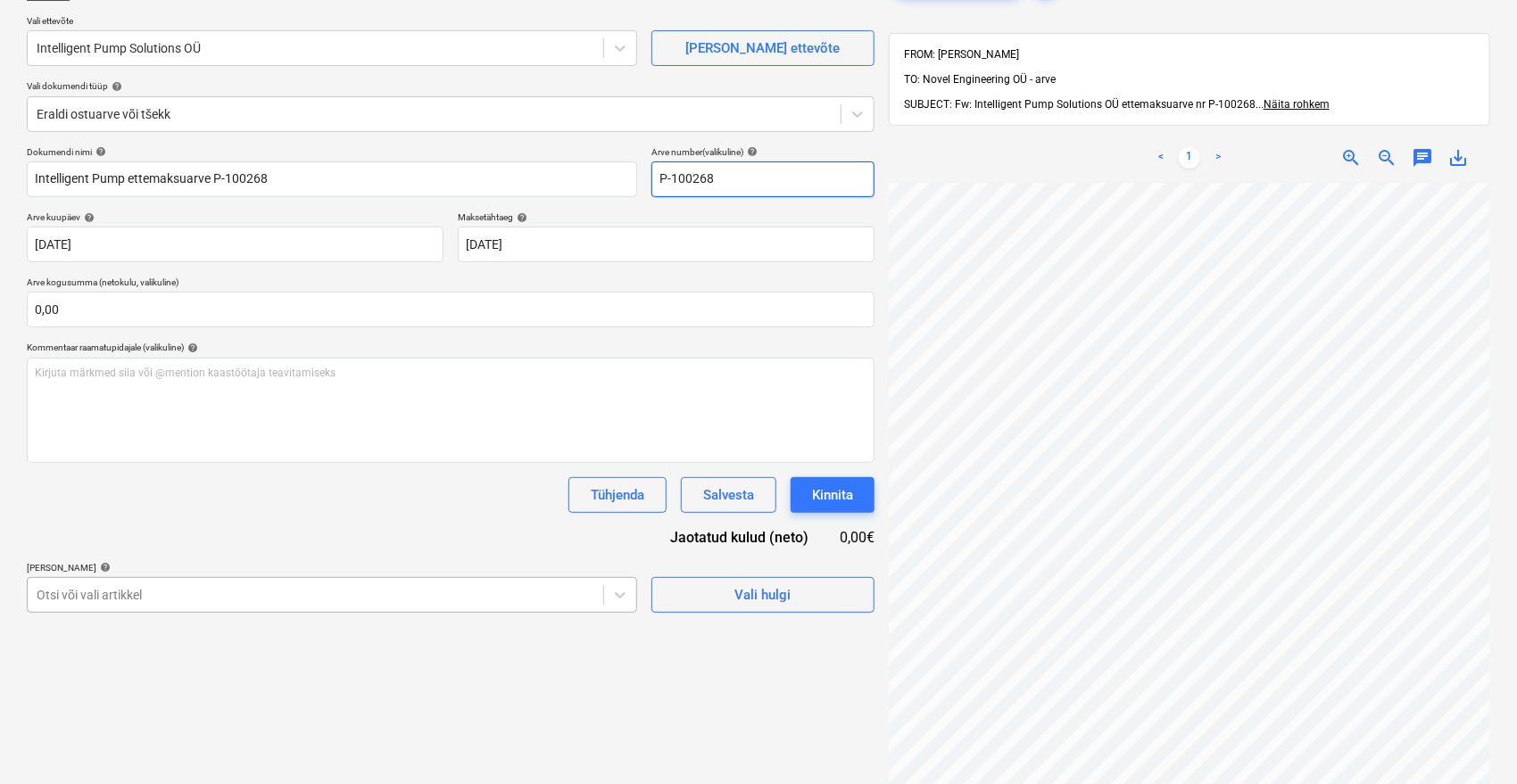
scroll to position [198, 0]
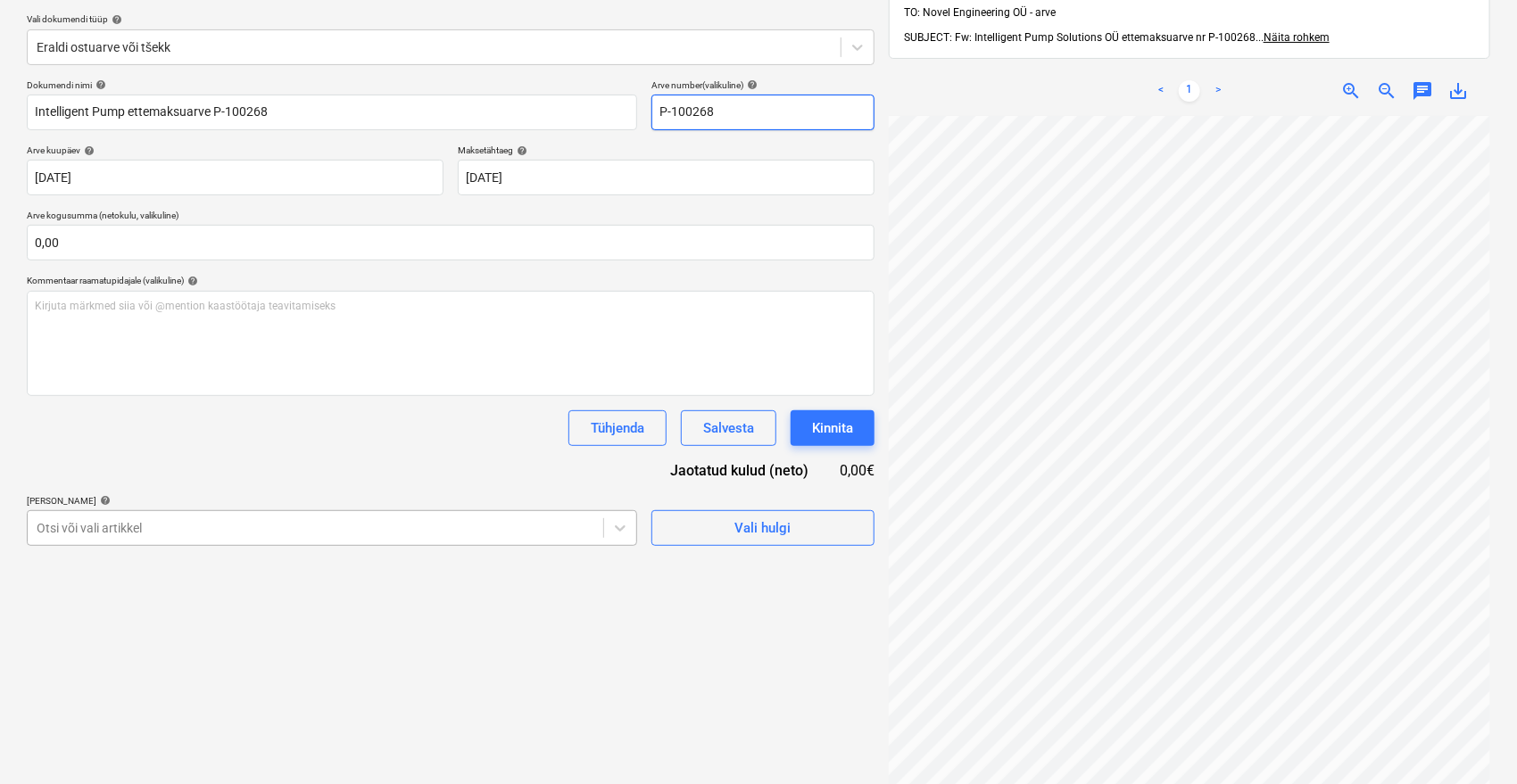
type input "P-100268"
click at [377, 526] on body "Müük 9+ Projektid Kontaktid Ettevõte Postkast 9+ format_size keyboard_arrow_dow…" at bounding box center [758, 194] width 1517 height 784
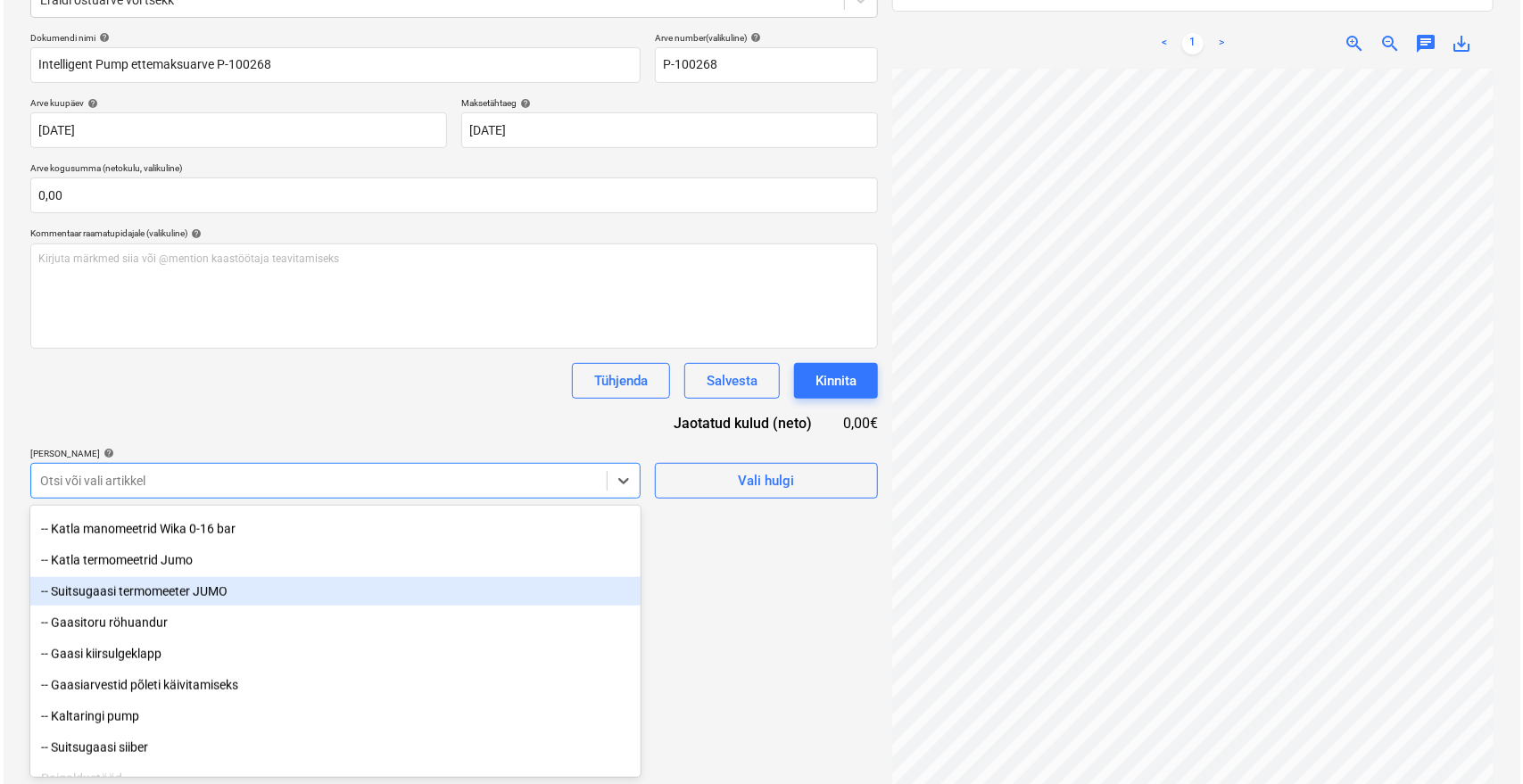
scroll to position [1089, 0]
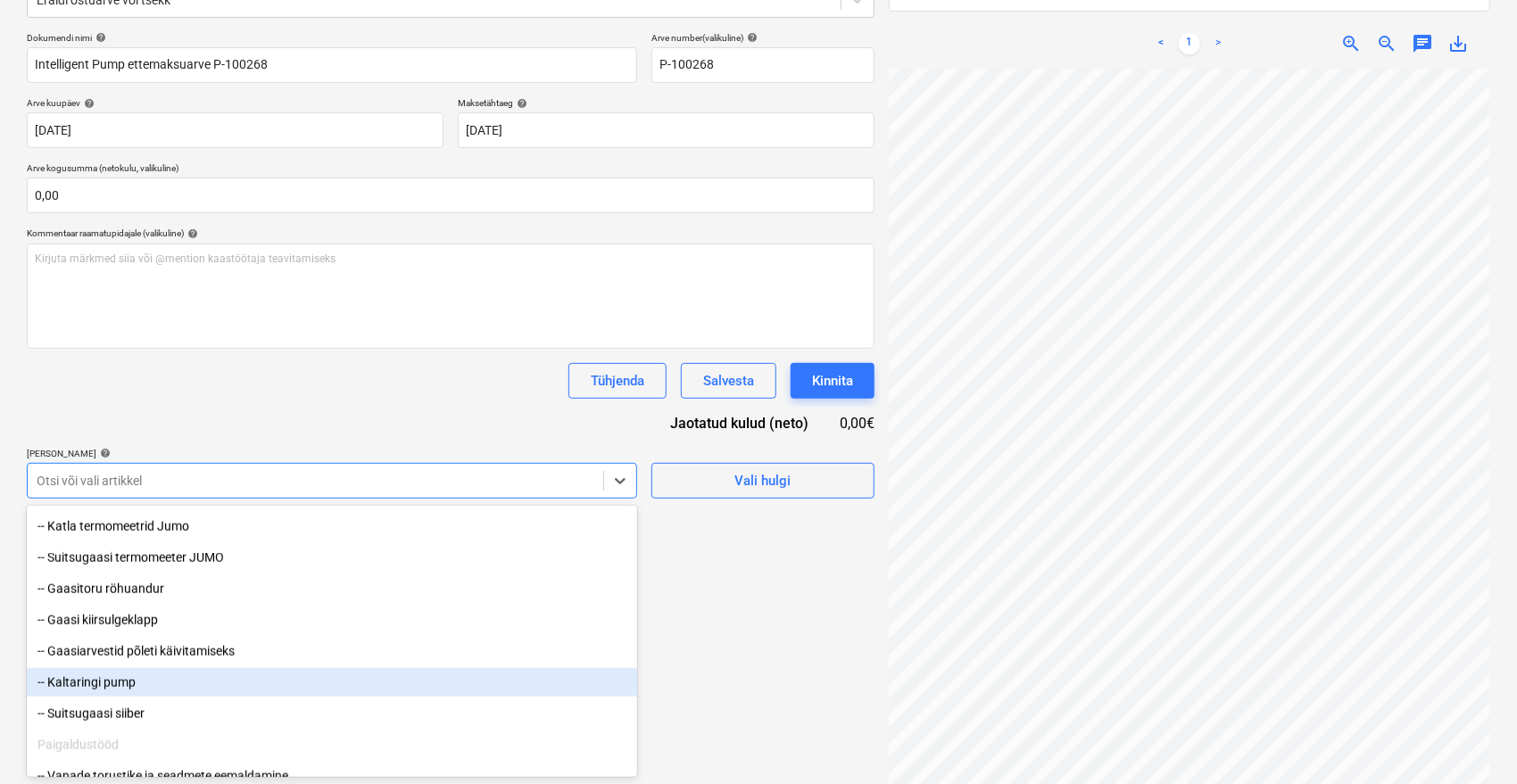
click at [109, 679] on div "-- Kaltaringi pump" at bounding box center [332, 682] width 610 height 28
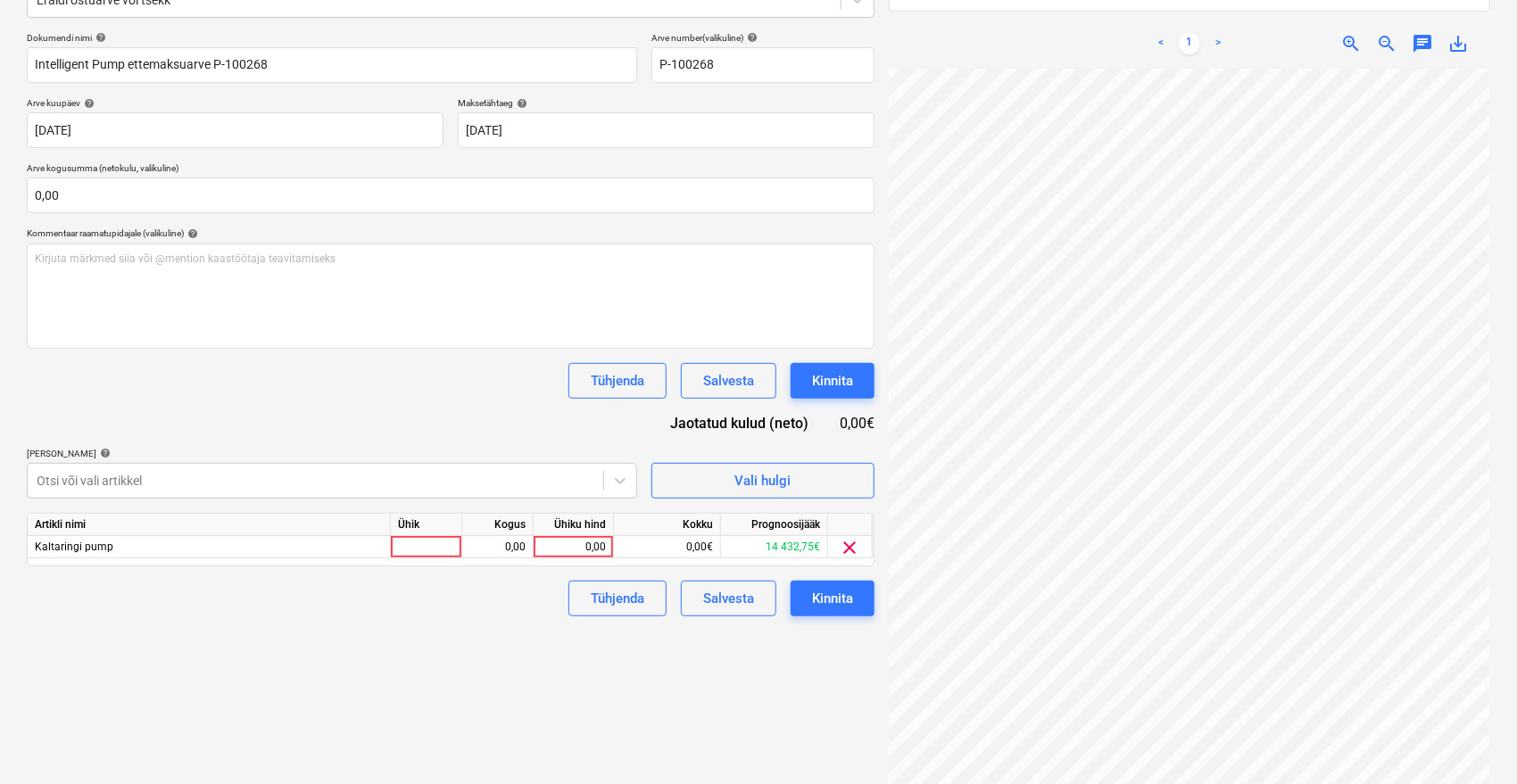
click at [350, 417] on div "Dokumendi nimi help Intelligent Pump ettemaksuarve P-100268 Arve number (valiku…" at bounding box center [451, 324] width 848 height 584
click at [563, 551] on div "0,00" at bounding box center [573, 547] width 65 height 22
type input "14432,75"
click at [507, 685] on div "Failide konteerimine Vali ettevõte Intelligent Pump Solutions OÜ [PERSON_NAME] …" at bounding box center [451, 327] width 862 height 966
click at [821, 601] on div "Kinnita" at bounding box center [832, 598] width 41 height 23
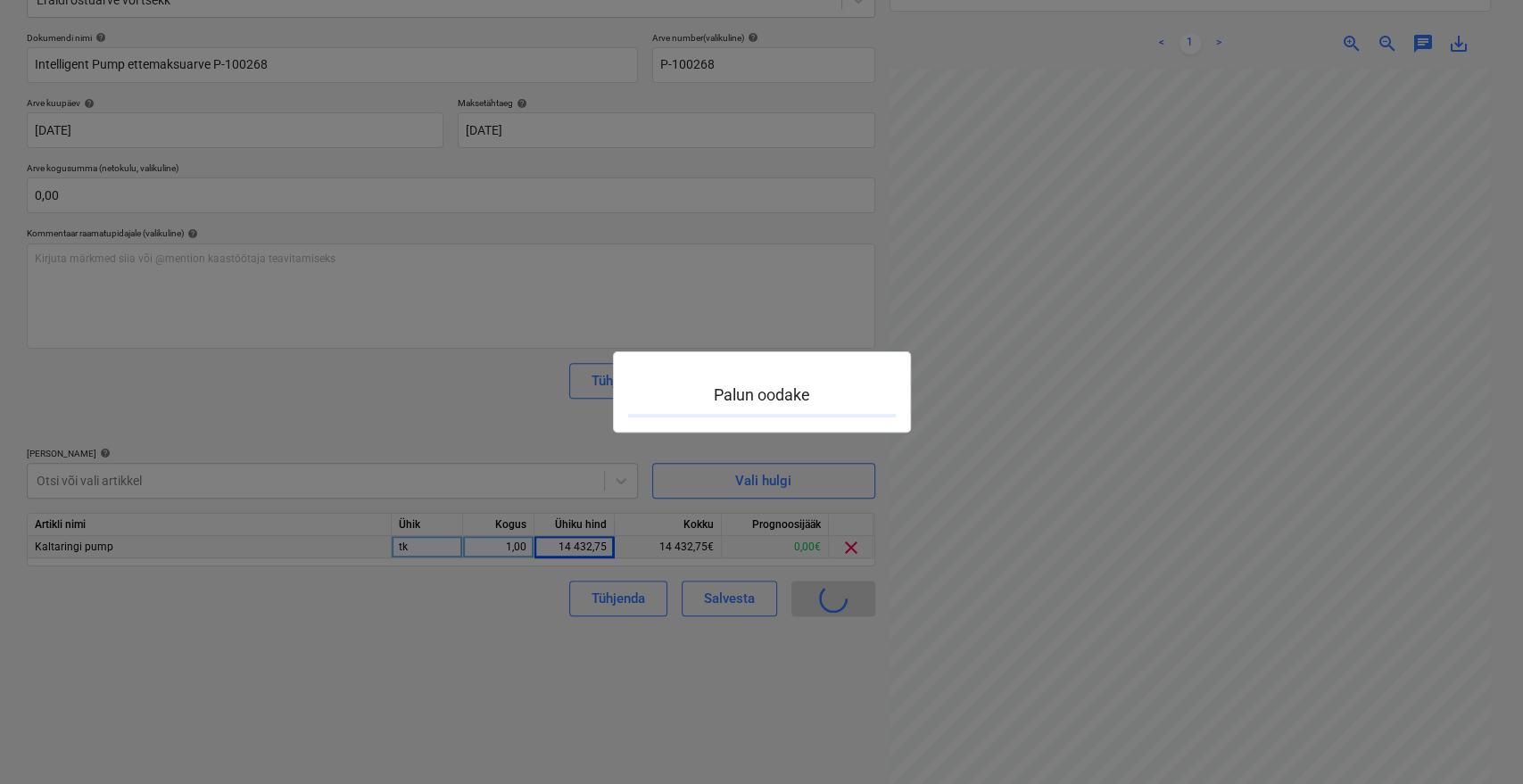
scroll to position [15, 71]
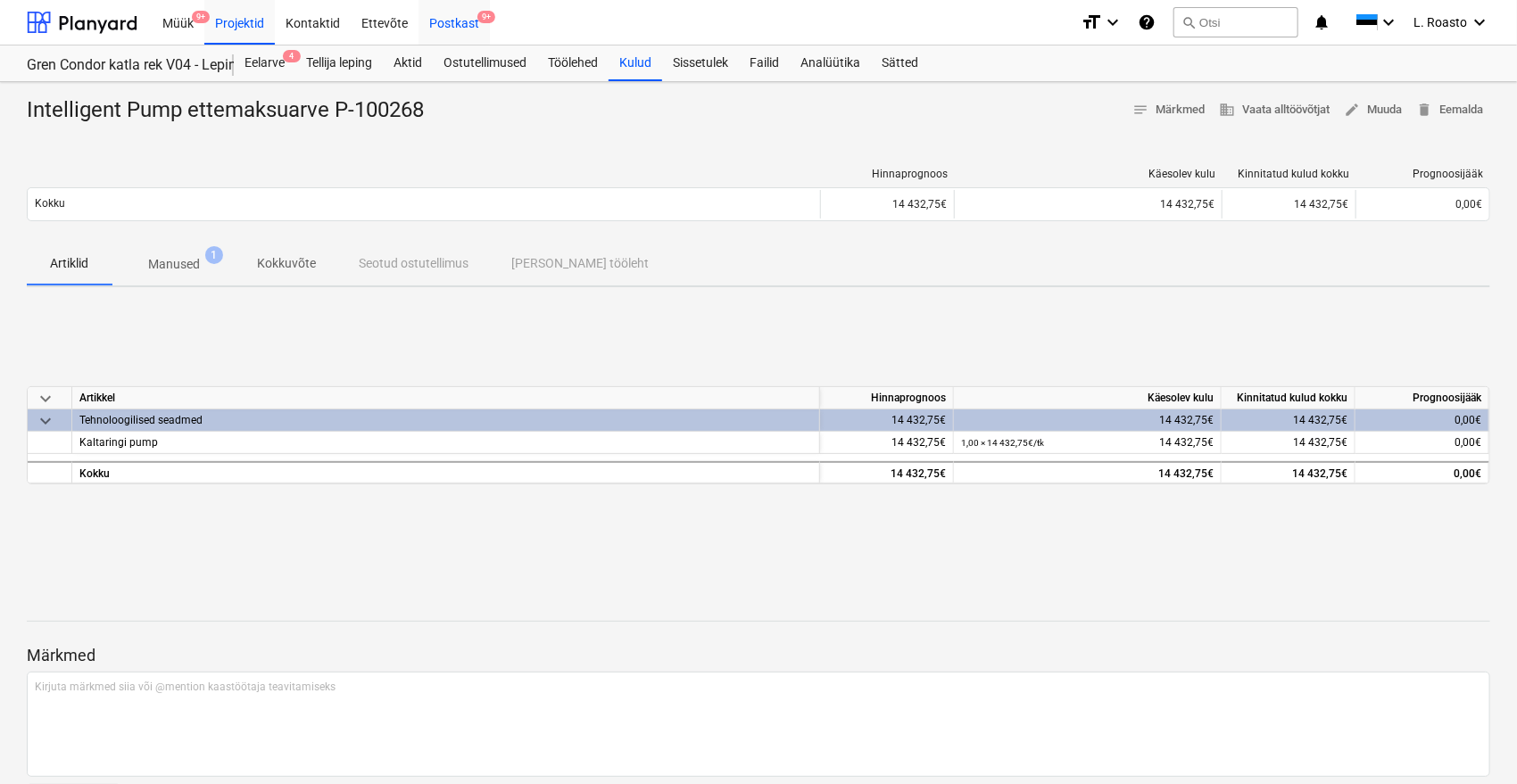
click at [457, 14] on div "Postkast 9+" at bounding box center [453, 21] width 71 height 46
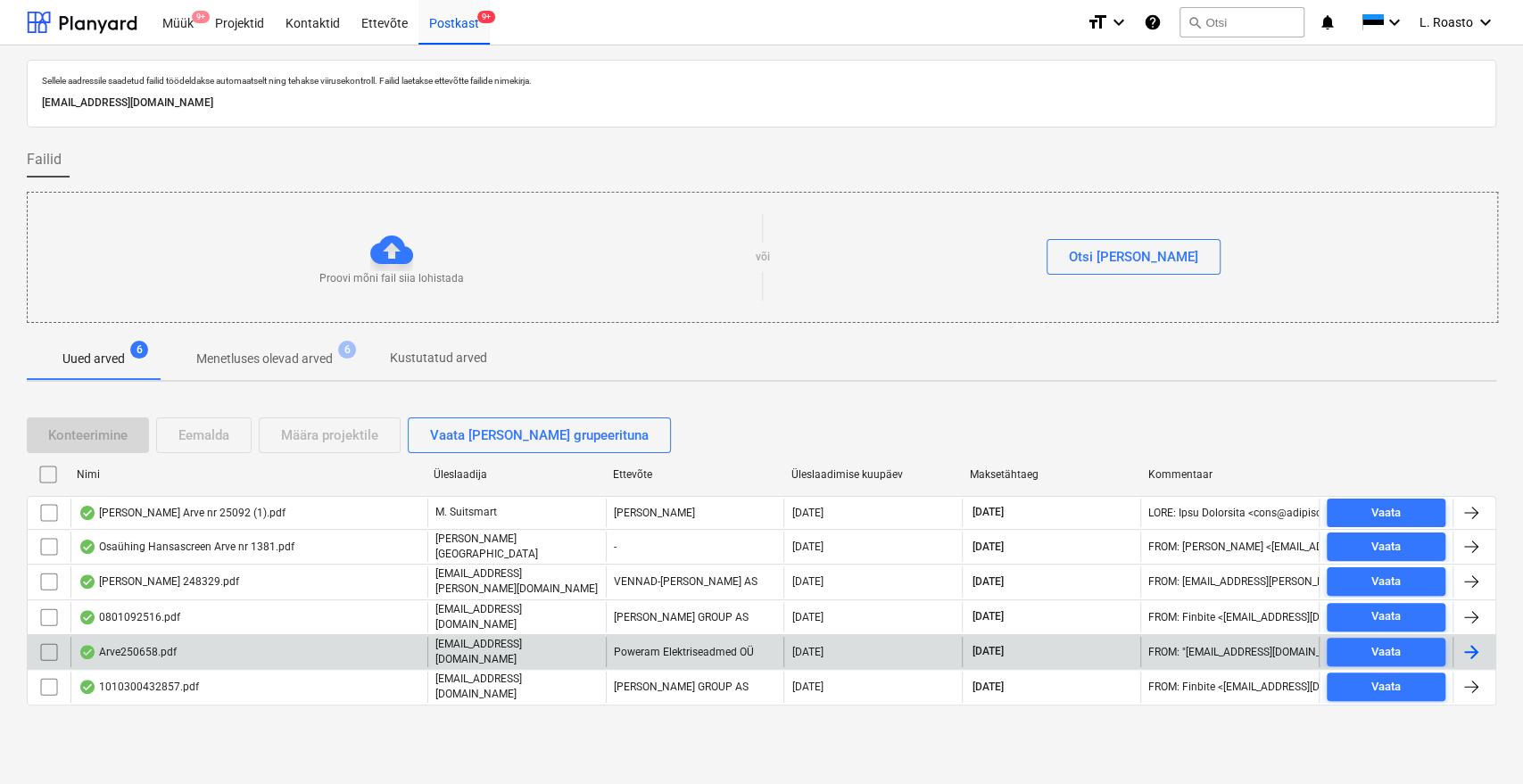
click at [257, 637] on div "Arve250658.pdf" at bounding box center [248, 652] width 357 height 30
